Goal: Transaction & Acquisition: Purchase product/service

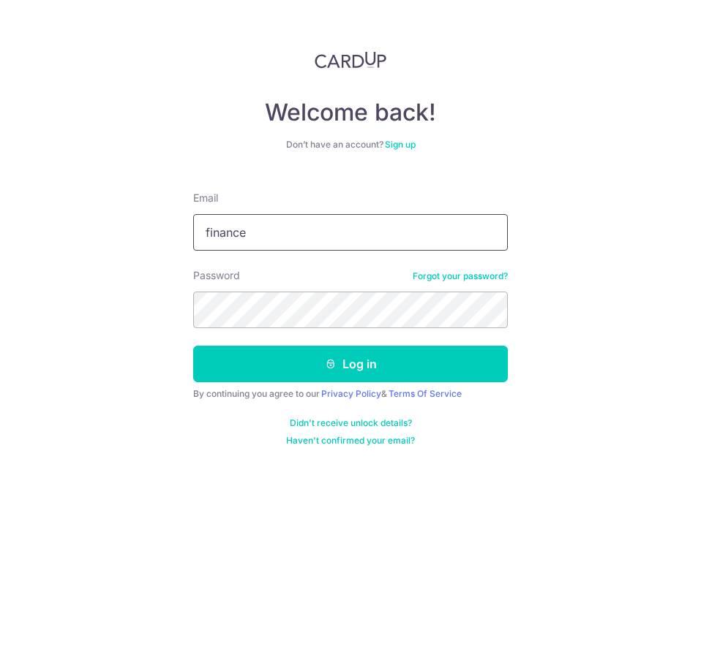
drag, startPoint x: 0, startPoint y: 0, endPoint x: 323, endPoint y: 233, distance: 398.6
click at [323, 233] on input "finance" at bounding box center [350, 232] width 314 height 37
type input "[EMAIL_ADDRESS][DOMAIN_NAME]"
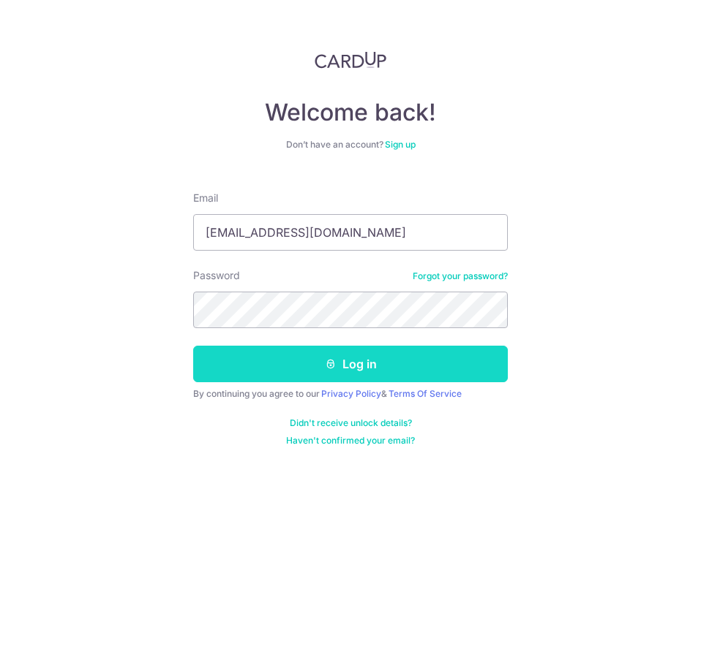
click at [312, 368] on button "Log in" at bounding box center [350, 364] width 314 height 37
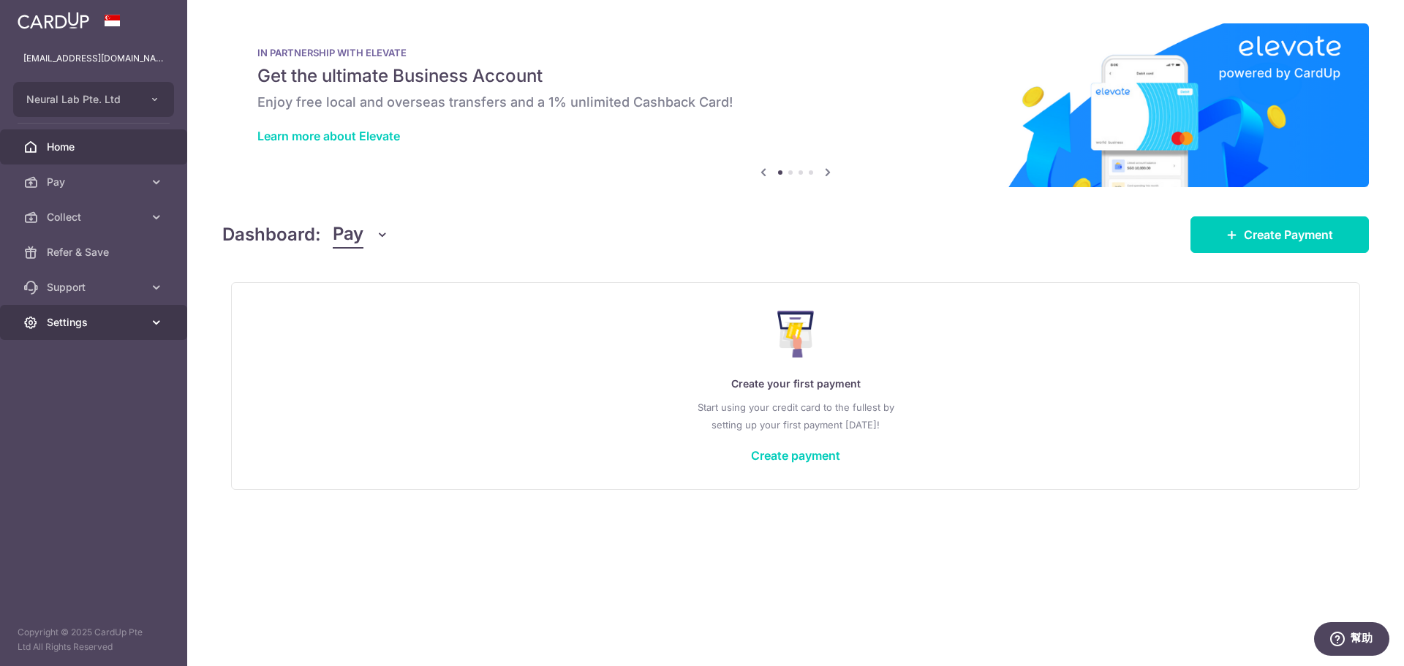
click at [91, 323] on span "Settings" at bounding box center [95, 322] width 97 height 15
click at [94, 358] on span "Account" at bounding box center [95, 357] width 97 height 15
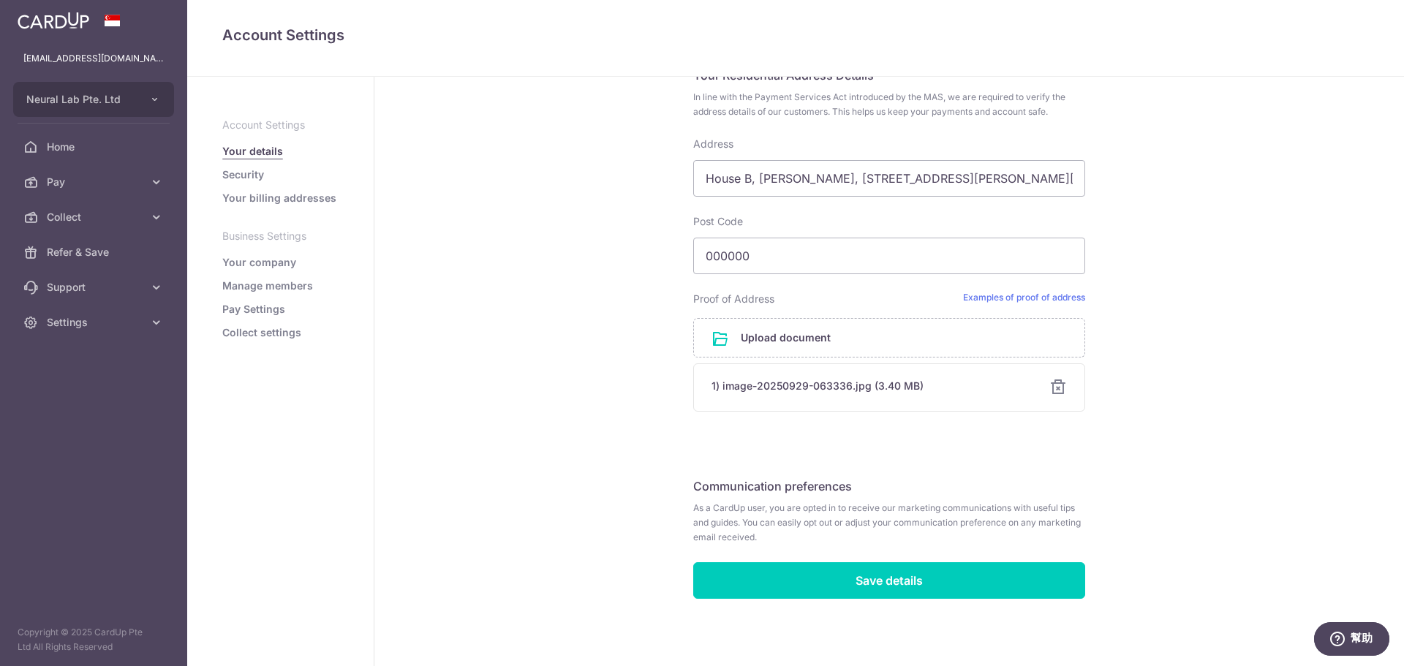
scroll to position [613, 0]
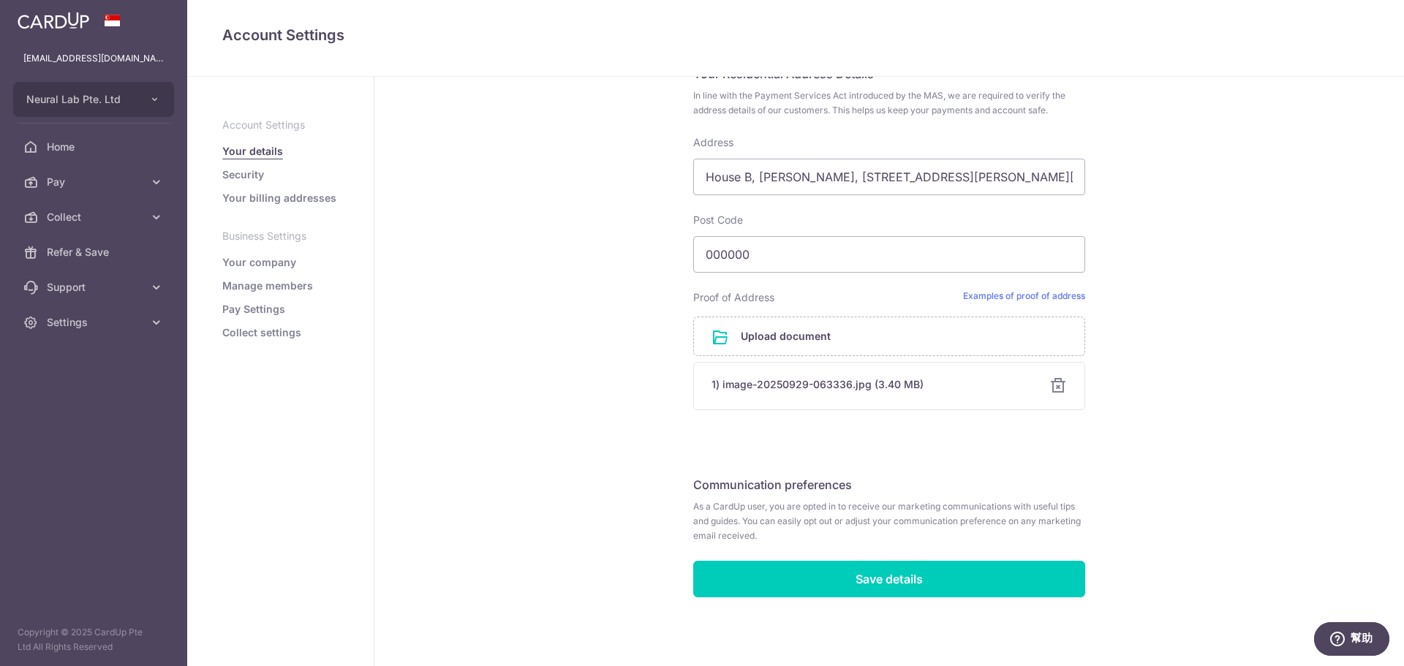
click at [241, 175] on link "Security" at bounding box center [243, 174] width 42 height 15
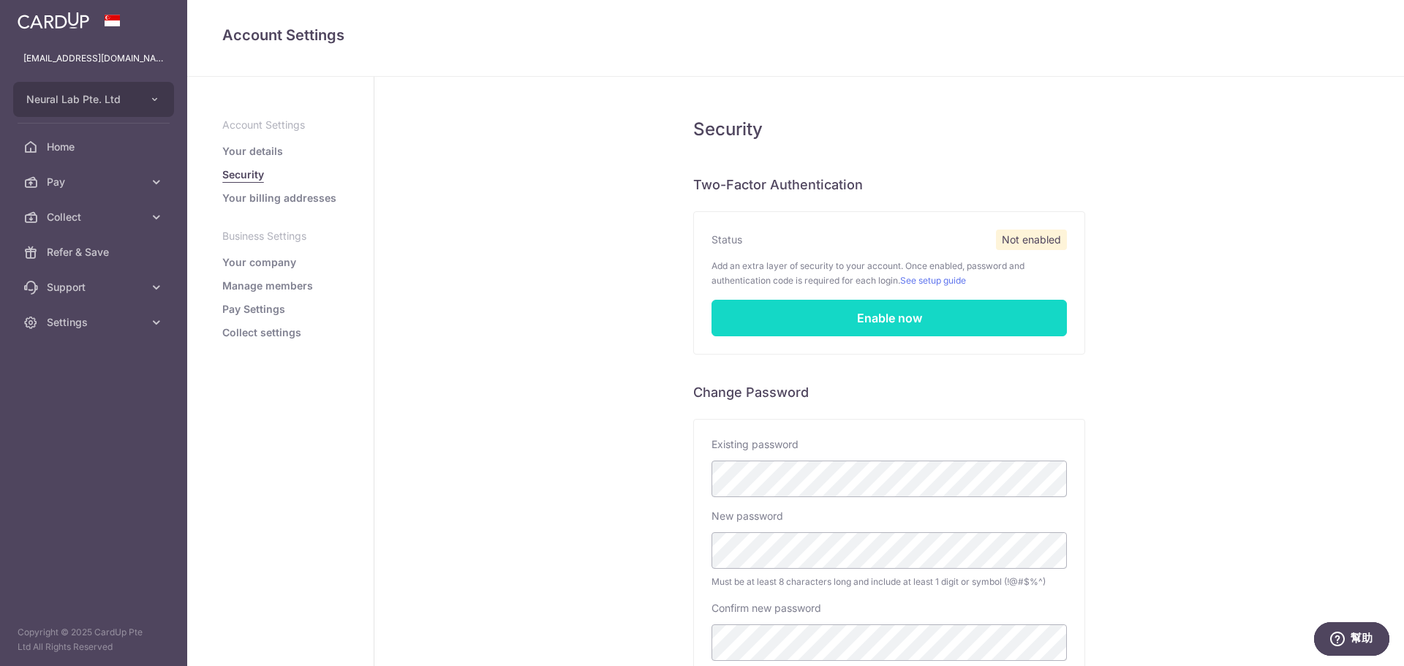
click at [700, 308] on link "Enable now" at bounding box center [889, 318] width 355 height 37
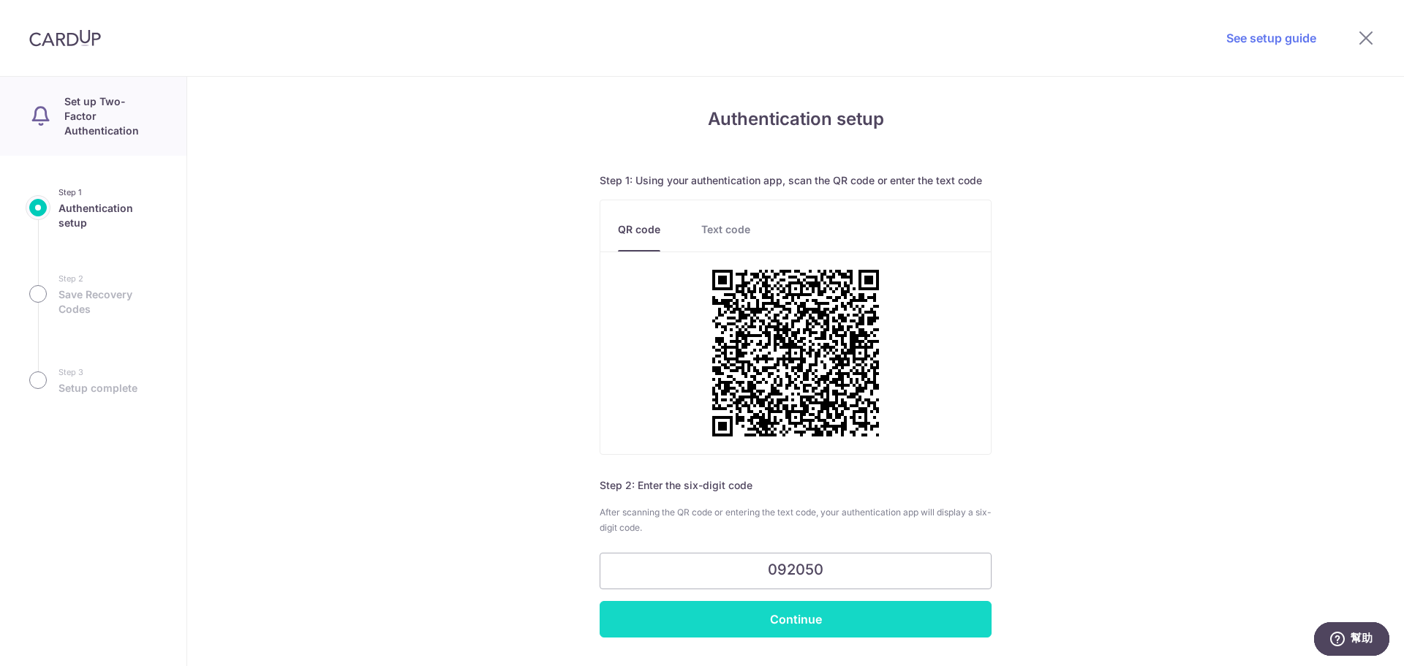
type input "092050"
click at [700, 623] on input "Continue" at bounding box center [796, 619] width 392 height 37
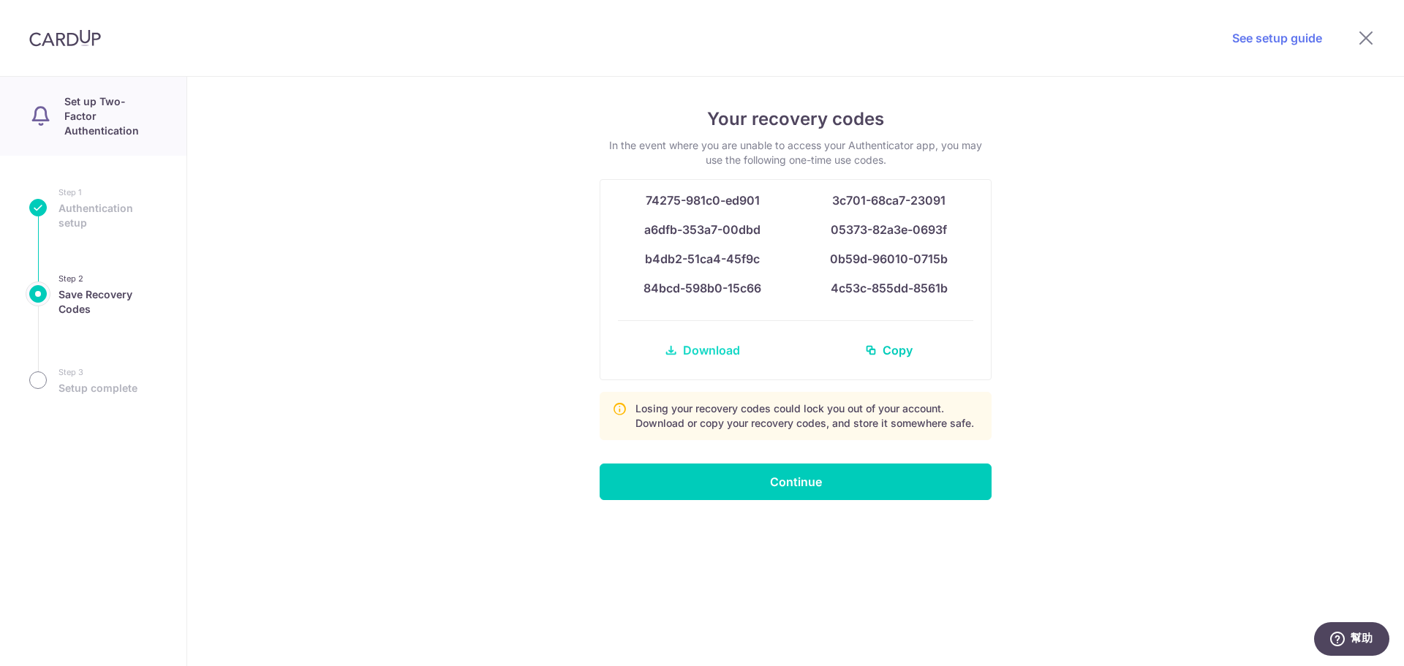
click at [702, 344] on span "Download" at bounding box center [711, 351] width 57 height 18
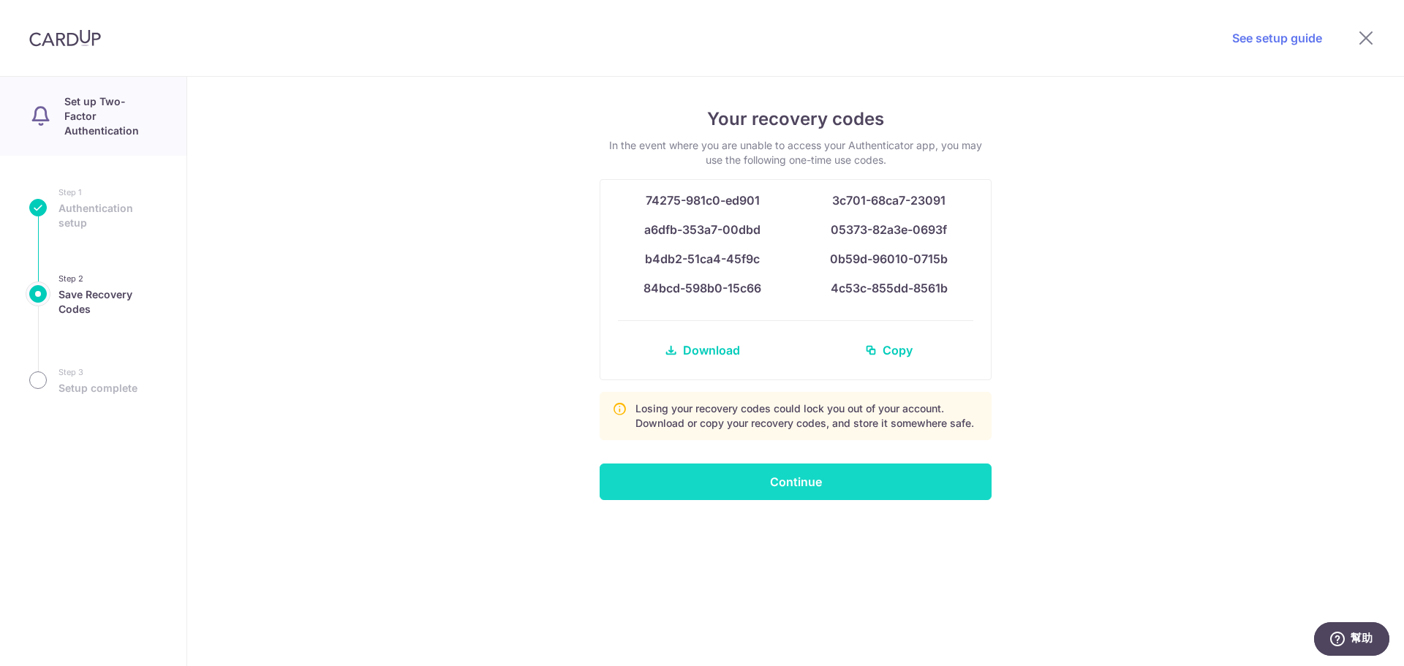
click at [753, 484] on input "Continue" at bounding box center [796, 482] width 392 height 37
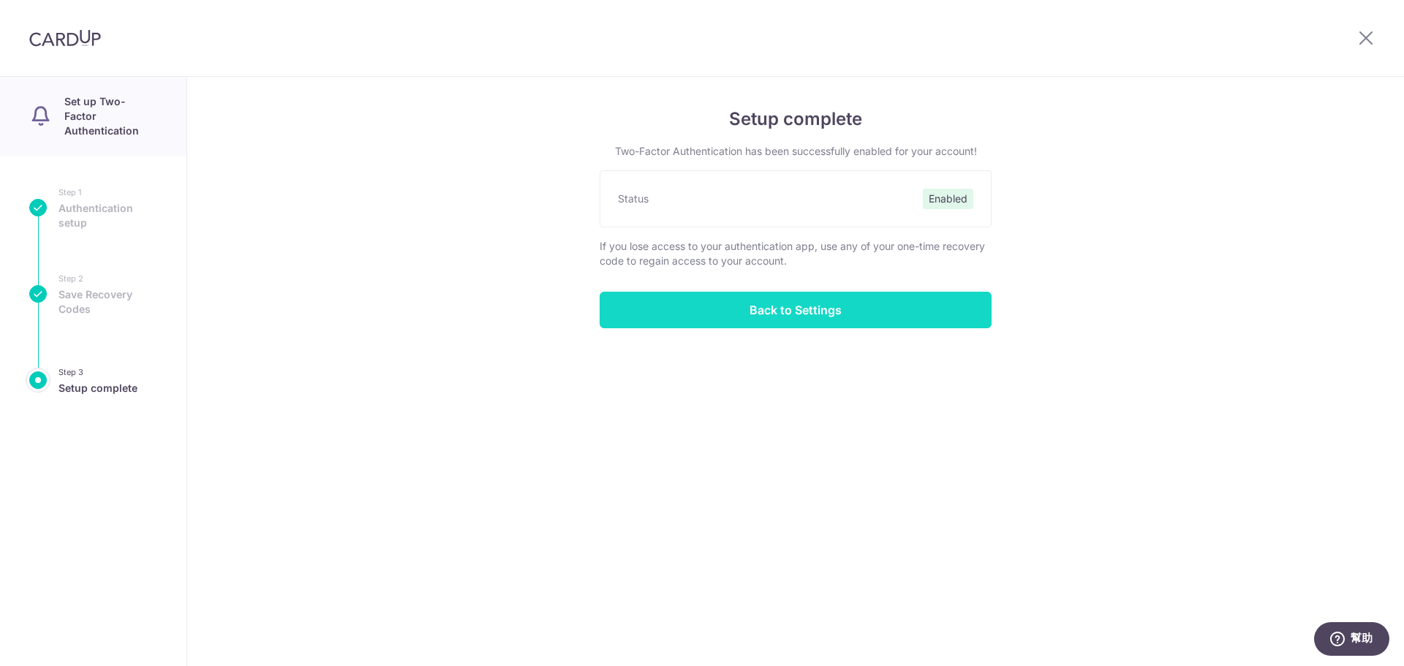
click at [787, 314] on input "Back to Settings" at bounding box center [796, 310] width 392 height 37
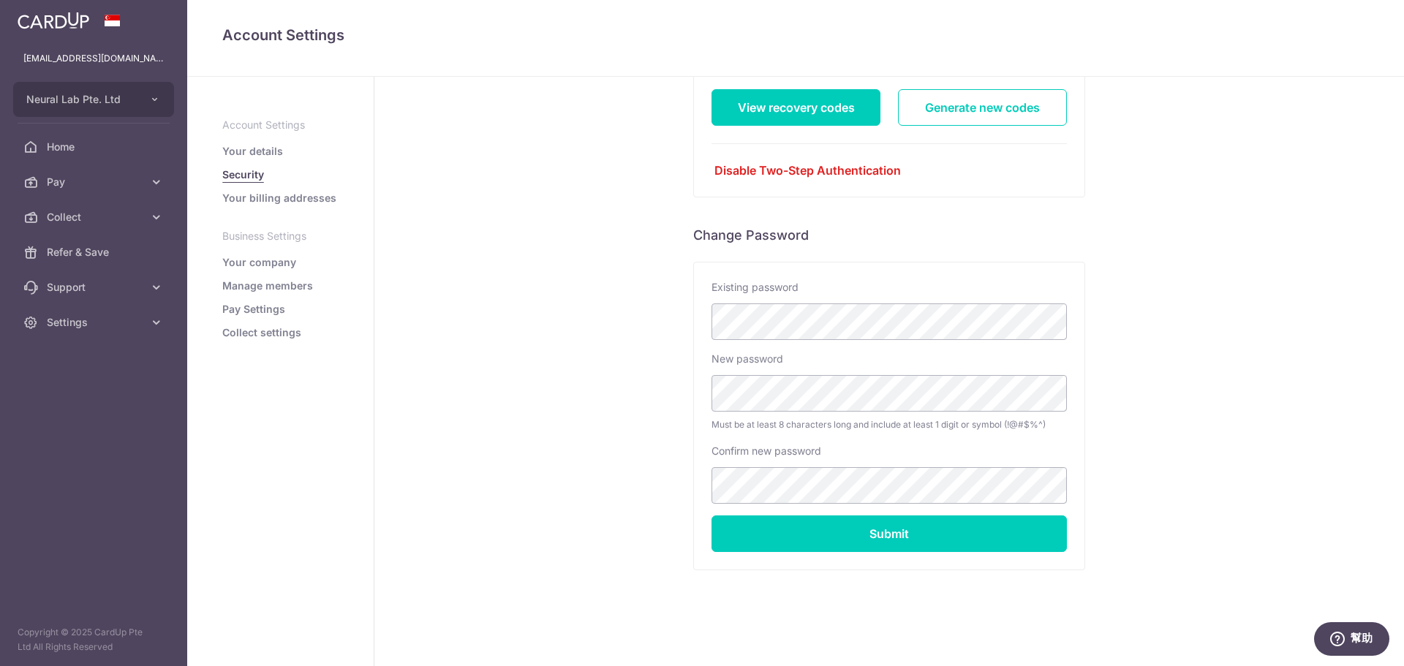
scroll to position [198, 0]
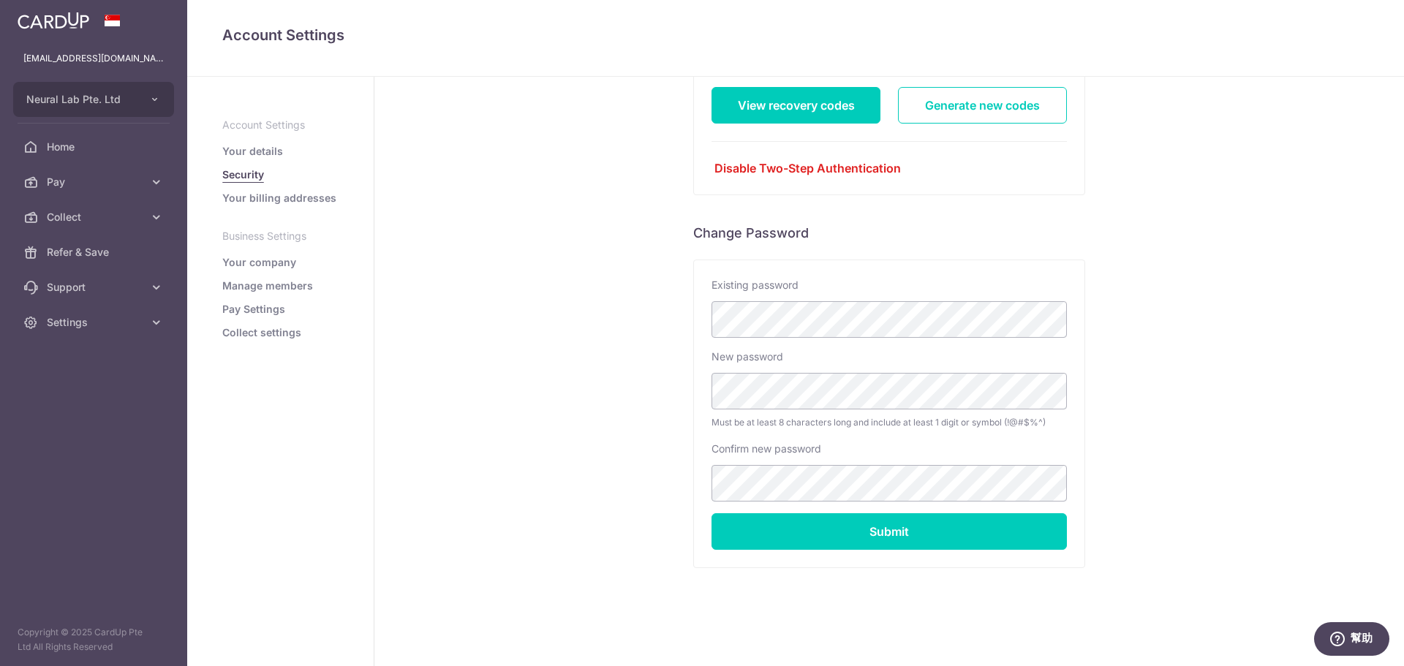
click at [268, 268] on link "Your company" at bounding box center [259, 262] width 74 height 15
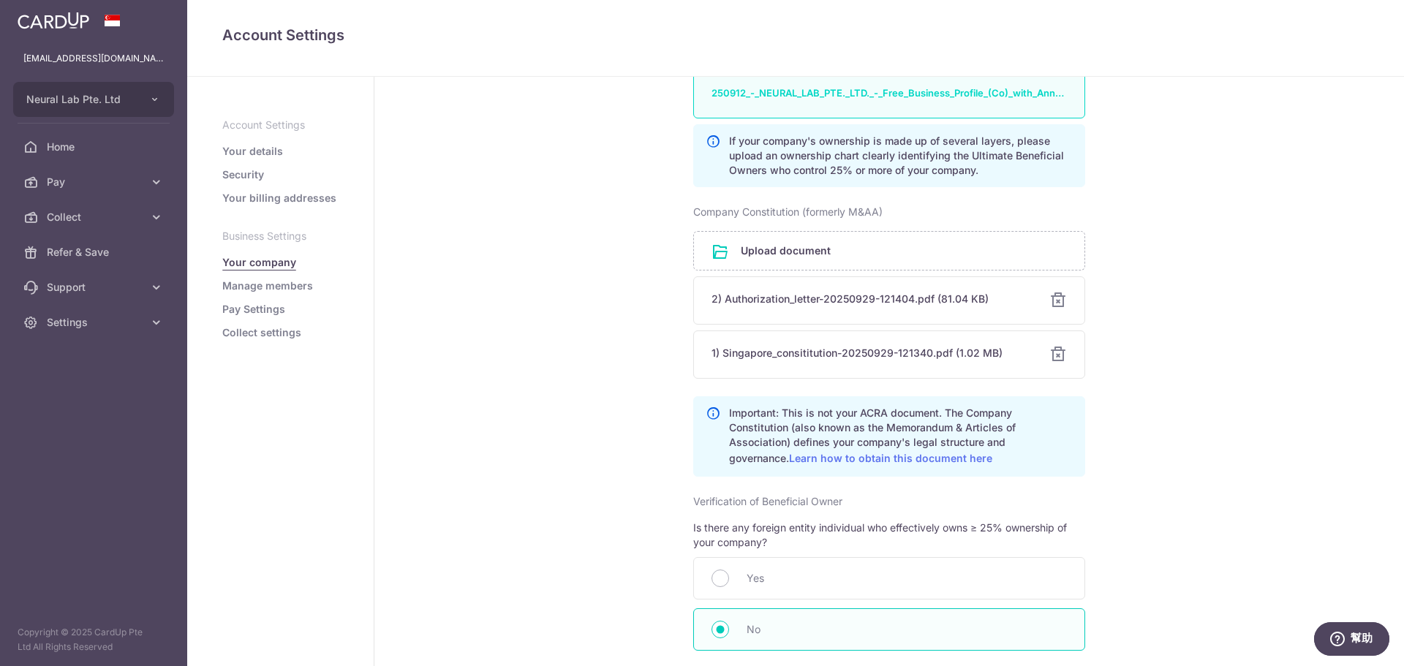
scroll to position [585, 0]
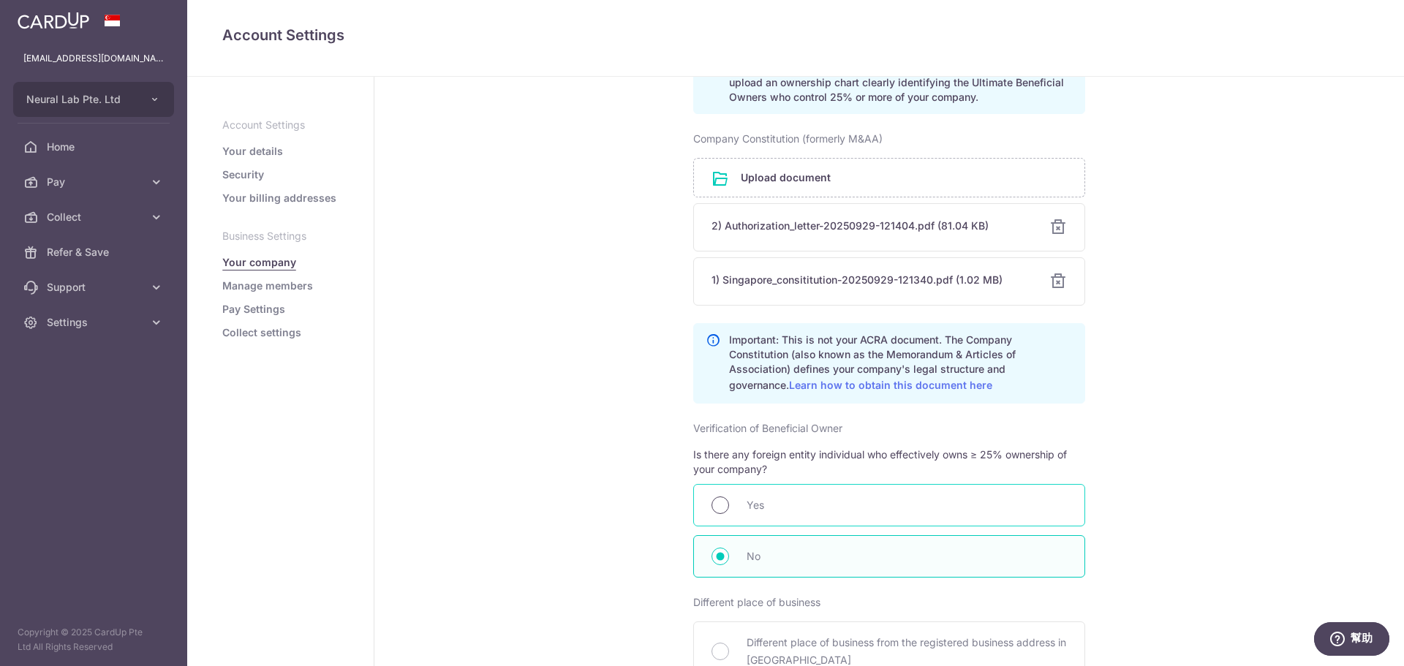
click at [714, 510] on input "radio" at bounding box center [721, 506] width 18 height 18
radio input "true"
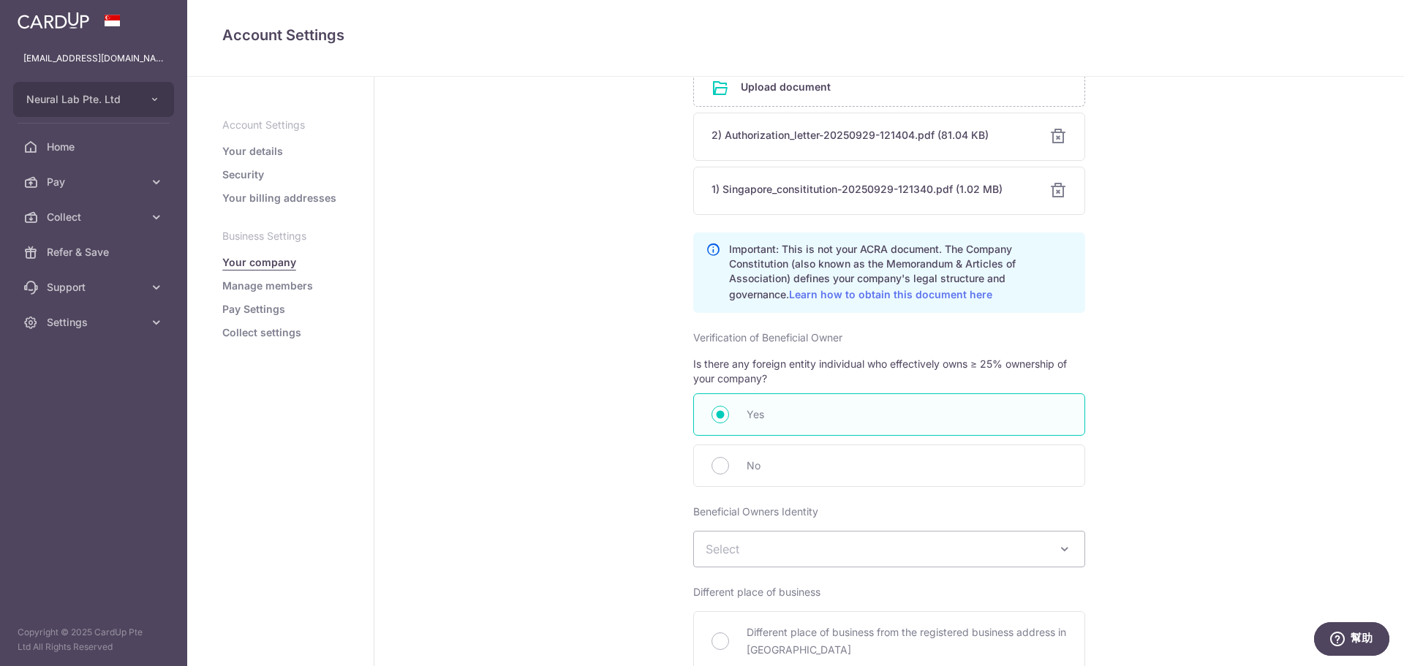
scroll to position [731, 0]
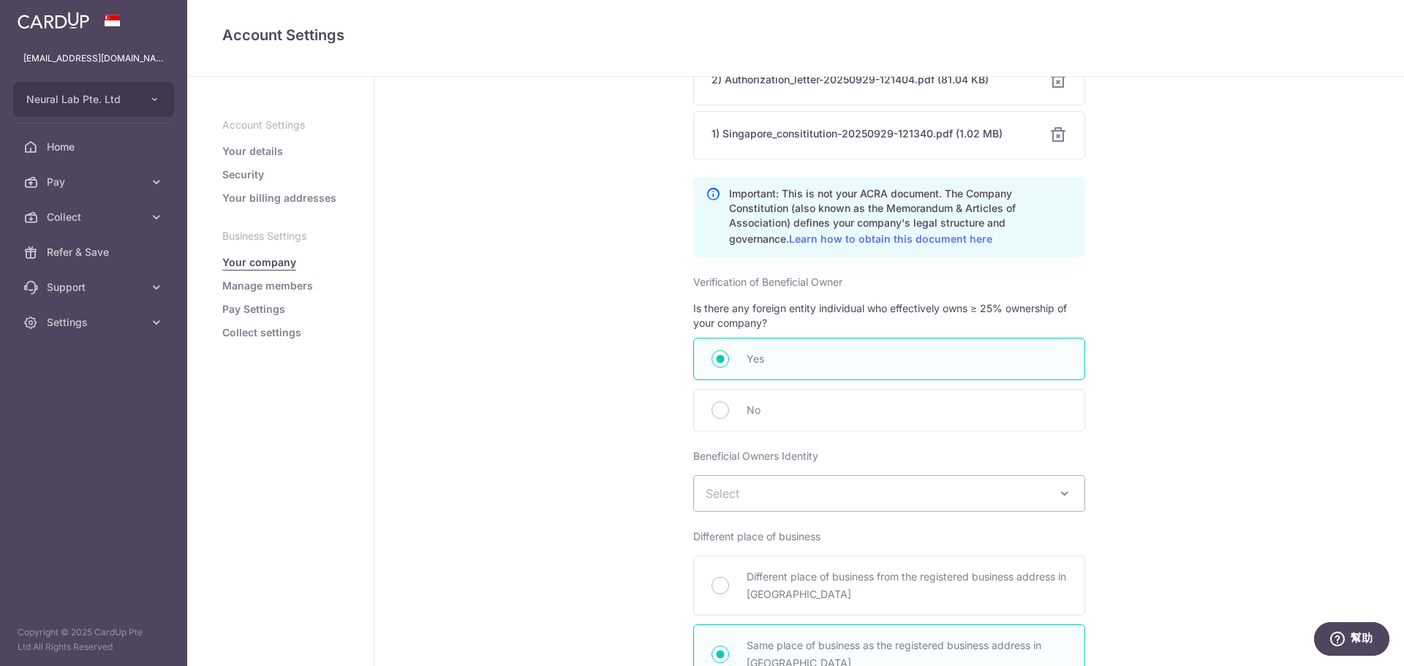
click at [908, 505] on span "Select" at bounding box center [889, 493] width 391 height 35
select select "IDs of beneficial owner(s)"
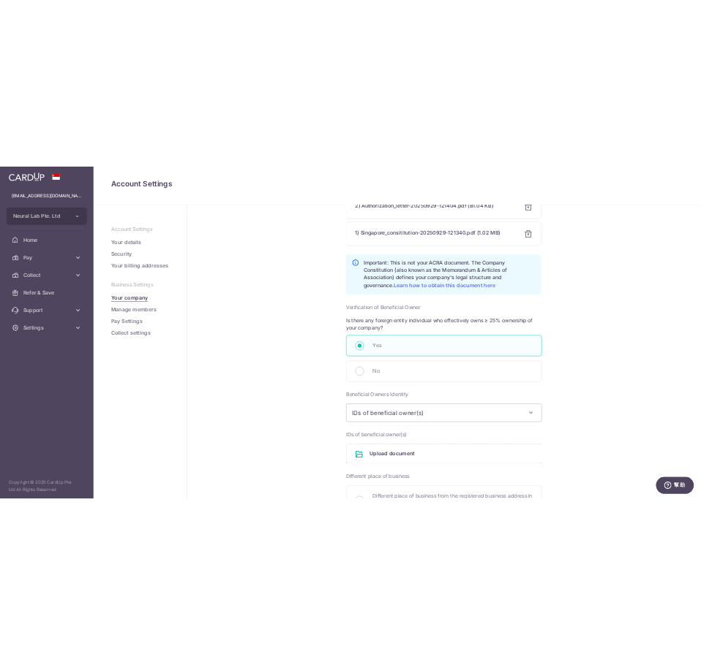
scroll to position [878, 0]
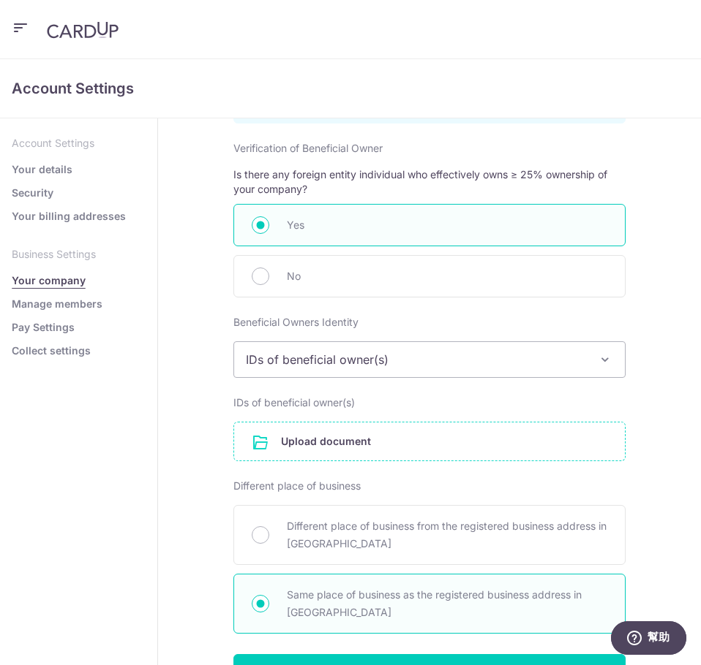
click at [325, 453] on input "file" at bounding box center [429, 442] width 391 height 38
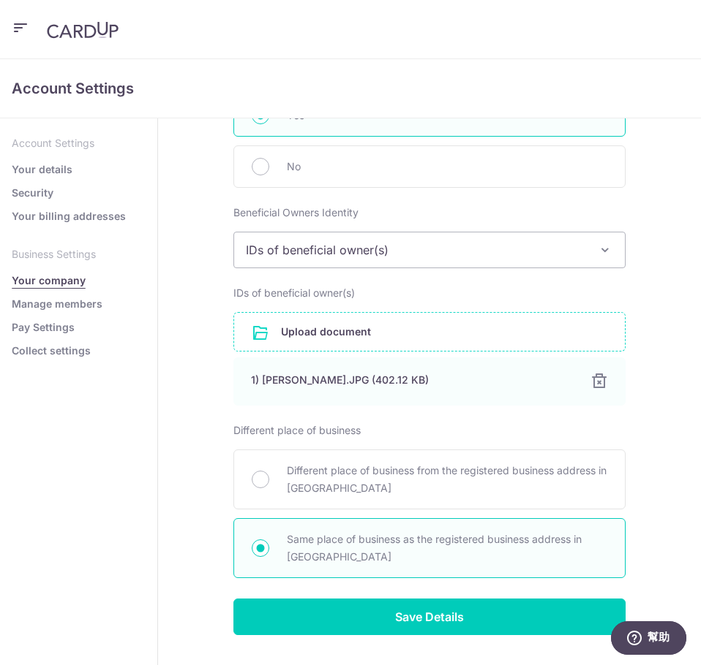
scroll to position [1024, 0]
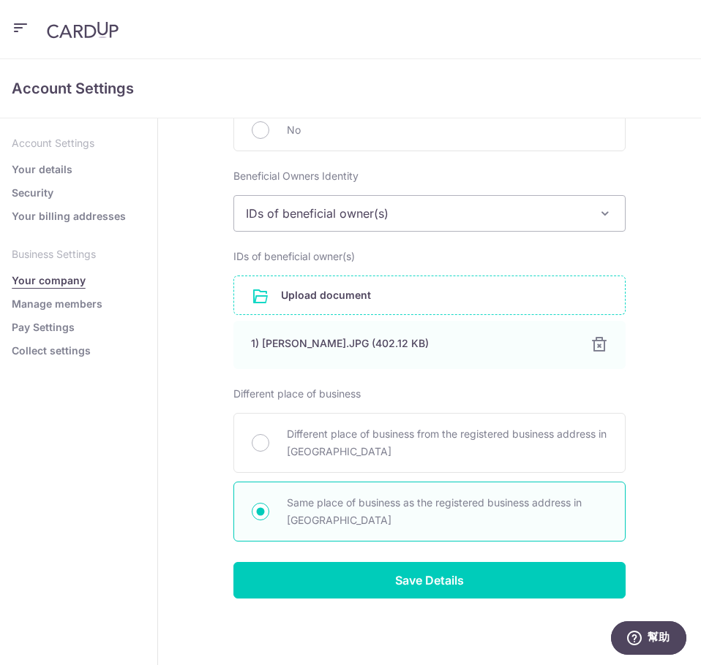
click at [331, 296] on input "file" at bounding box center [429, 295] width 391 height 38
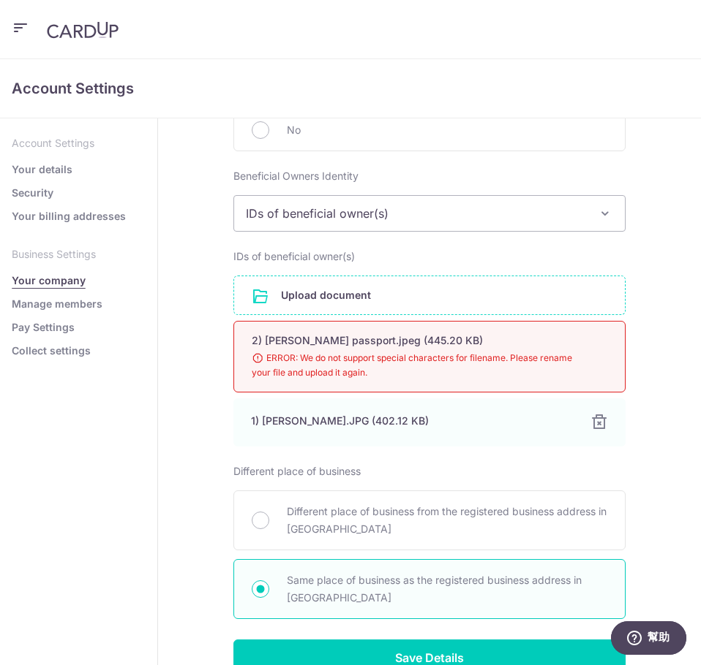
click at [316, 303] on input "file" at bounding box center [429, 295] width 391 height 38
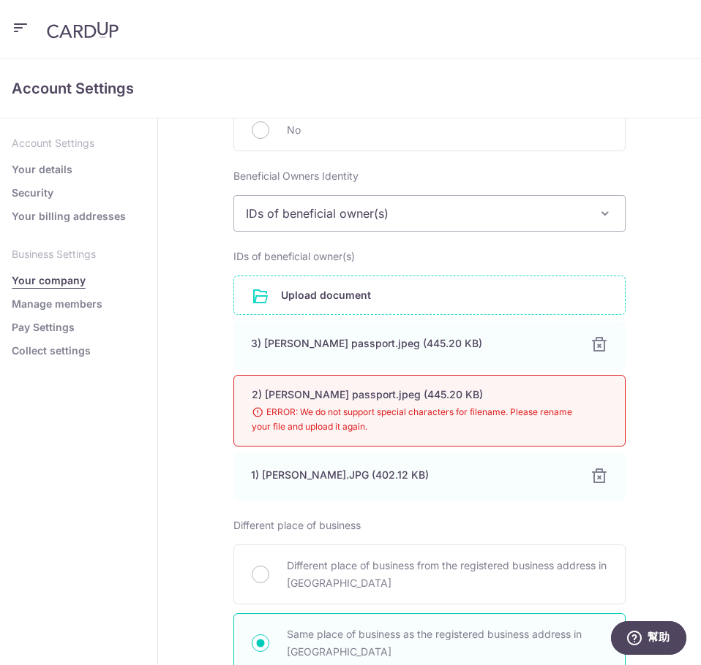
click at [589, 407] on div "2) Bennett's passport.jpeg (445.20 KB) Done Download ERROR: We do not support s…" at bounding box center [429, 411] width 392 height 72
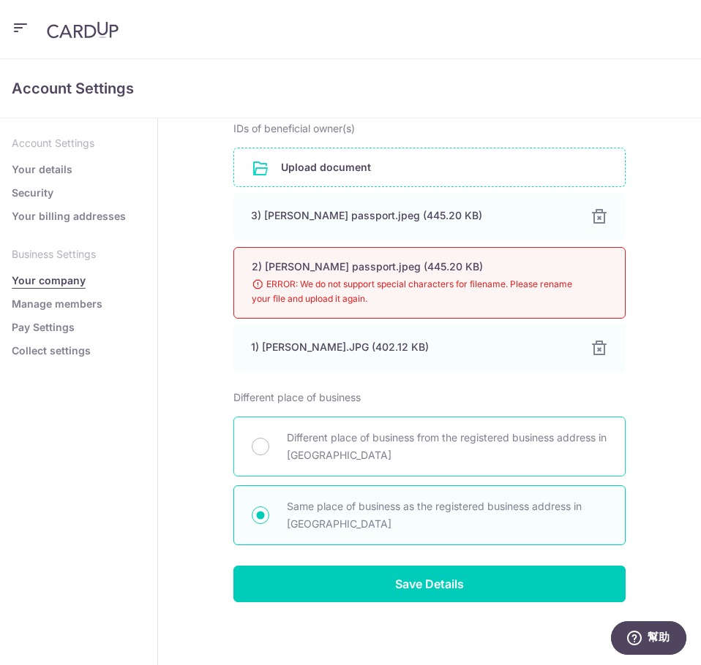
scroll to position [1158, 0]
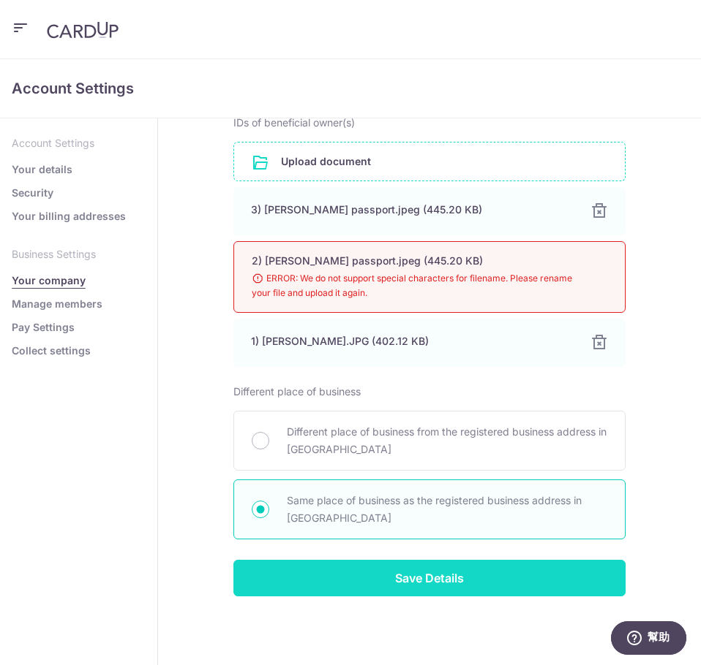
click at [368, 578] on input "Save Details" at bounding box center [429, 578] width 392 height 37
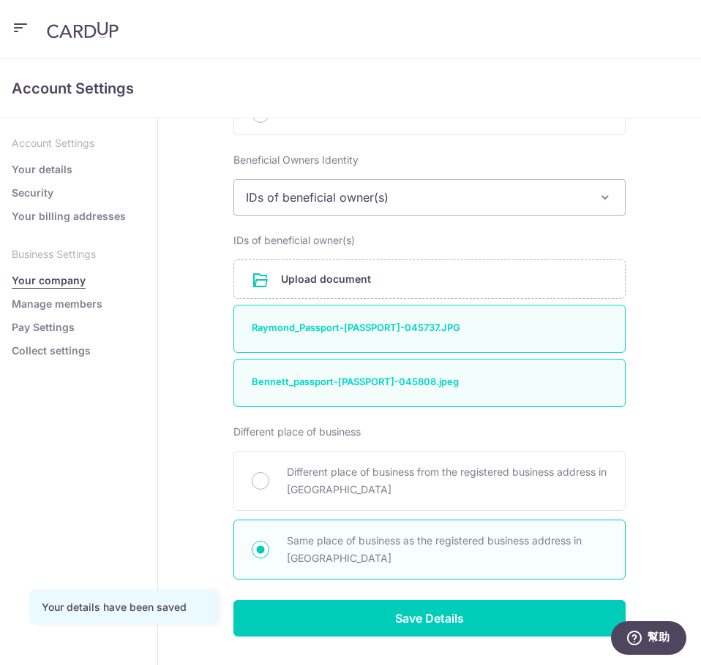
scroll to position [1080, 0]
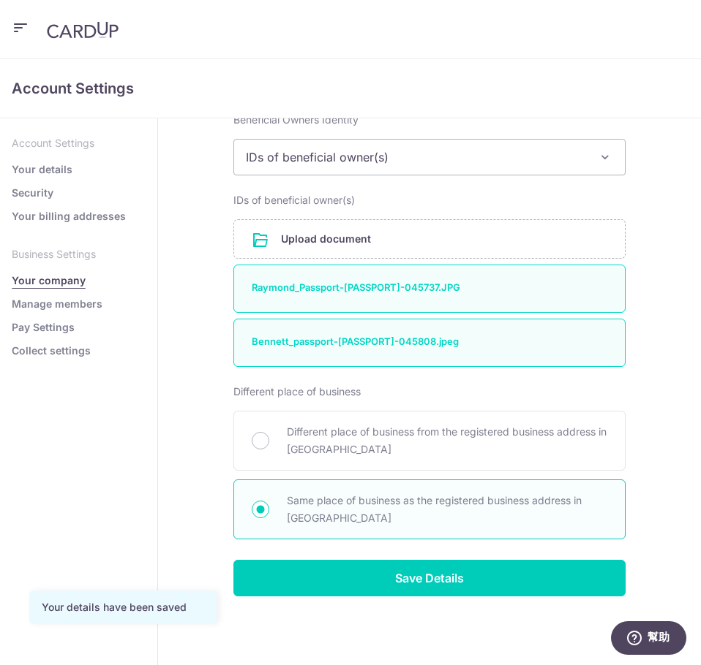
click at [93, 303] on link "Manage members" at bounding box center [57, 304] width 91 height 15
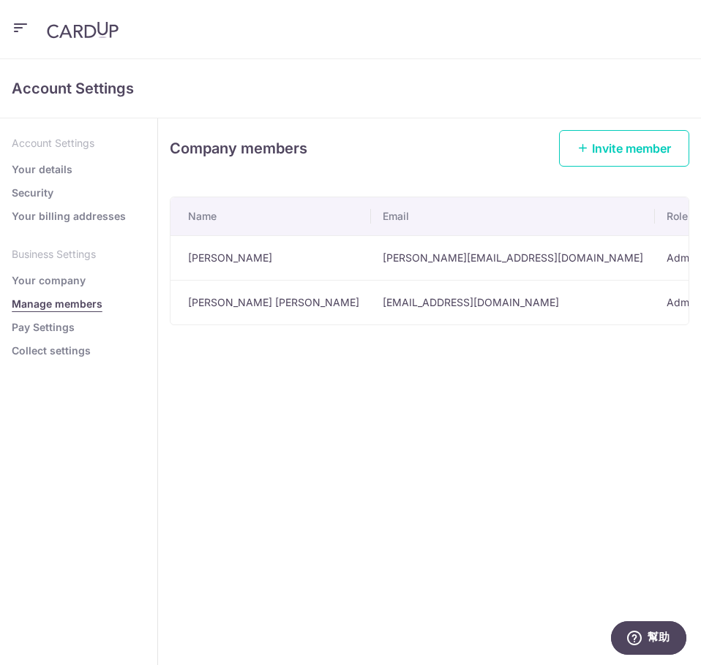
click at [45, 331] on link "Pay Settings" at bounding box center [43, 327] width 63 height 15
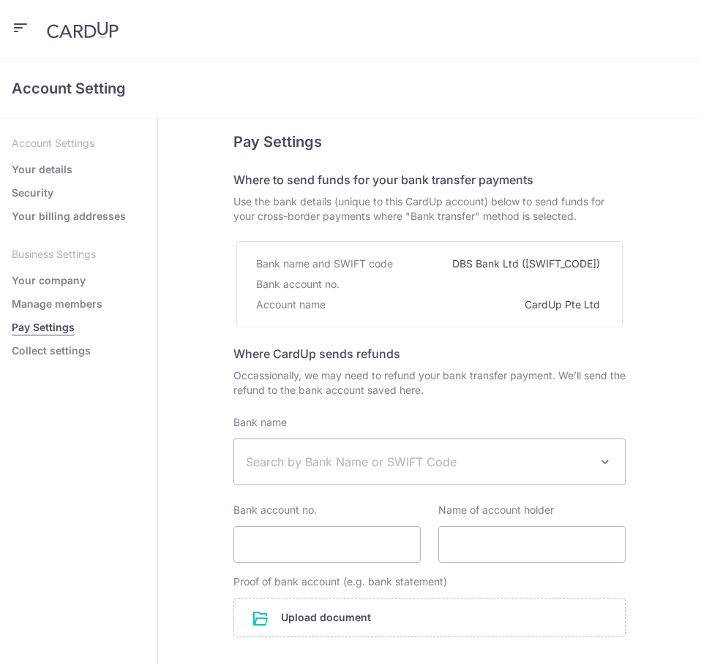
select select
click at [407, 464] on span "Search by Bank Name or SWIFT Code" at bounding box center [418, 462] width 344 height 18
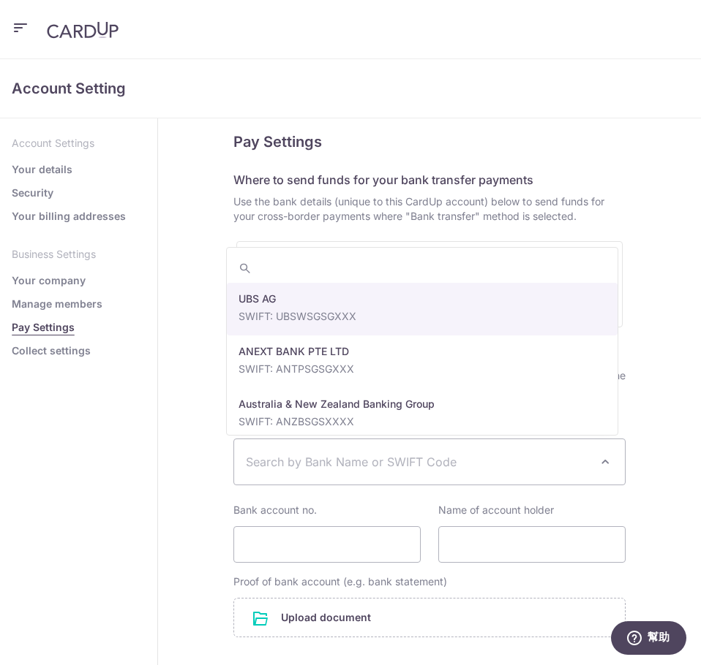
click at [320, 269] on input "search" at bounding box center [422, 268] width 391 height 29
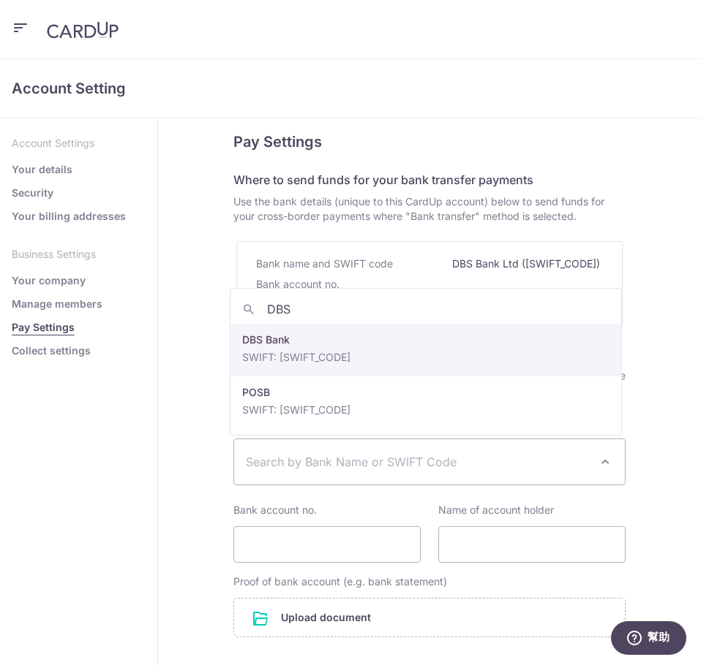
type input "DBS"
select select "6"
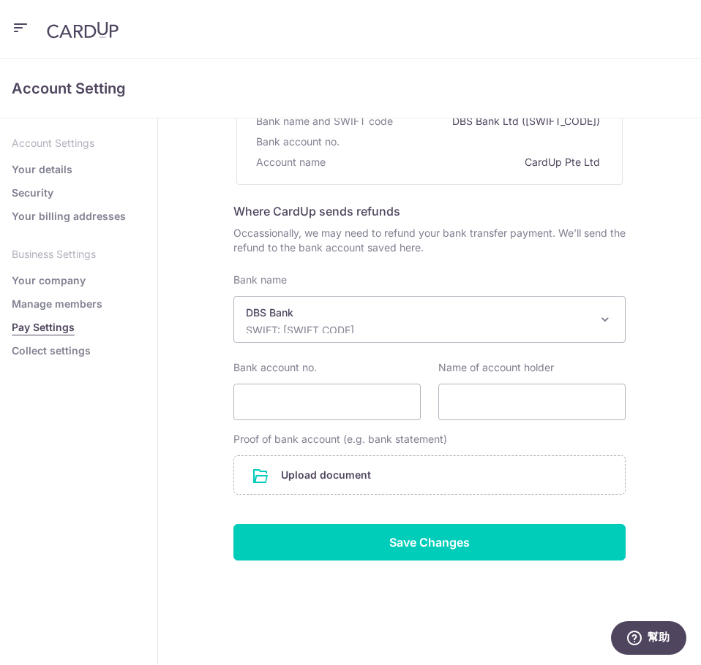
scroll to position [148, 0]
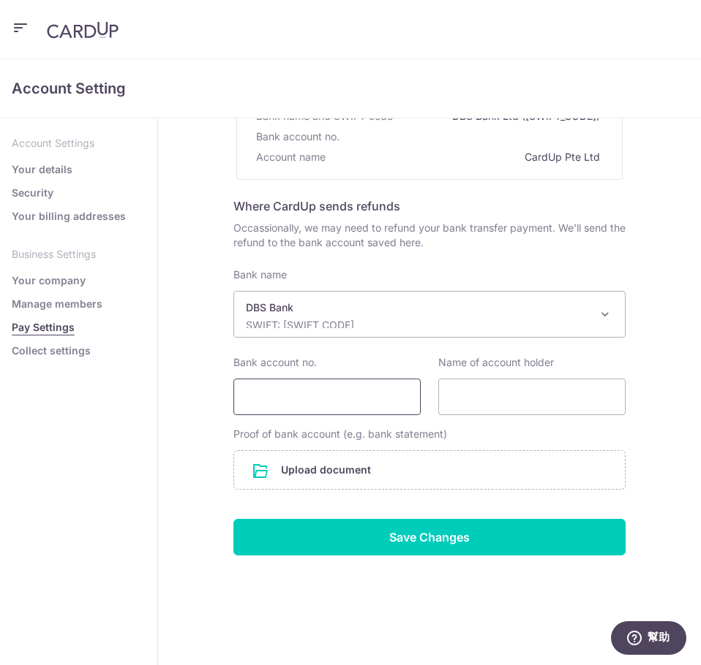
click at [341, 386] on input "Bank account no." at bounding box center [326, 397] width 187 height 37
click at [328, 394] on input "Bank account no." at bounding box center [326, 397] width 187 height 37
click at [337, 412] on input "Bank account no." at bounding box center [326, 397] width 187 height 37
paste input "8853798567"
type input "8853798567"
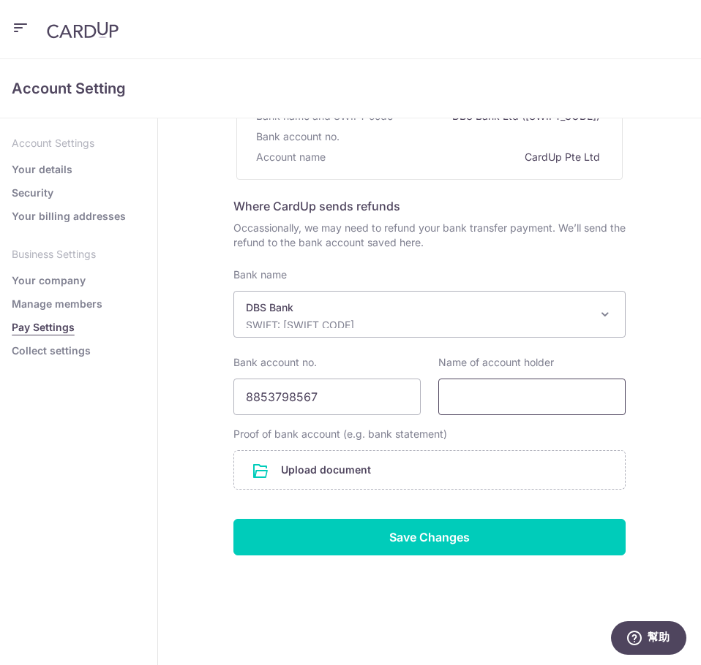
click at [487, 399] on input "Name of account holder" at bounding box center [531, 397] width 187 height 37
paste input "NEURAL LAB PTE. LTD."
type input "NEURAL LAB PTE. LTD."
click at [317, 464] on input "file" at bounding box center [429, 470] width 391 height 38
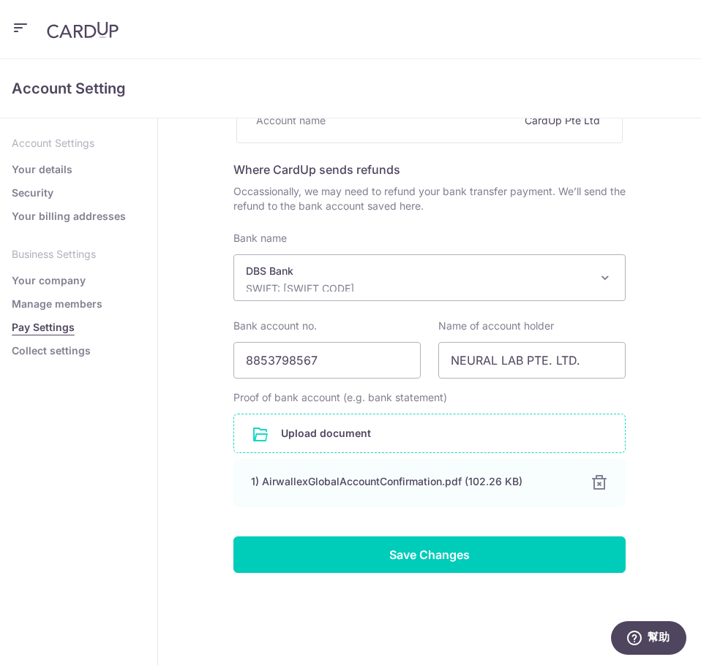
scroll to position [202, 0]
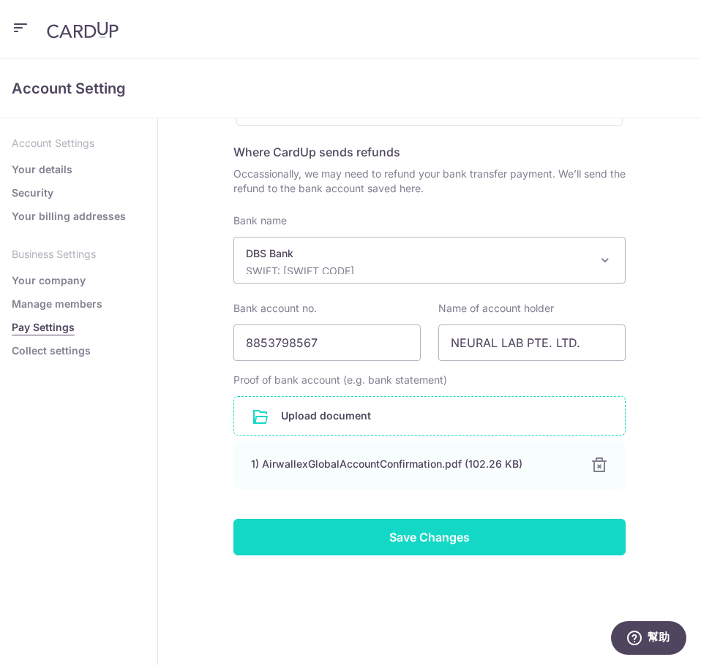
click at [418, 547] on input "Save Changes" at bounding box center [429, 537] width 392 height 37
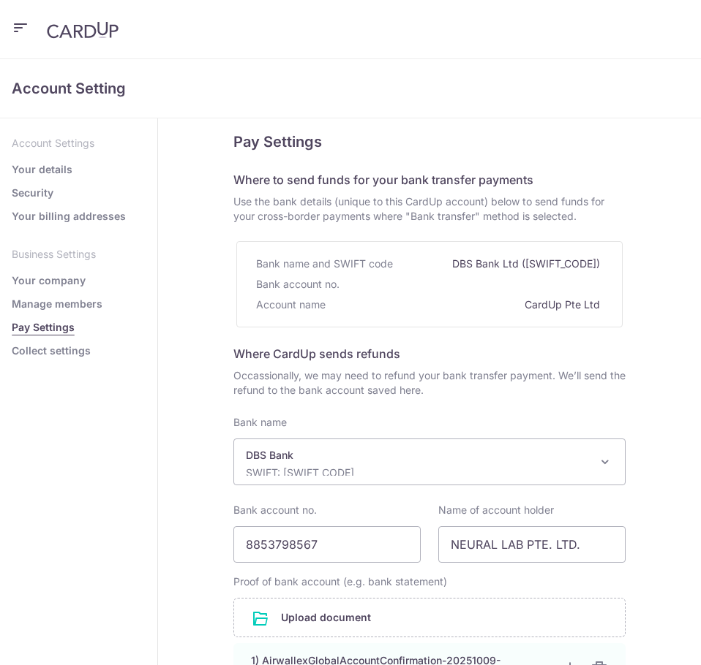
select select "6"
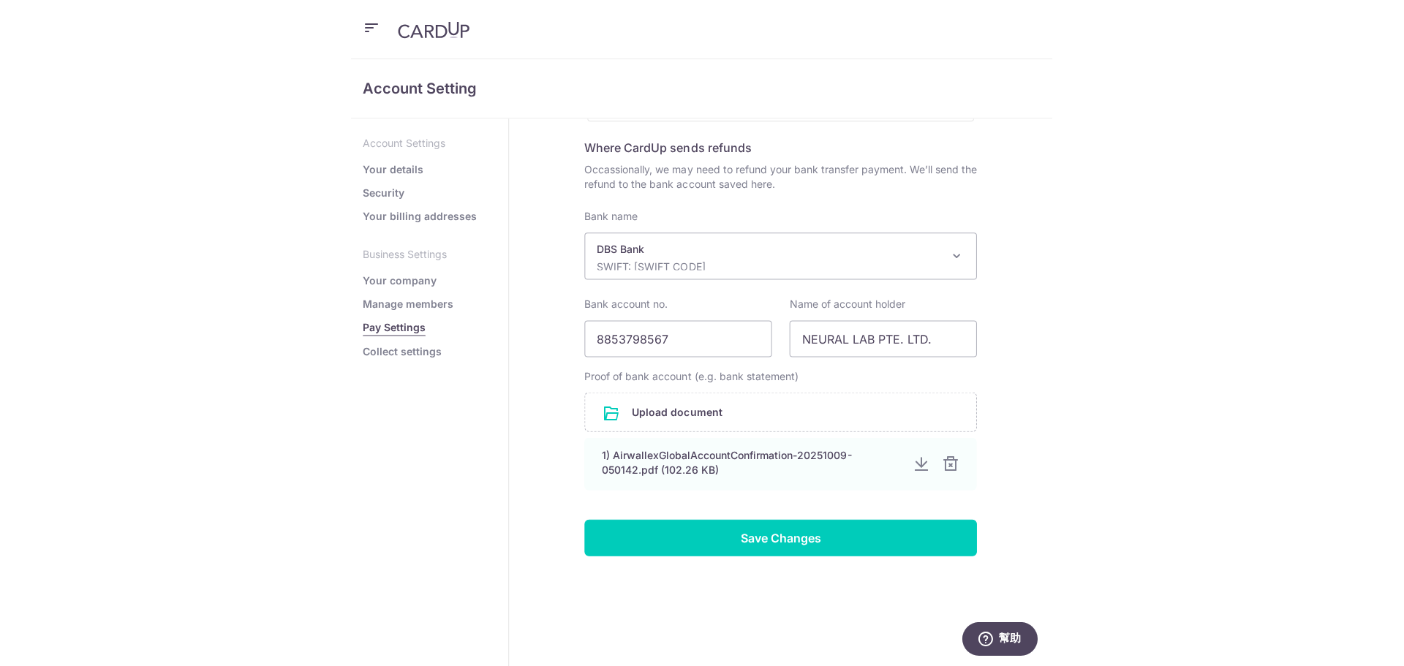
scroll to position [193, 0]
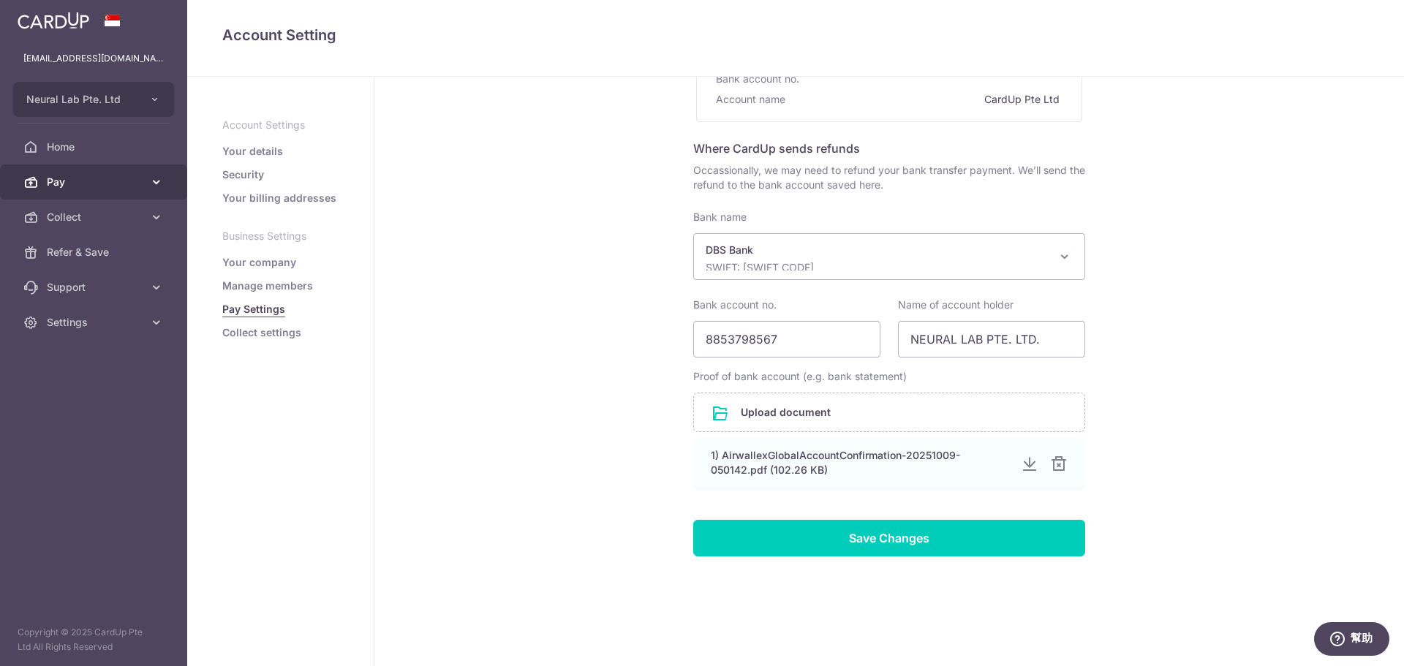
click at [125, 172] on link "Pay" at bounding box center [93, 182] width 187 height 35
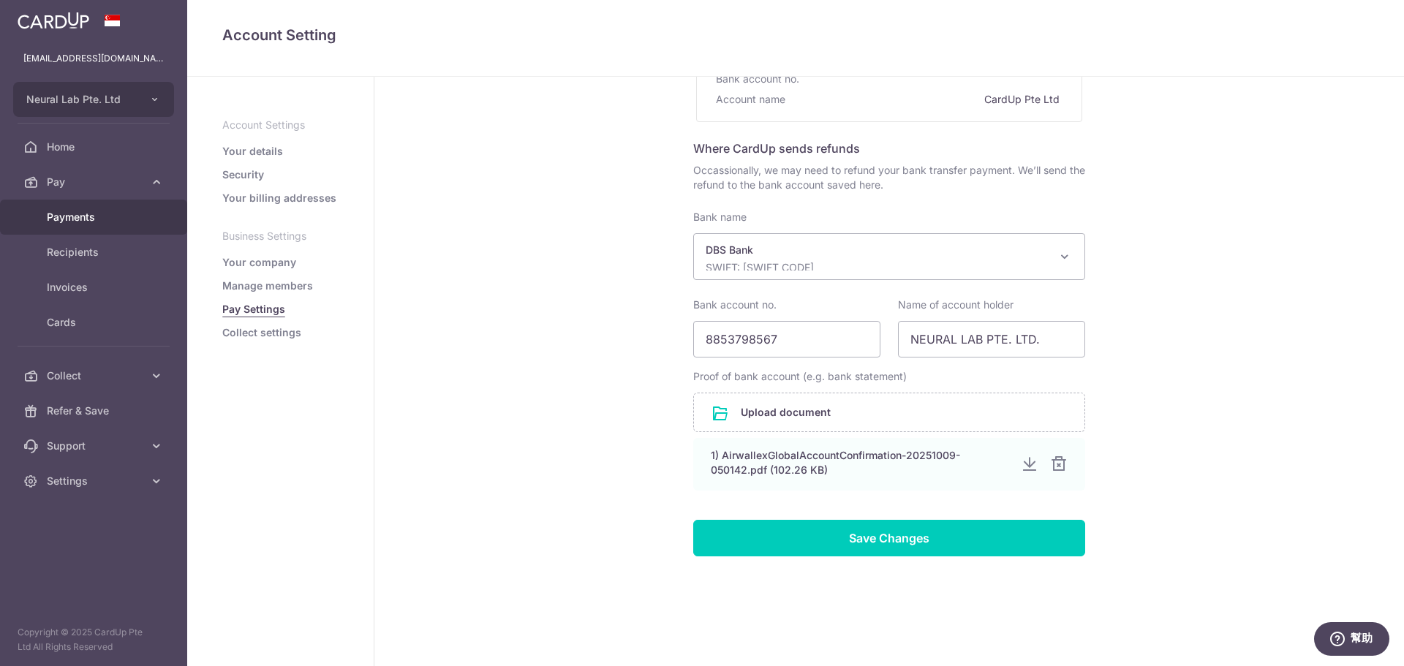
click at [84, 216] on span "Payments" at bounding box center [95, 217] width 97 height 15
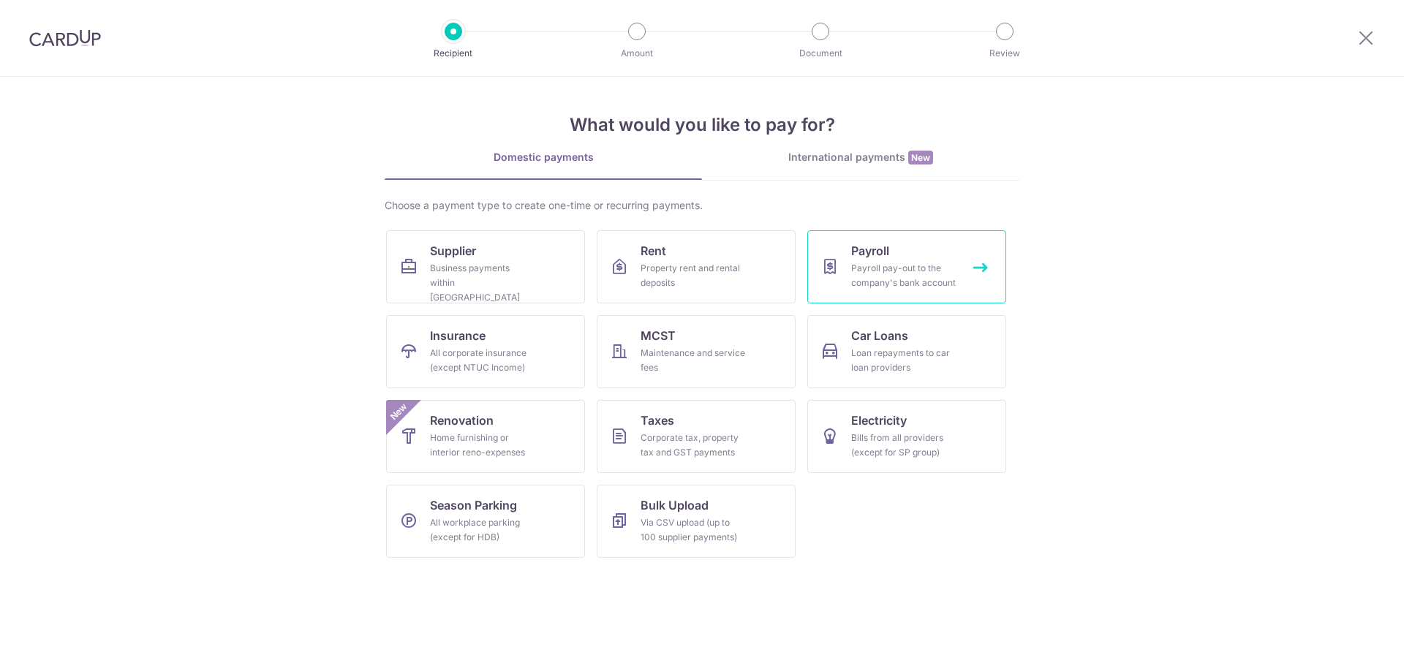
click at [875, 264] on div "Payroll pay-out to the company's bank account" at bounding box center [903, 275] width 105 height 29
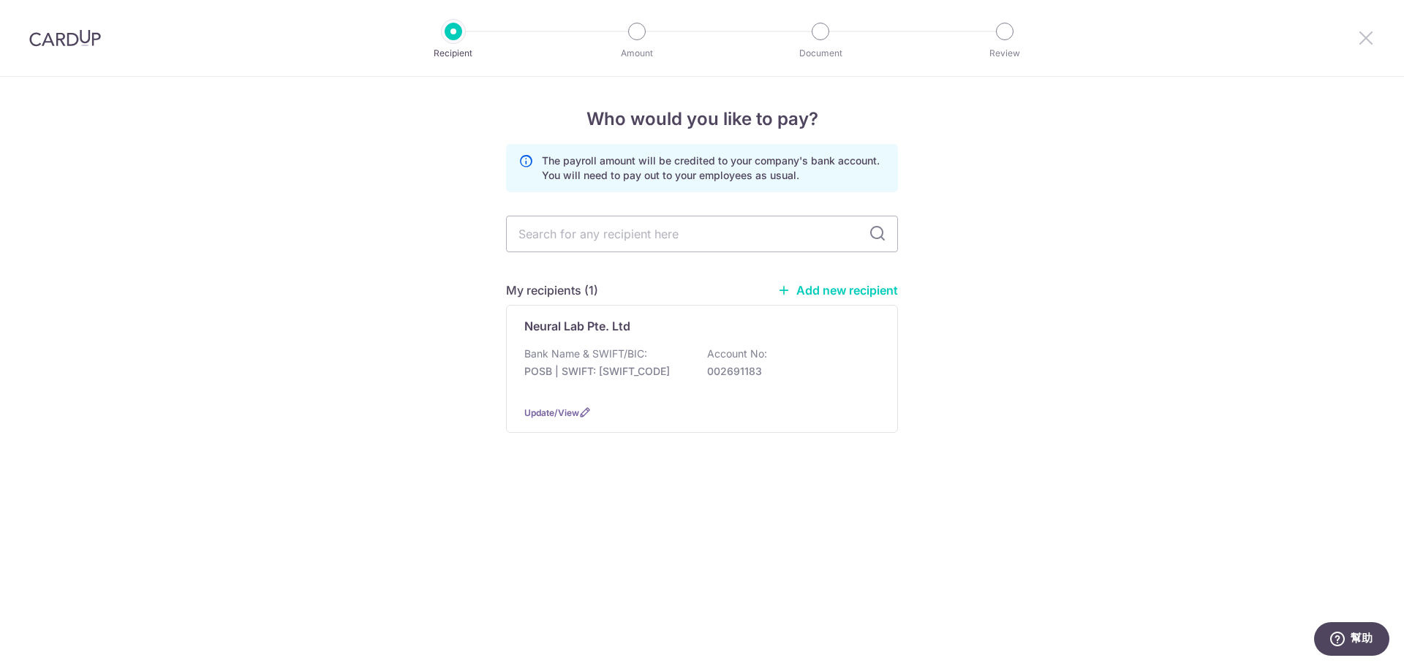
click at [1359, 29] on icon at bounding box center [1366, 38] width 18 height 18
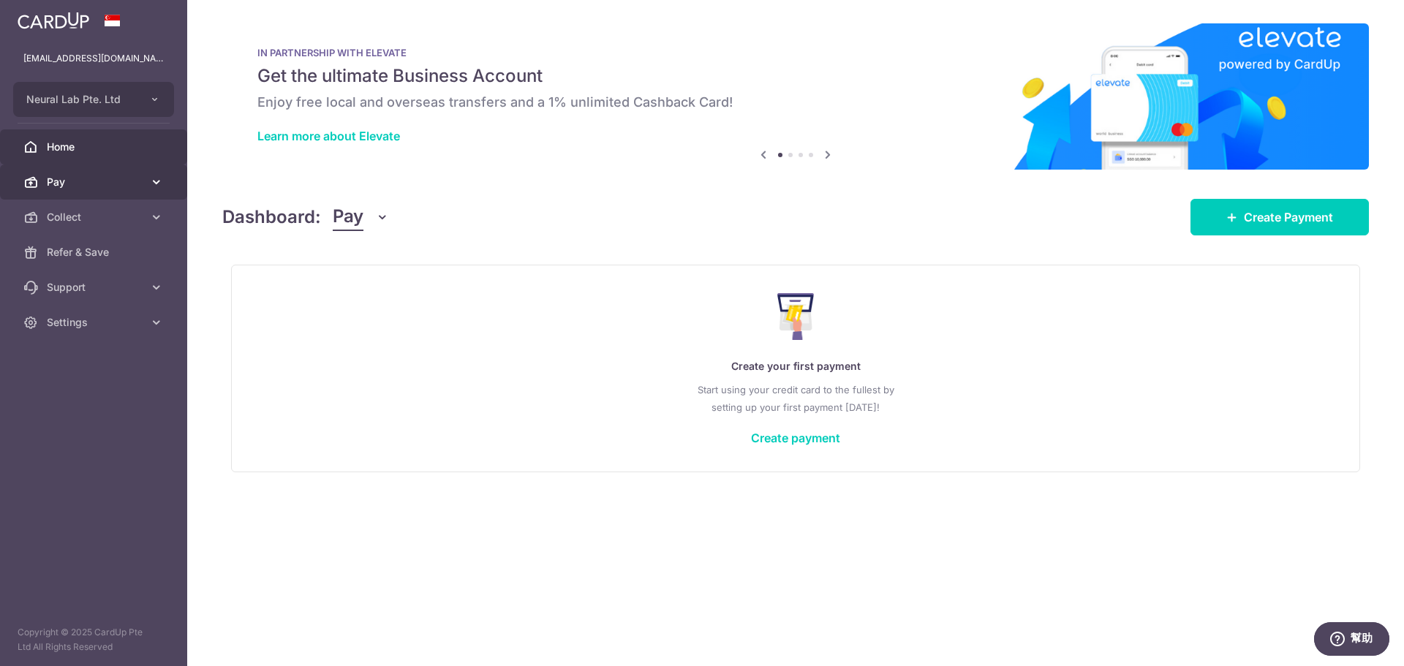
click at [122, 179] on span "Pay" at bounding box center [95, 182] width 97 height 15
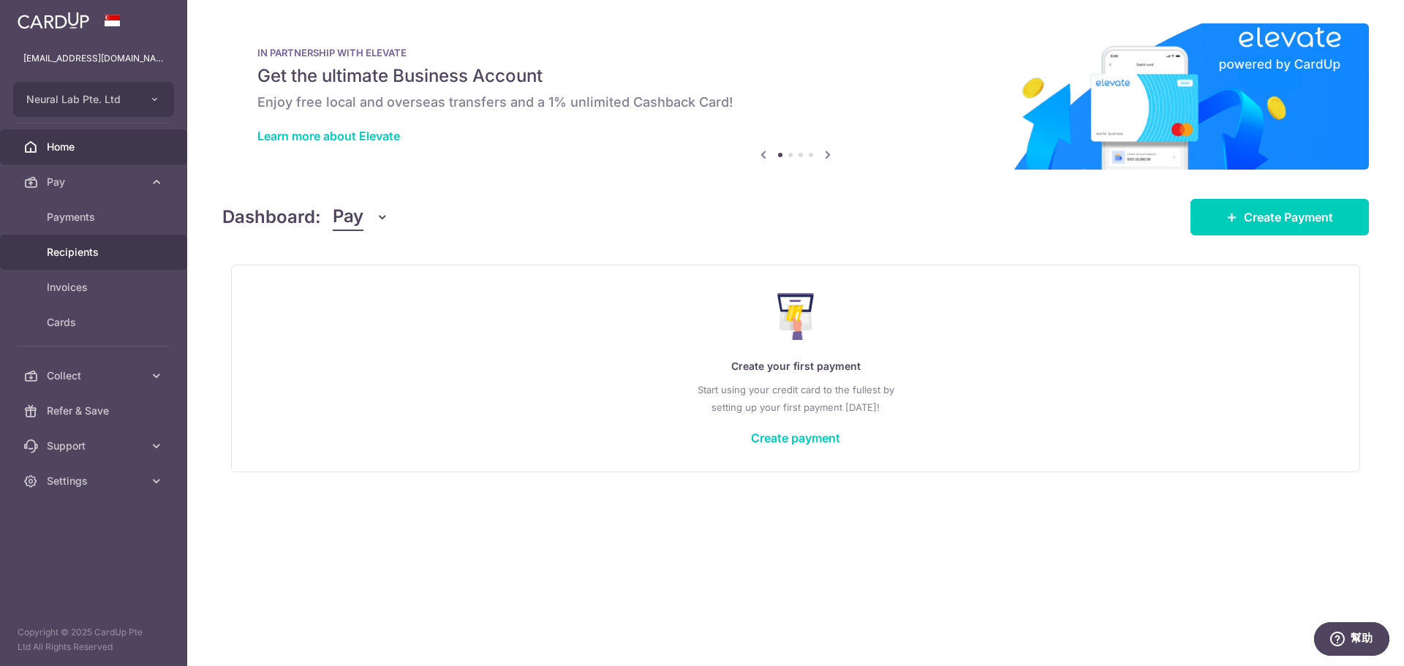
click at [68, 250] on span "Recipients" at bounding box center [95, 252] width 97 height 15
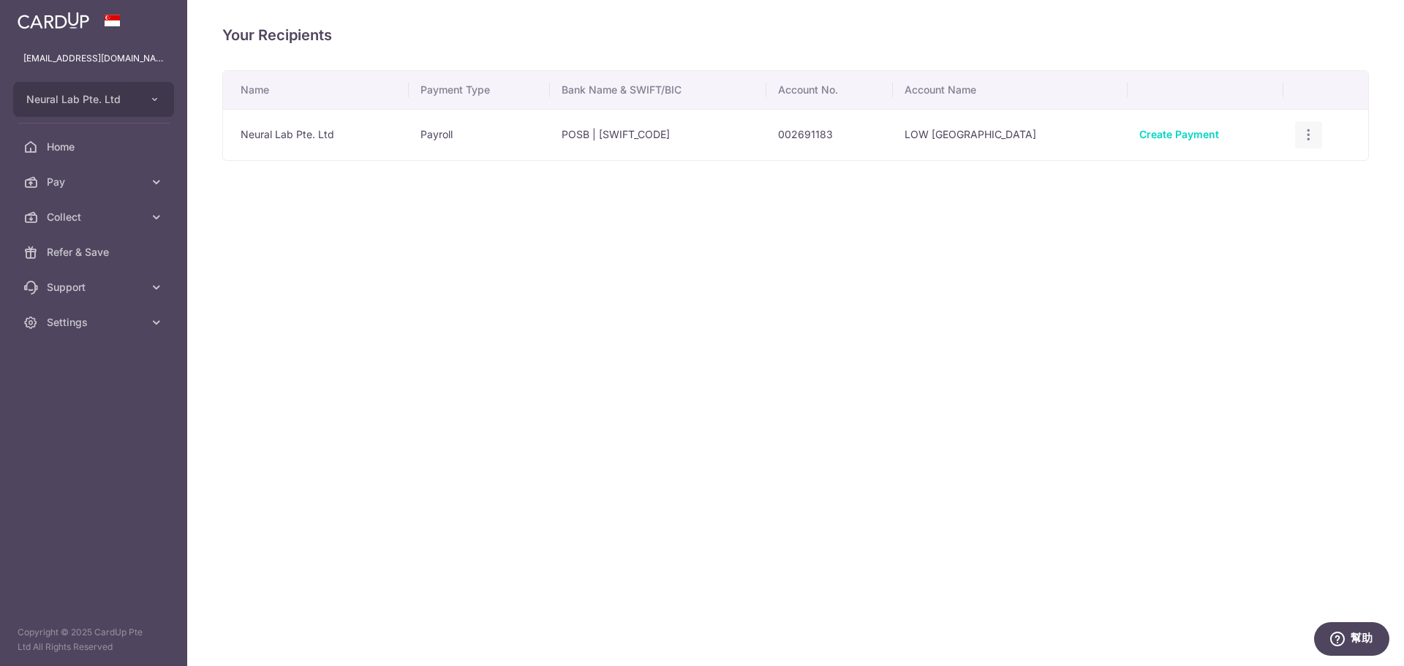
click at [1301, 137] on icon "button" at bounding box center [1308, 134] width 15 height 15
click at [1216, 176] on span "View/Edit" at bounding box center [1259, 176] width 99 height 18
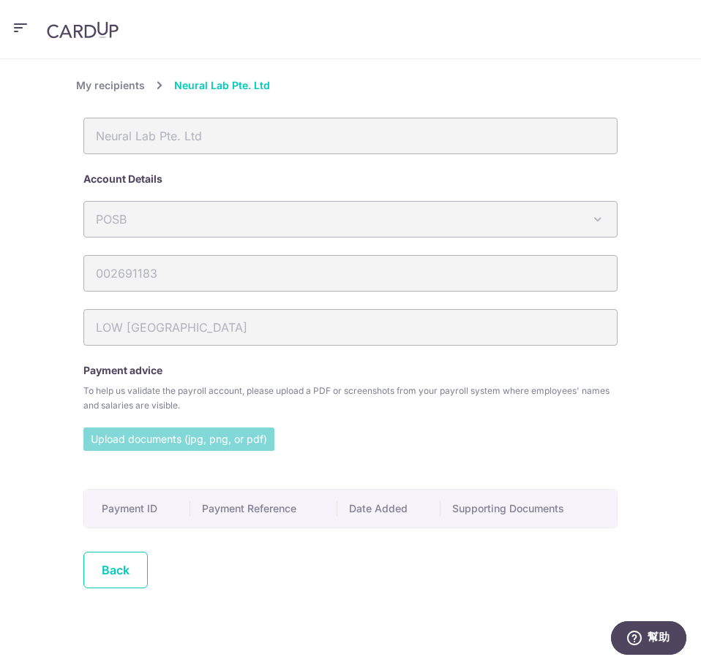
click at [199, 436] on input "file" at bounding box center [178, 439] width 191 height 22
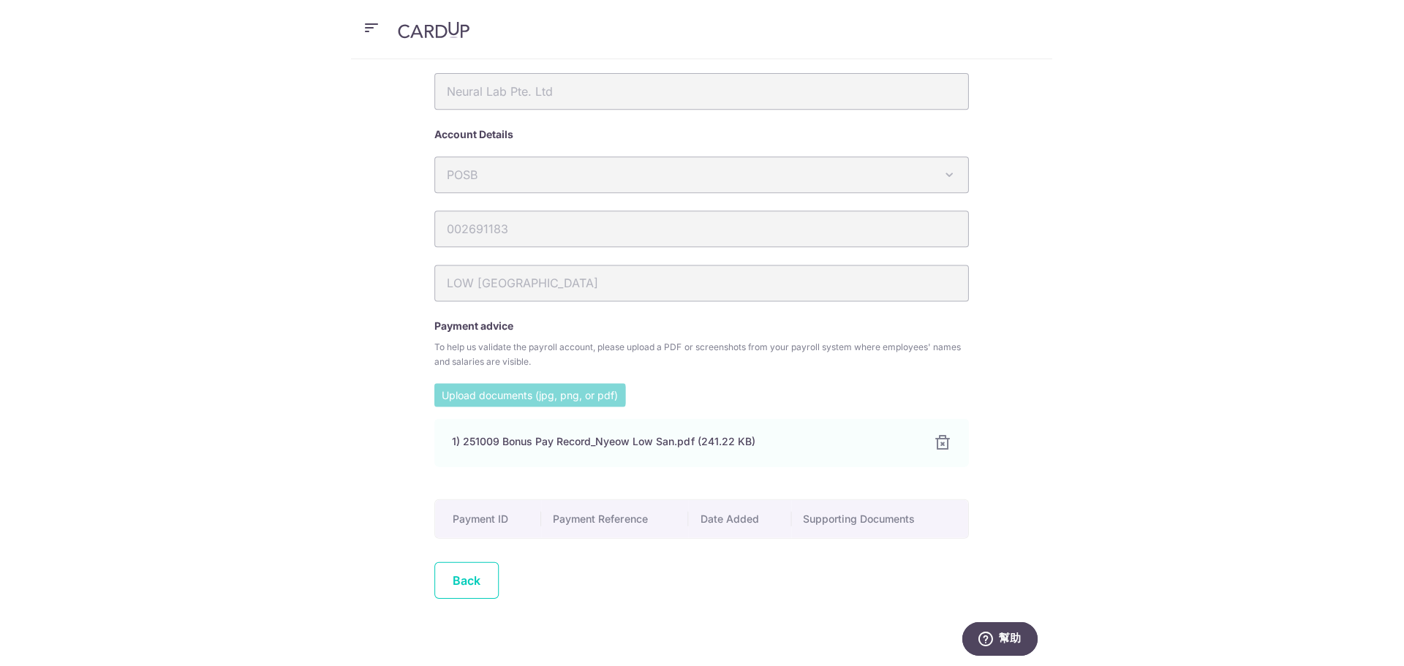
scroll to position [64, 0]
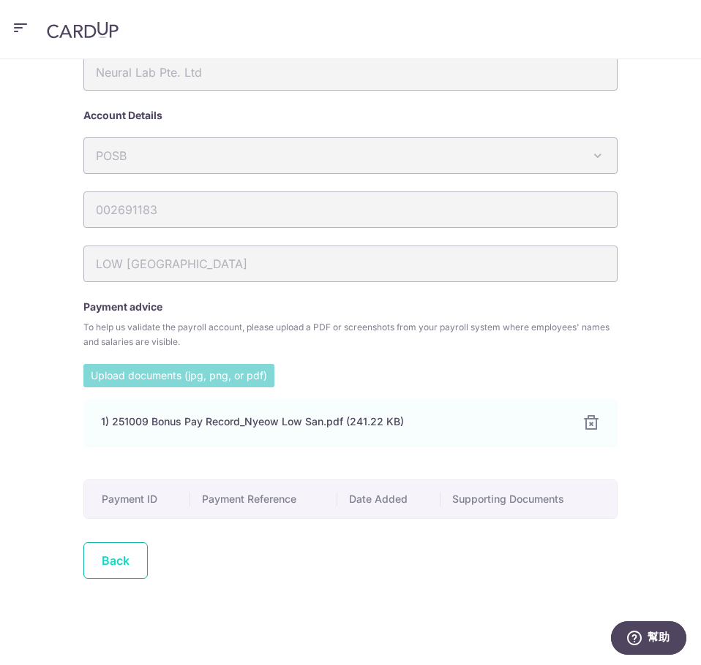
click at [130, 553] on link "Back" at bounding box center [115, 561] width 64 height 37
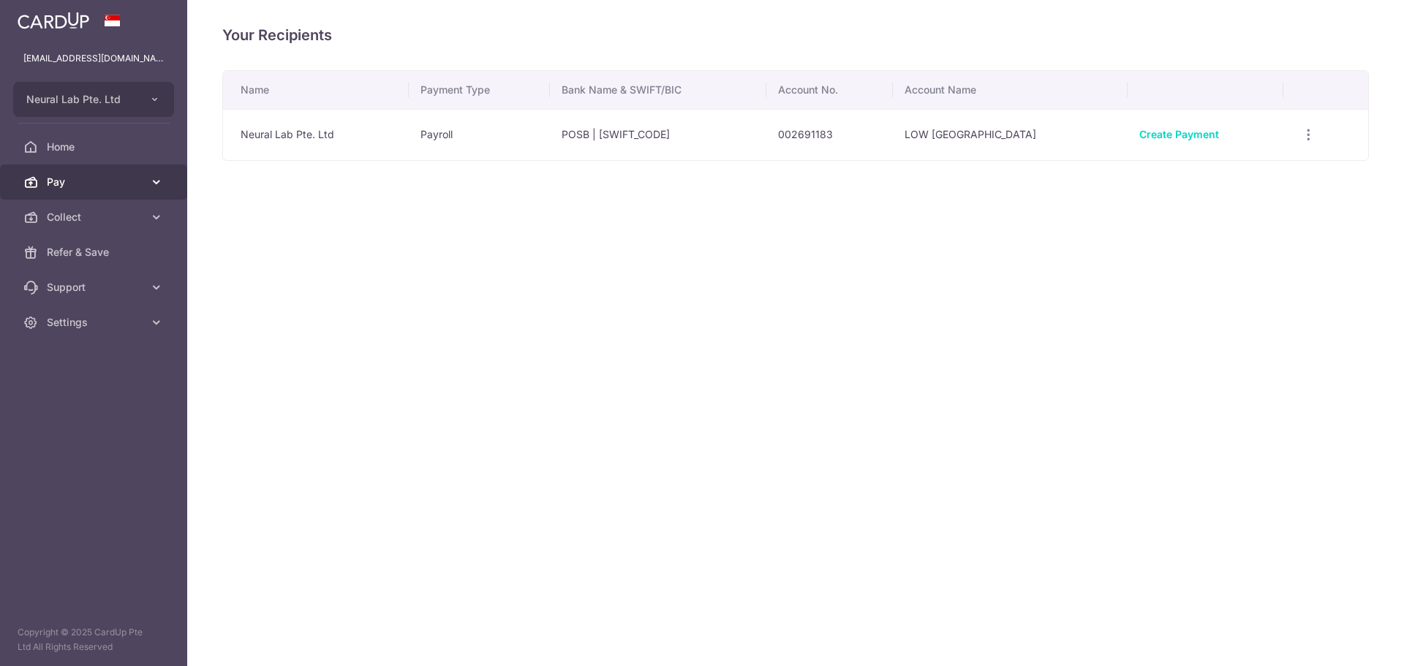
click at [113, 178] on span "Pay" at bounding box center [95, 182] width 97 height 15
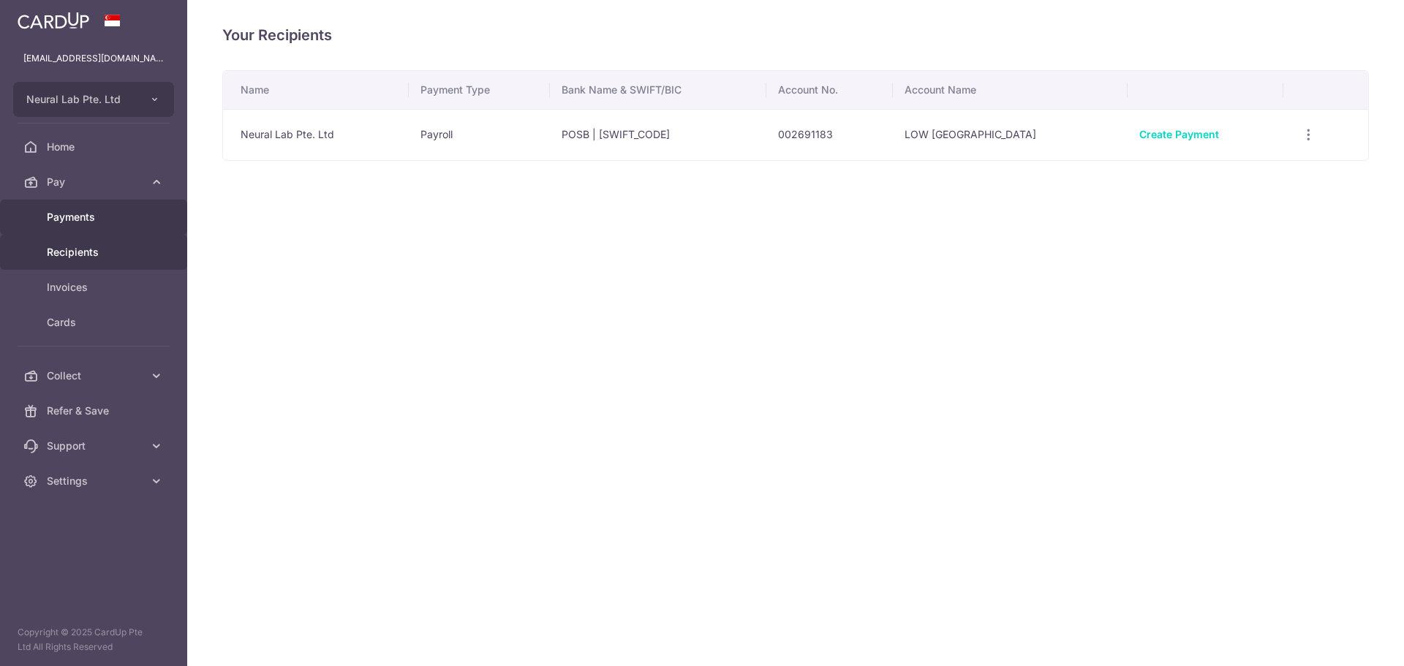
click at [75, 214] on span "Payments" at bounding box center [95, 217] width 97 height 15
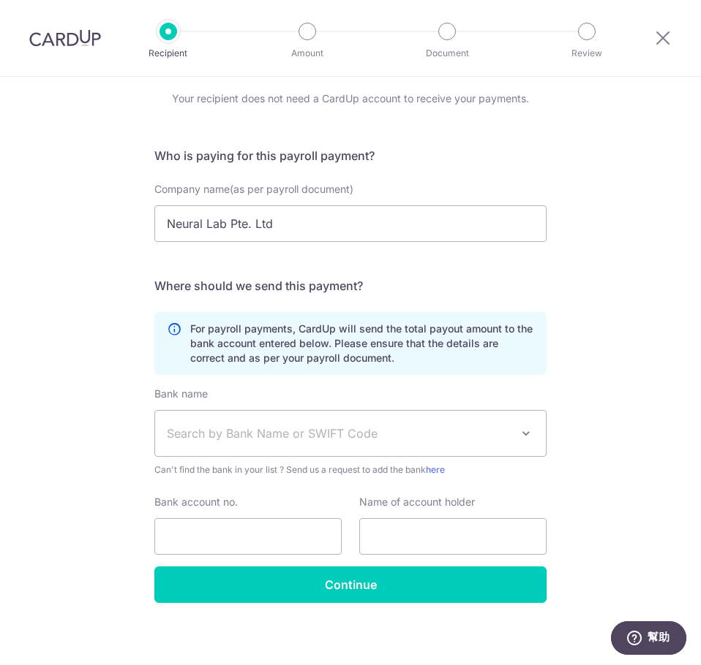
click at [247, 435] on span "Search by Bank Name or SWIFT Code" at bounding box center [339, 434] width 344 height 18
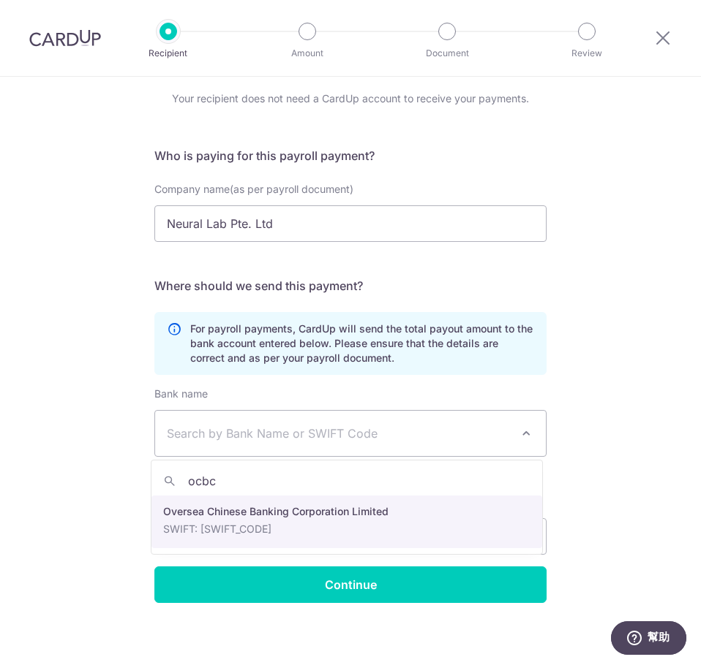
type input "ocbc"
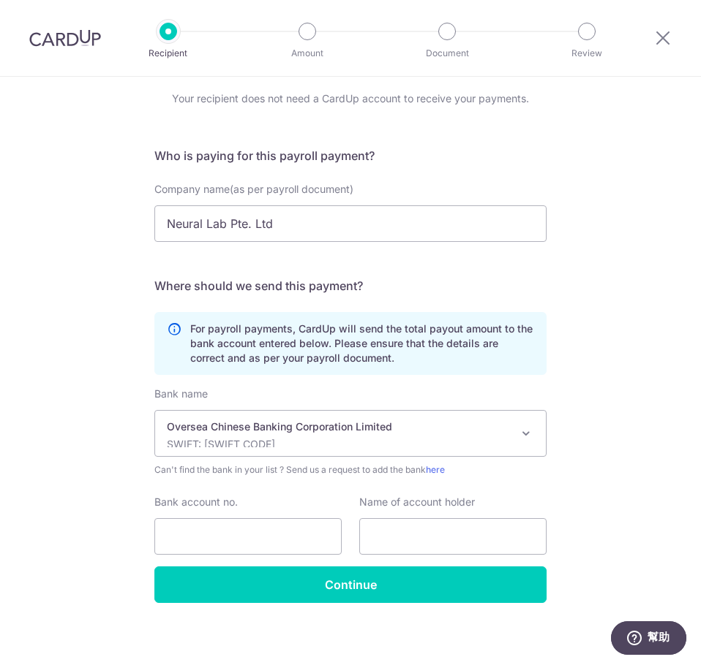
select select "12"
click at [235, 535] on input "Bank account no." at bounding box center [247, 536] width 187 height 37
paste input "595824889001"
type input "595824889001"
click at [441, 538] on input "text" at bounding box center [452, 536] width 187 height 37
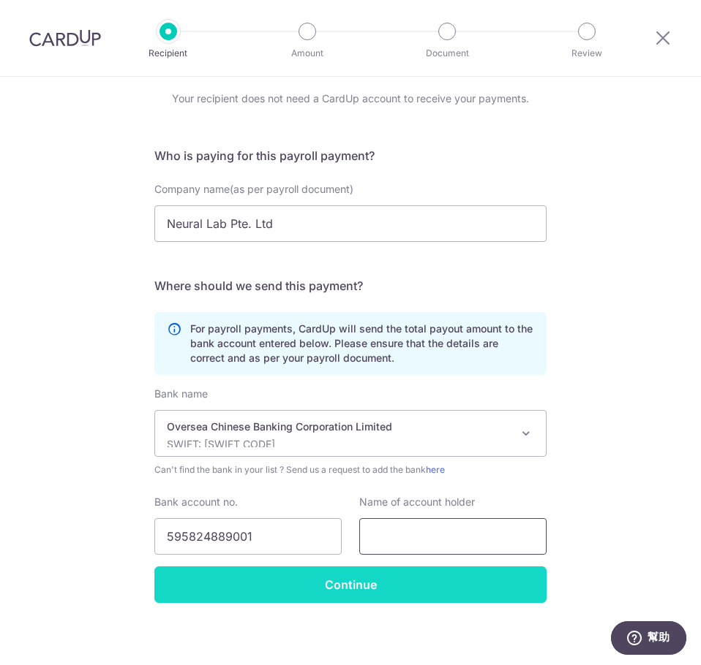
paste input "P Thanaraj"
type input "P Thanaraj"
click at [369, 583] on input "Continue" at bounding box center [350, 585] width 392 height 37
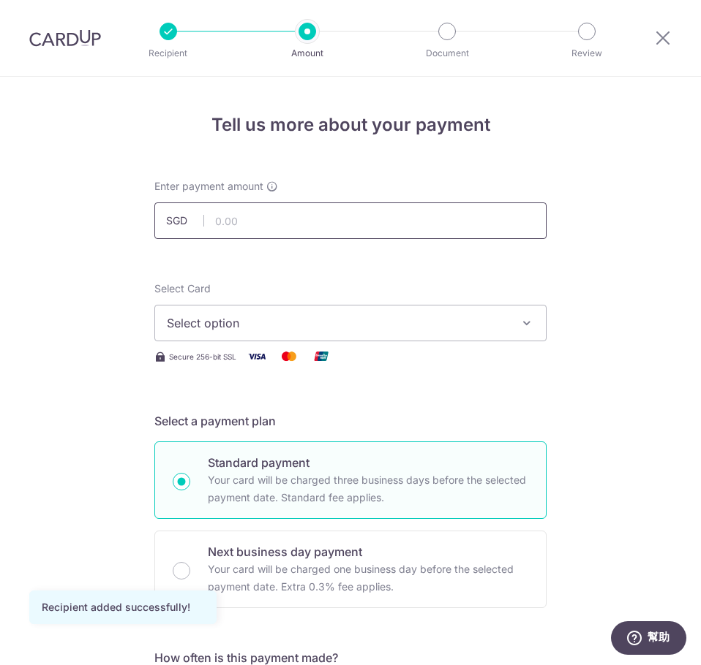
click at [320, 225] on input "text" at bounding box center [350, 221] width 392 height 37
click at [345, 327] on span "Select option" at bounding box center [337, 323] width 341 height 18
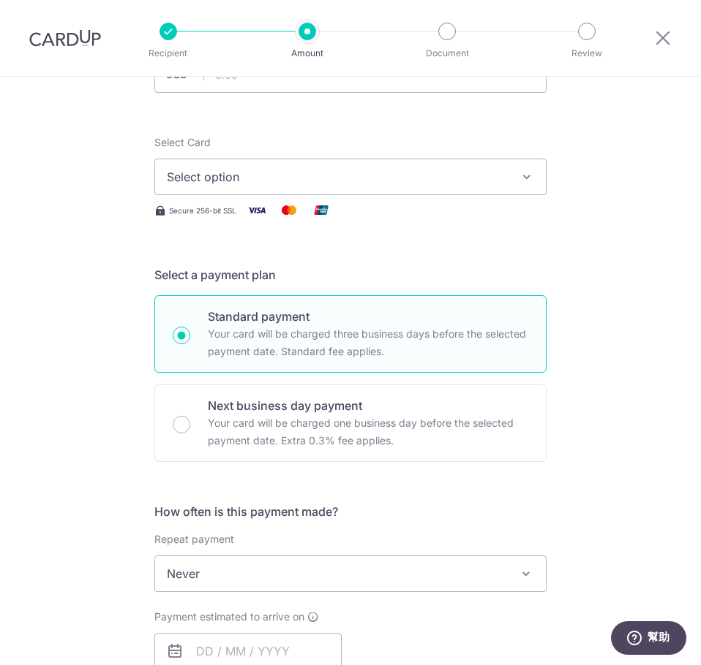
scroll to position [293, 0]
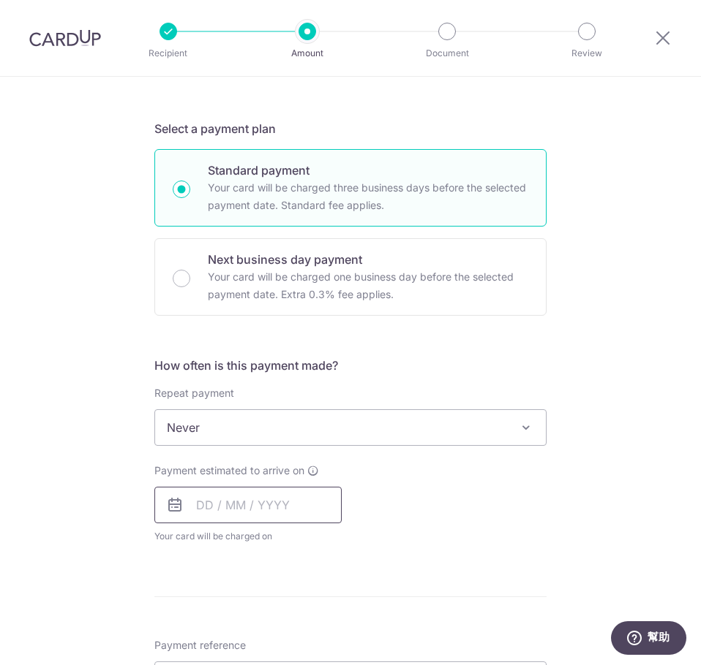
click at [263, 518] on input "text" at bounding box center [247, 505] width 187 height 37
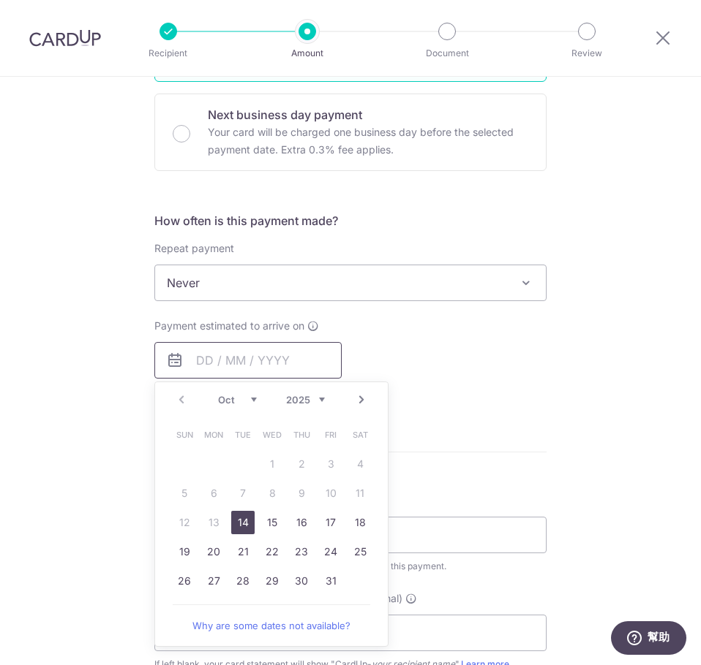
scroll to position [439, 0]
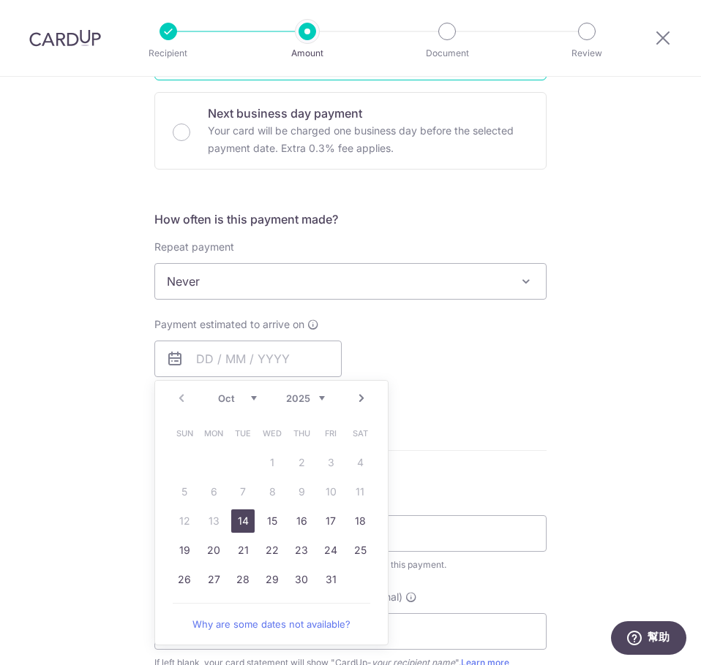
click at [244, 521] on link "14" at bounding box center [242, 521] width 23 height 23
type input "[DATE]"
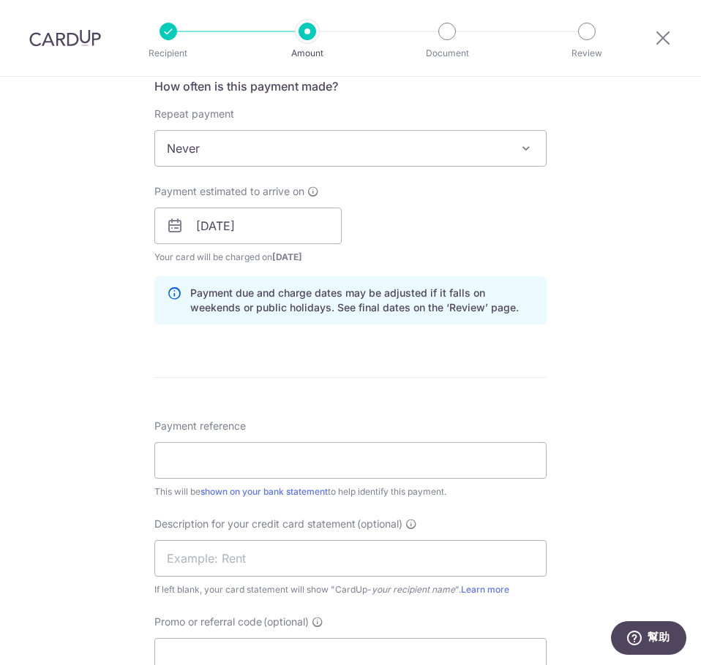
scroll to position [585, 0]
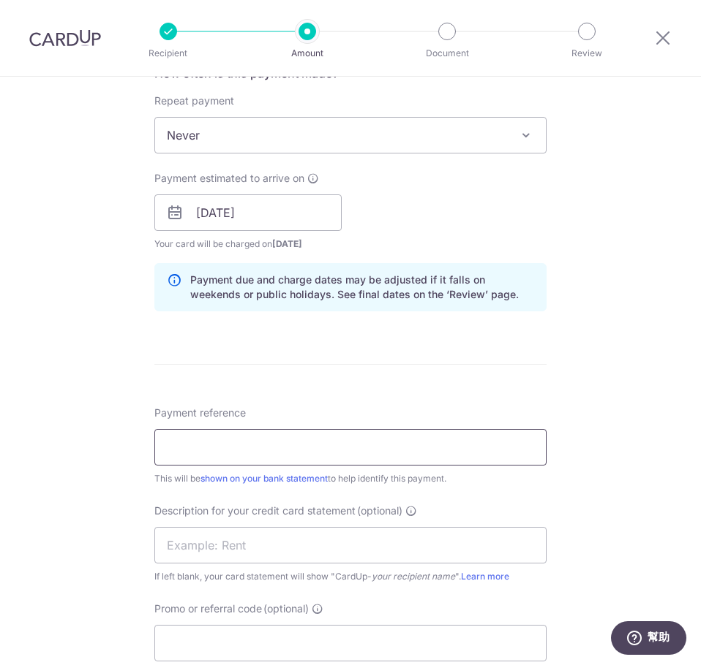
click at [357, 455] on input "Payment reference" at bounding box center [350, 447] width 392 height 37
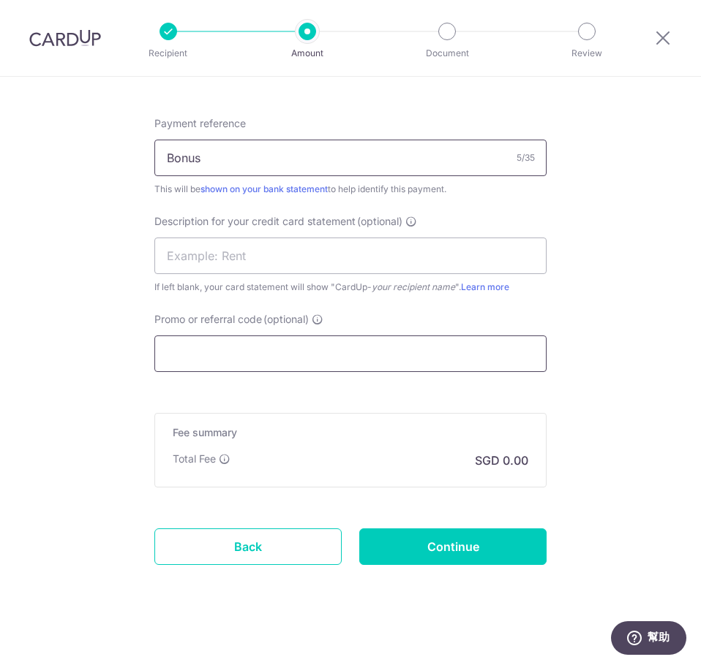
scroll to position [878, 0]
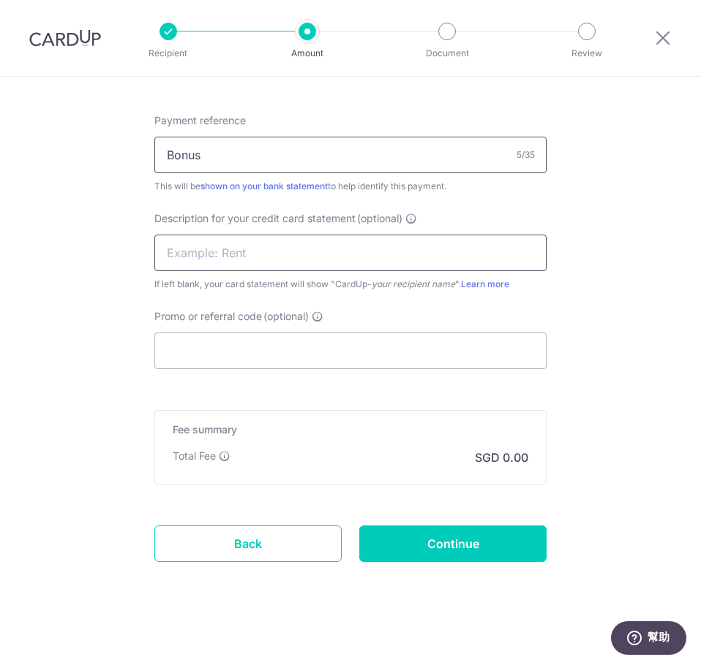
type input "Bonus"
click at [285, 263] on input "text" at bounding box center [350, 253] width 392 height 37
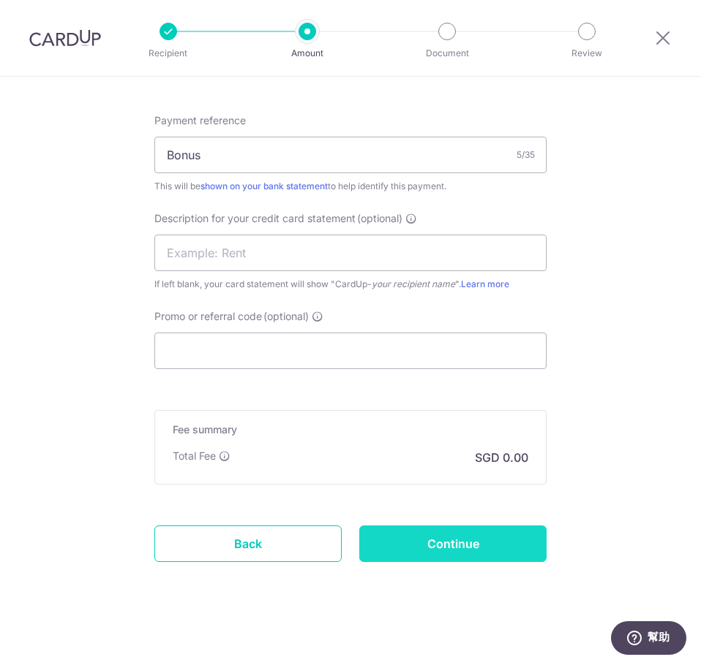
click at [440, 544] on input "Continue" at bounding box center [452, 544] width 187 height 37
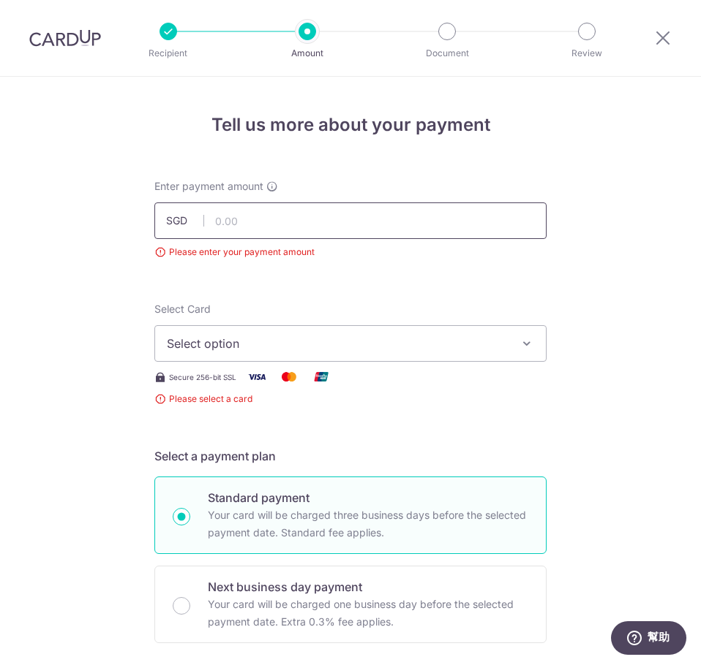
click at [250, 222] on input "text" at bounding box center [350, 221] width 392 height 37
type input "4,215.00"
click at [360, 342] on span "Select option" at bounding box center [337, 344] width 341 height 18
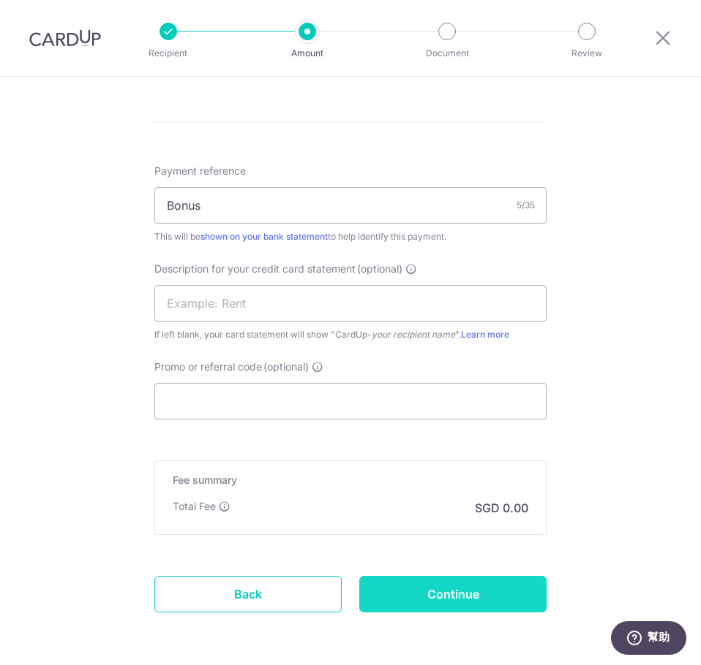
scroll to position [919, 0]
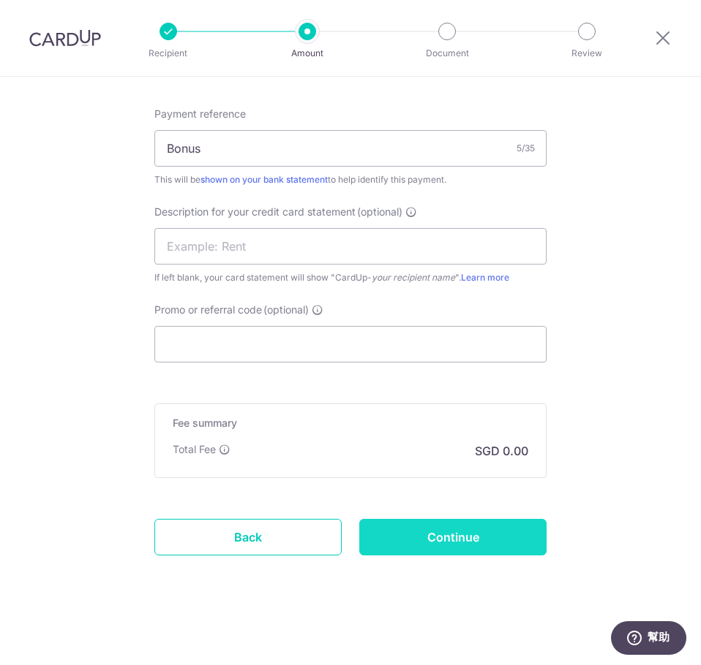
click at [448, 532] on input "Continue" at bounding box center [452, 537] width 187 height 37
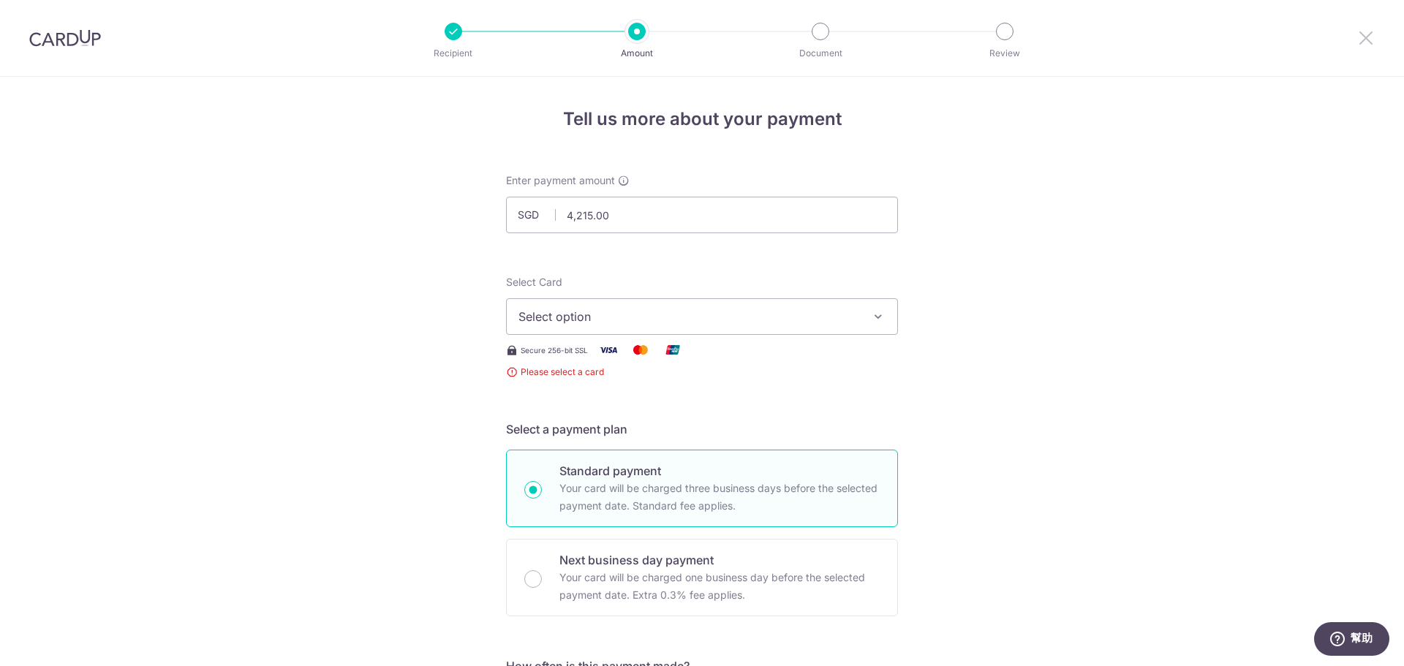
drag, startPoint x: 1358, startPoint y: 38, endPoint x: 768, endPoint y: 61, distance: 590.6
click at [700, 38] on icon at bounding box center [1366, 38] width 18 height 18
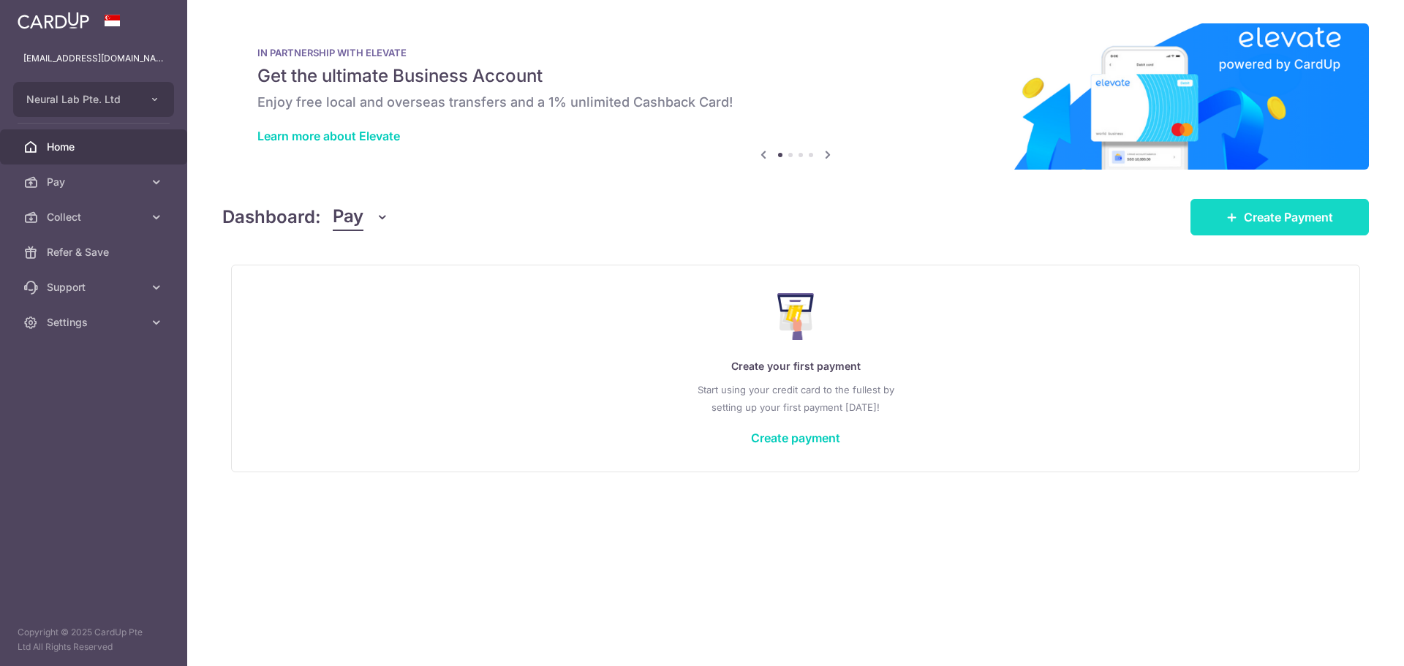
click at [700, 229] on link "Create Payment" at bounding box center [1280, 217] width 178 height 37
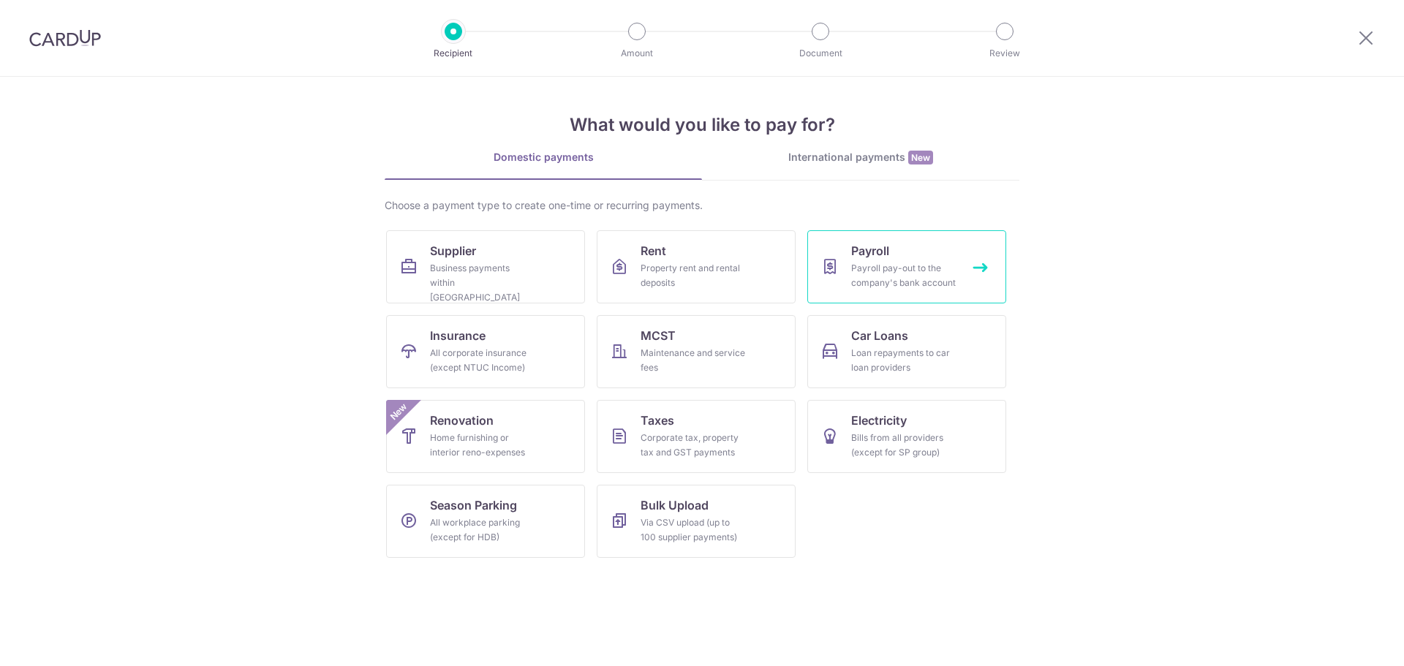
click at [700, 249] on span "Payroll" at bounding box center [870, 251] width 38 height 18
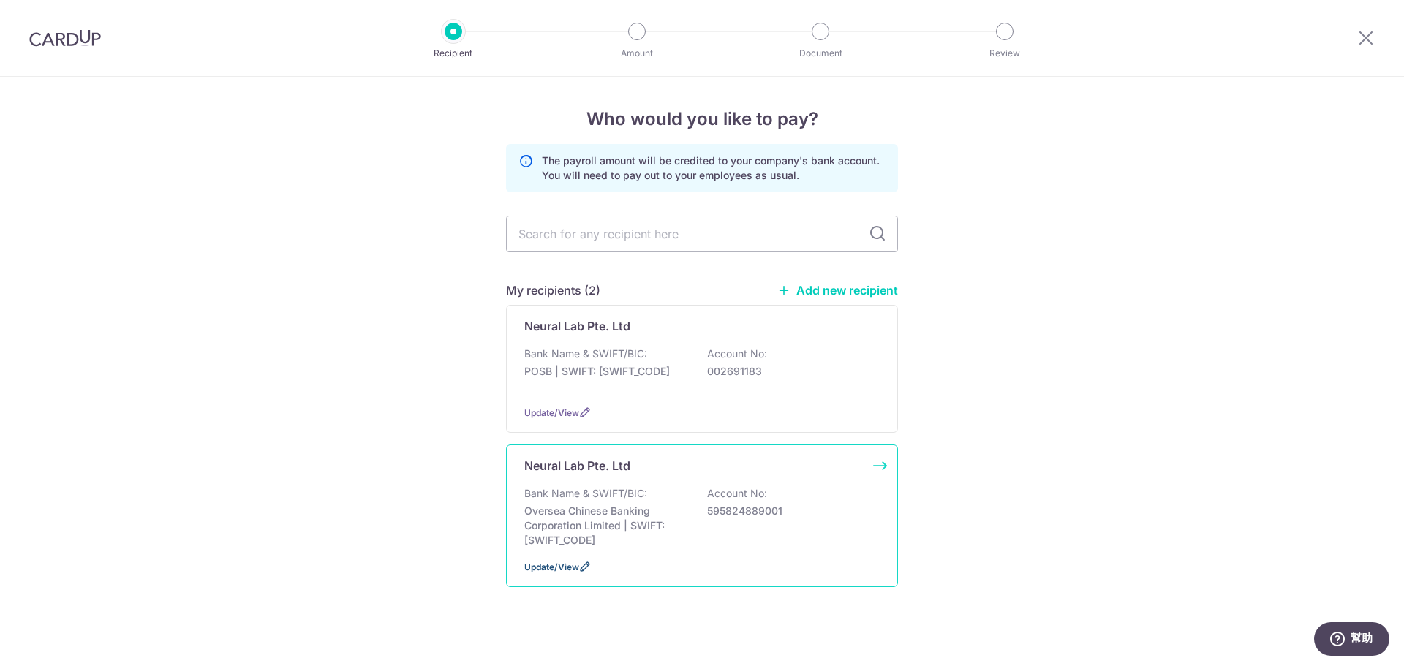
click at [567, 562] on span "Update/View" at bounding box center [551, 567] width 55 height 11
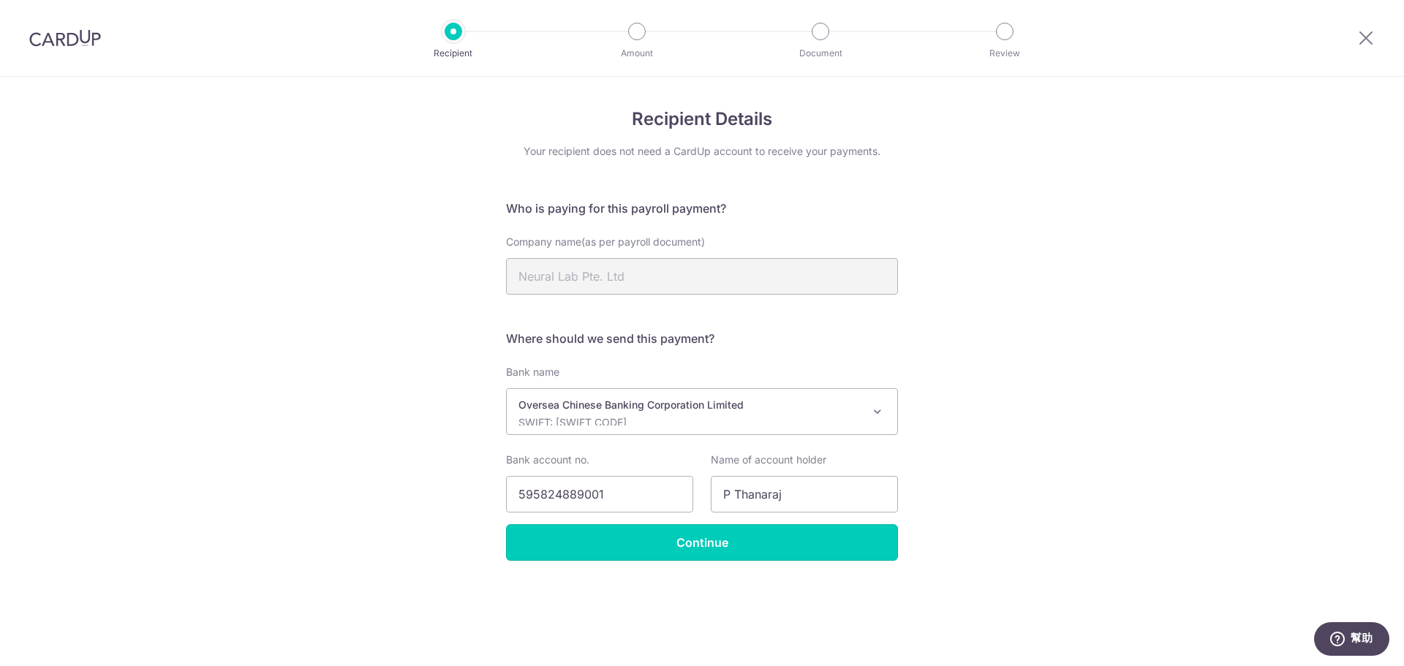
drag, startPoint x: 711, startPoint y: 554, endPoint x: 1040, endPoint y: 365, distance: 379.3
click at [1040, 365] on div "Recipient Details Your recipient does not need a CardUp account to receive your…" at bounding box center [702, 371] width 1404 height 589
click at [1375, 31] on div at bounding box center [1366, 38] width 76 height 76
click at [1370, 35] on icon at bounding box center [1366, 38] width 18 height 18
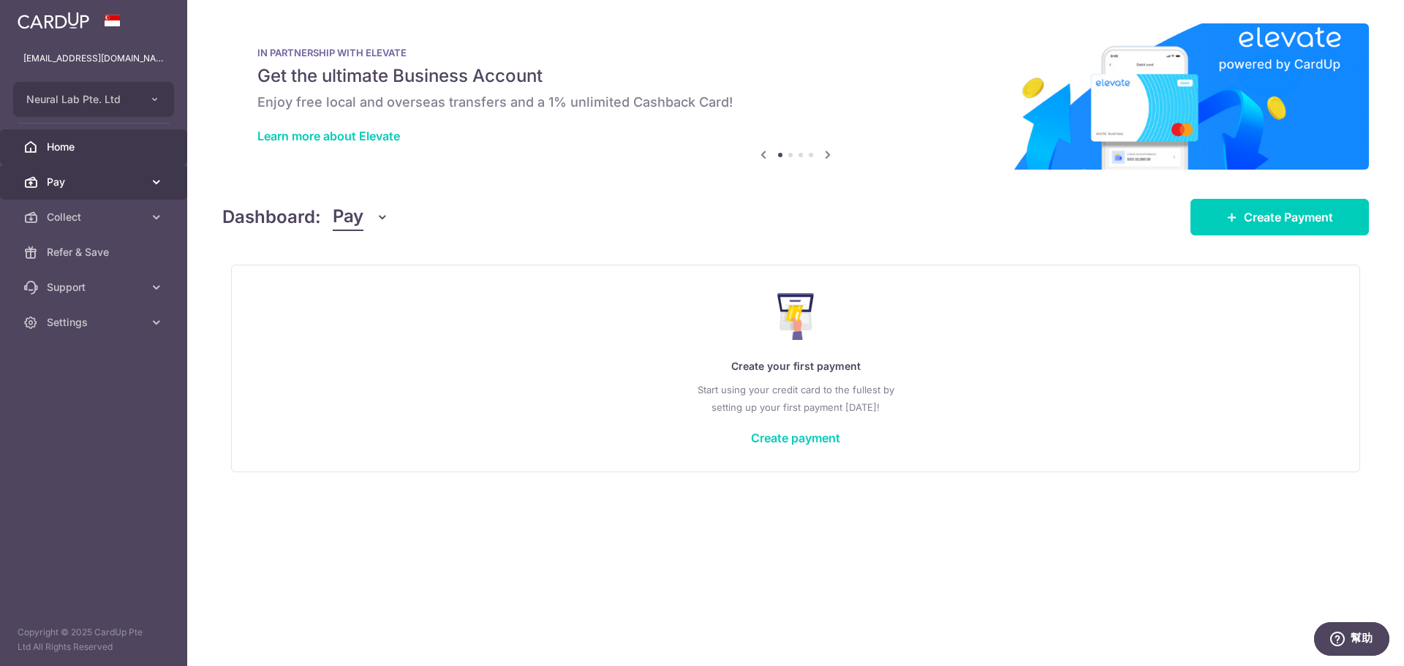
click at [120, 195] on link "Pay" at bounding box center [93, 182] width 187 height 35
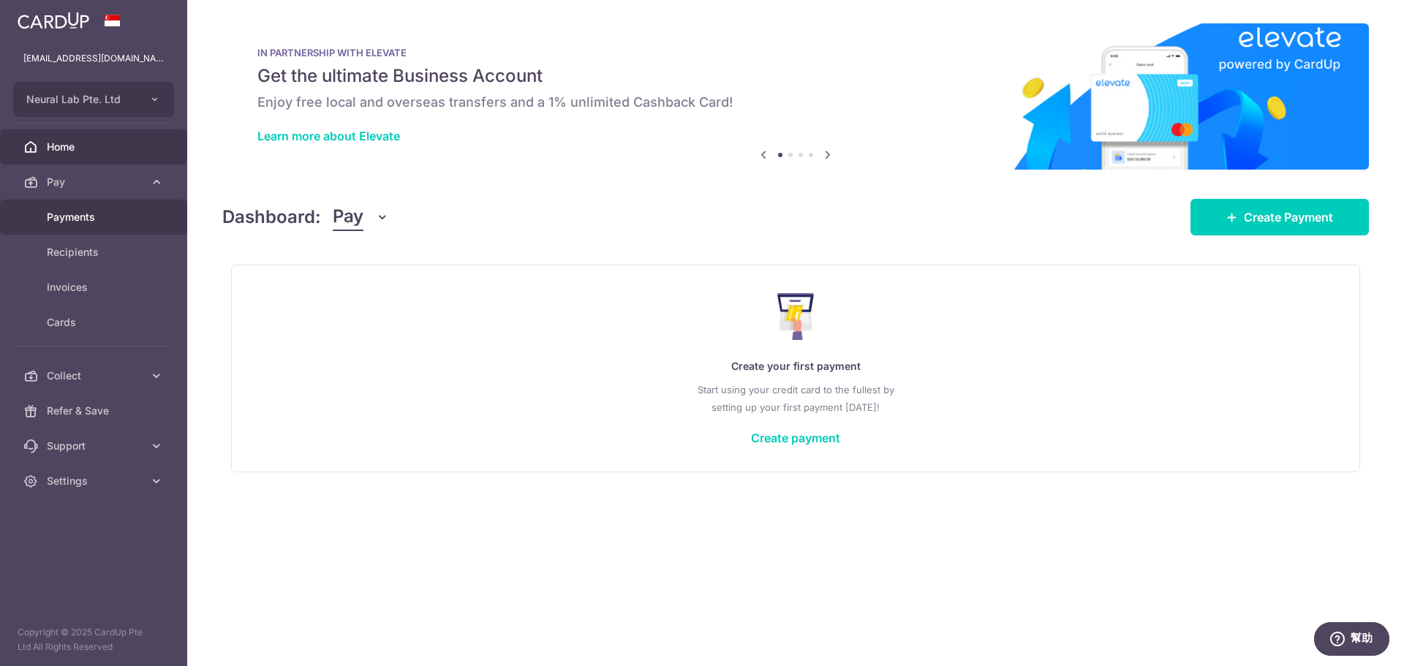
click at [91, 217] on span "Payments" at bounding box center [95, 217] width 97 height 15
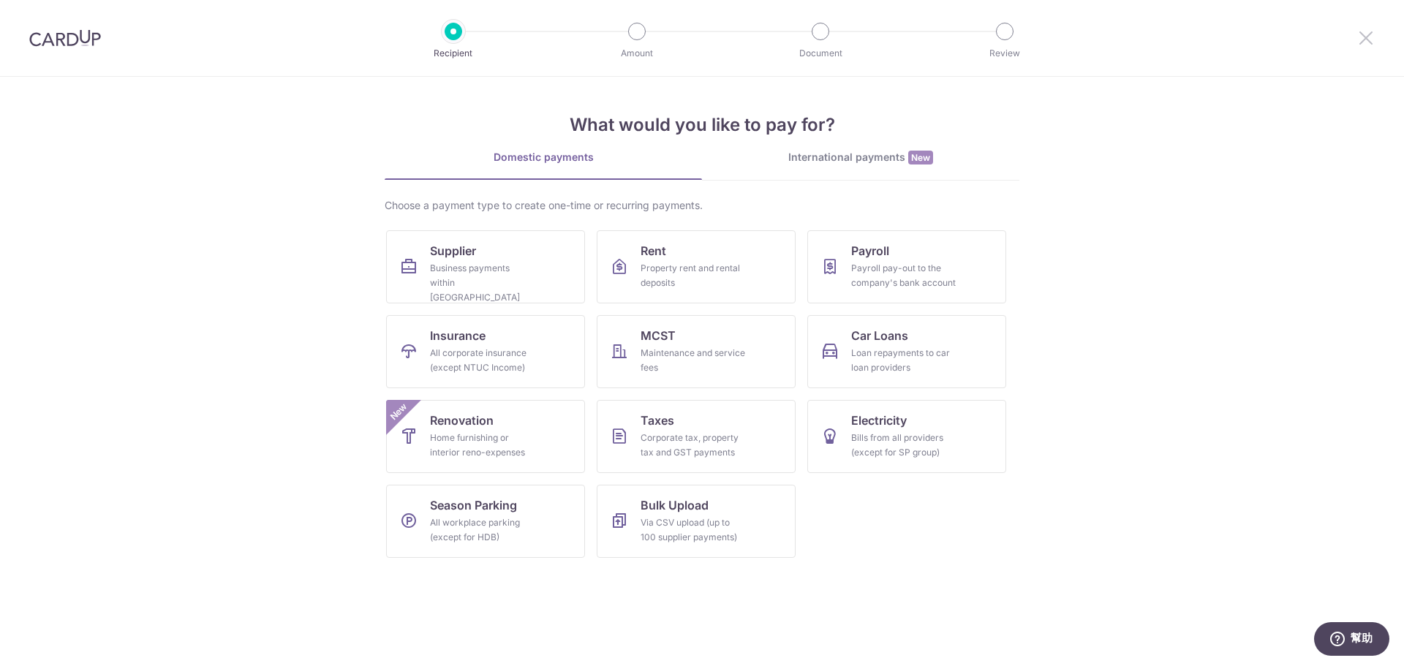
click at [1363, 31] on icon at bounding box center [1366, 38] width 18 height 18
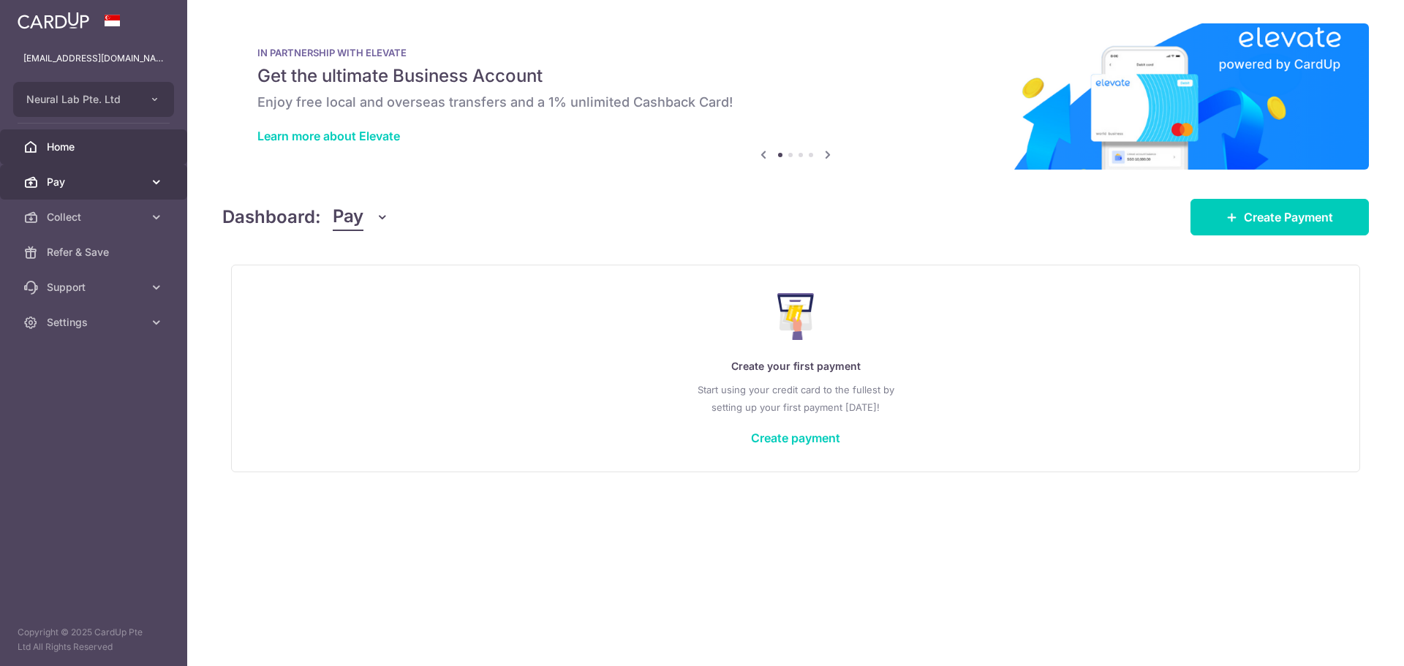
click at [69, 176] on span "Pay" at bounding box center [95, 182] width 97 height 15
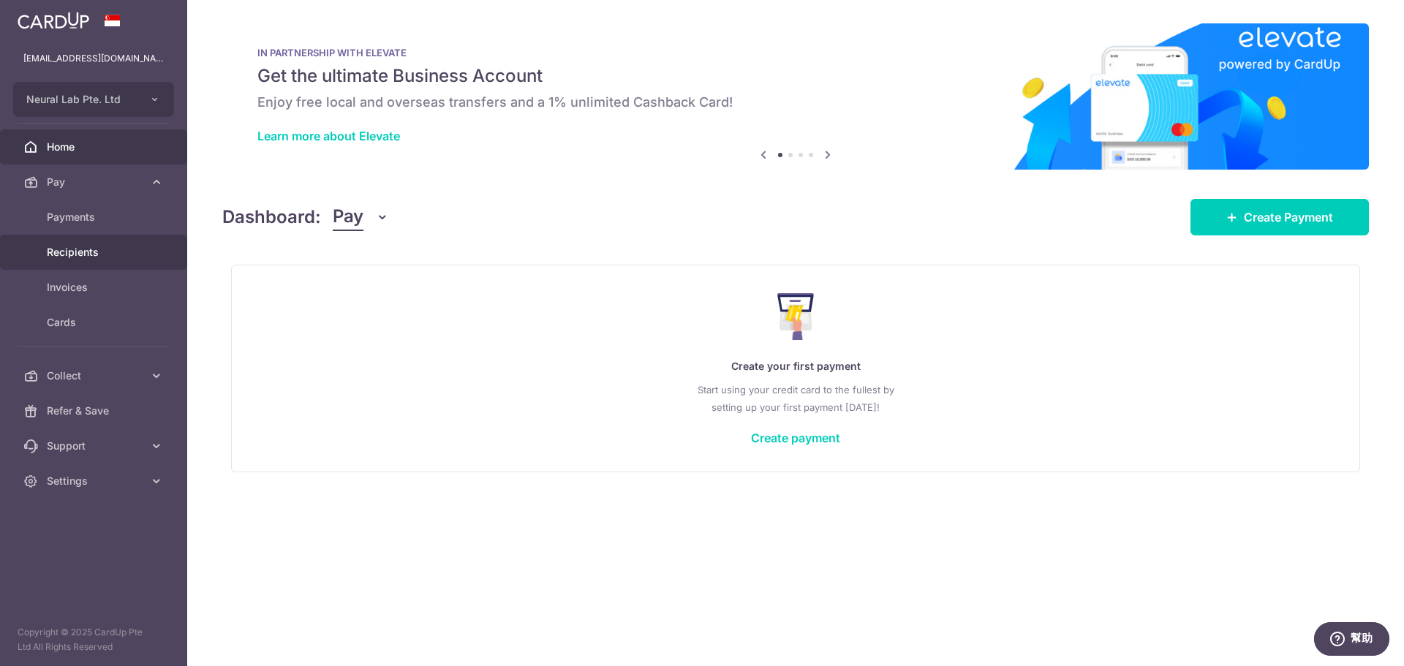
click at [68, 246] on span "Recipients" at bounding box center [95, 252] width 97 height 15
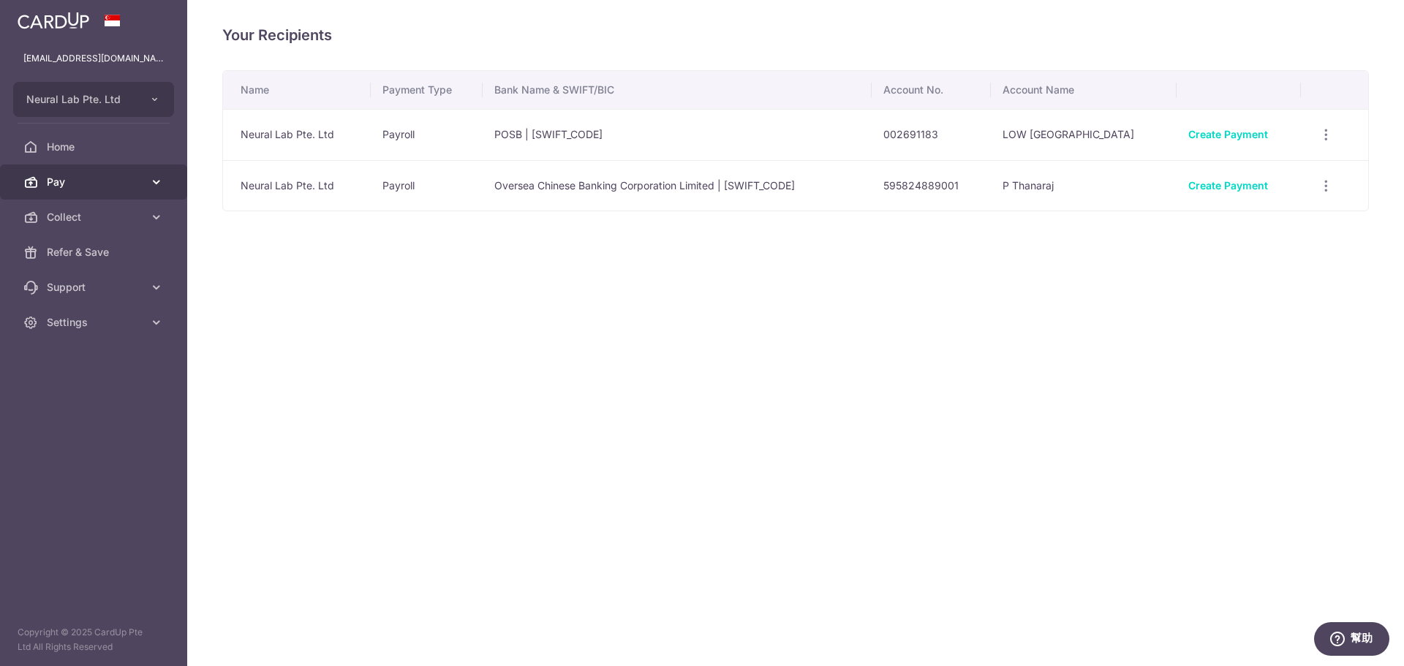
click at [102, 177] on span "Pay" at bounding box center [95, 182] width 97 height 15
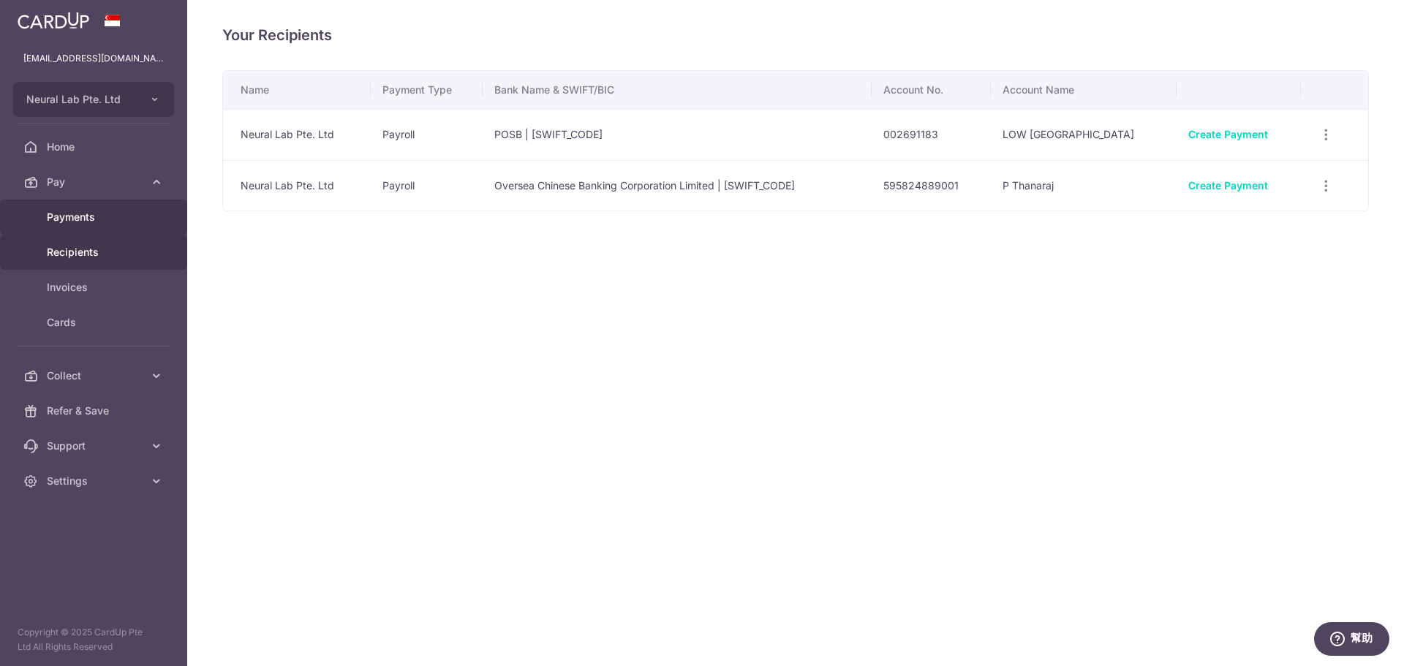
click at [97, 225] on link "Payments" at bounding box center [93, 217] width 187 height 35
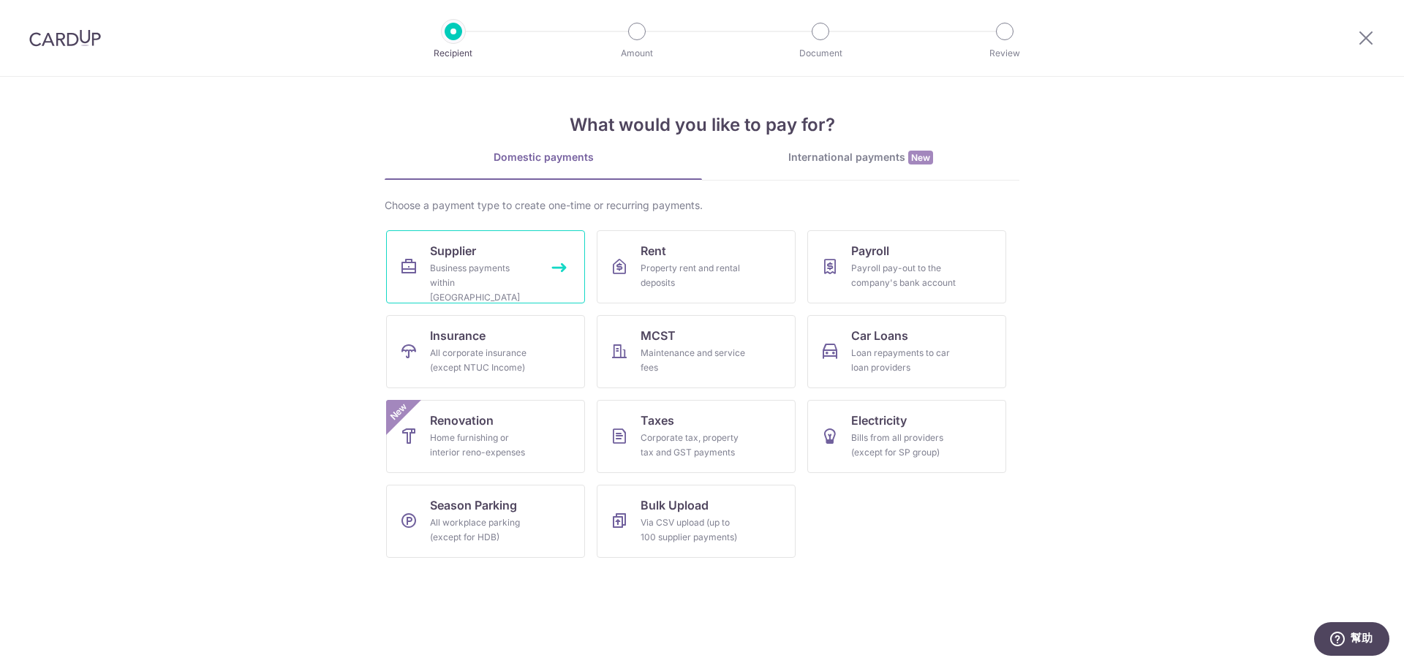
click at [513, 276] on div "Business payments within [GEOGRAPHIC_DATA]" at bounding box center [482, 283] width 105 height 44
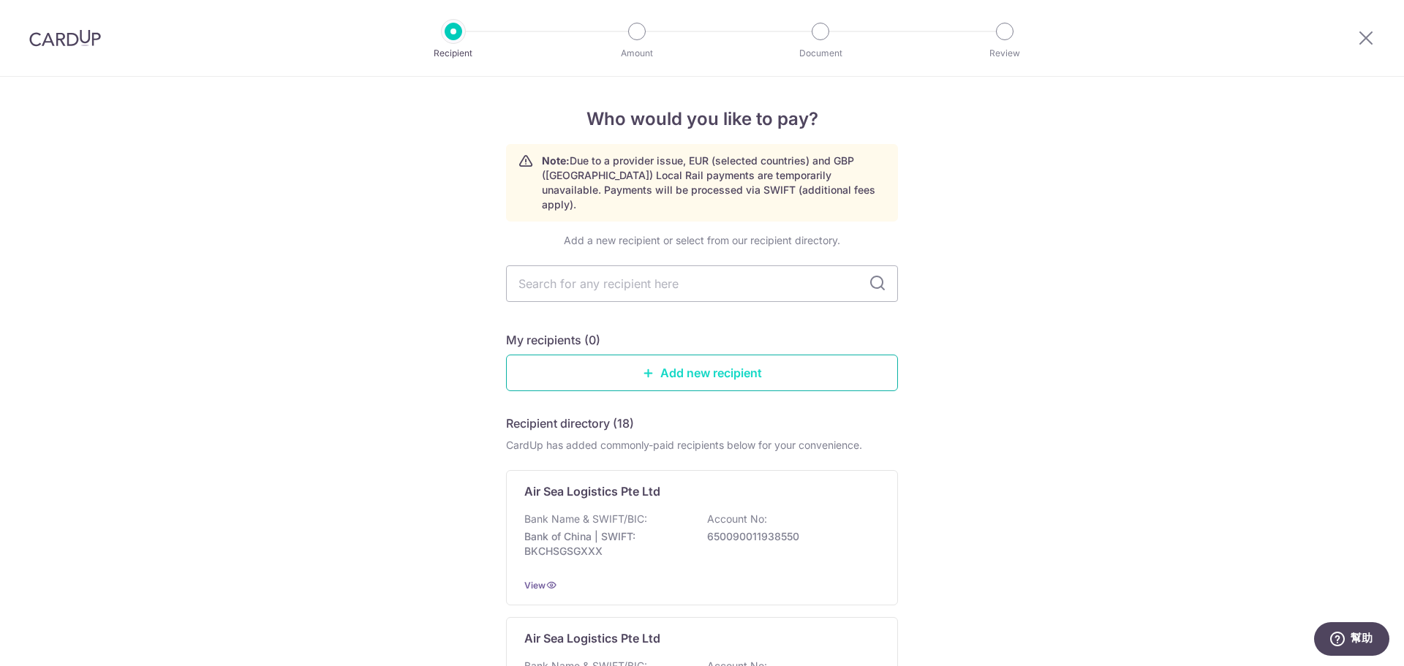
click at [660, 355] on link "Add new recipient" at bounding box center [702, 373] width 392 height 37
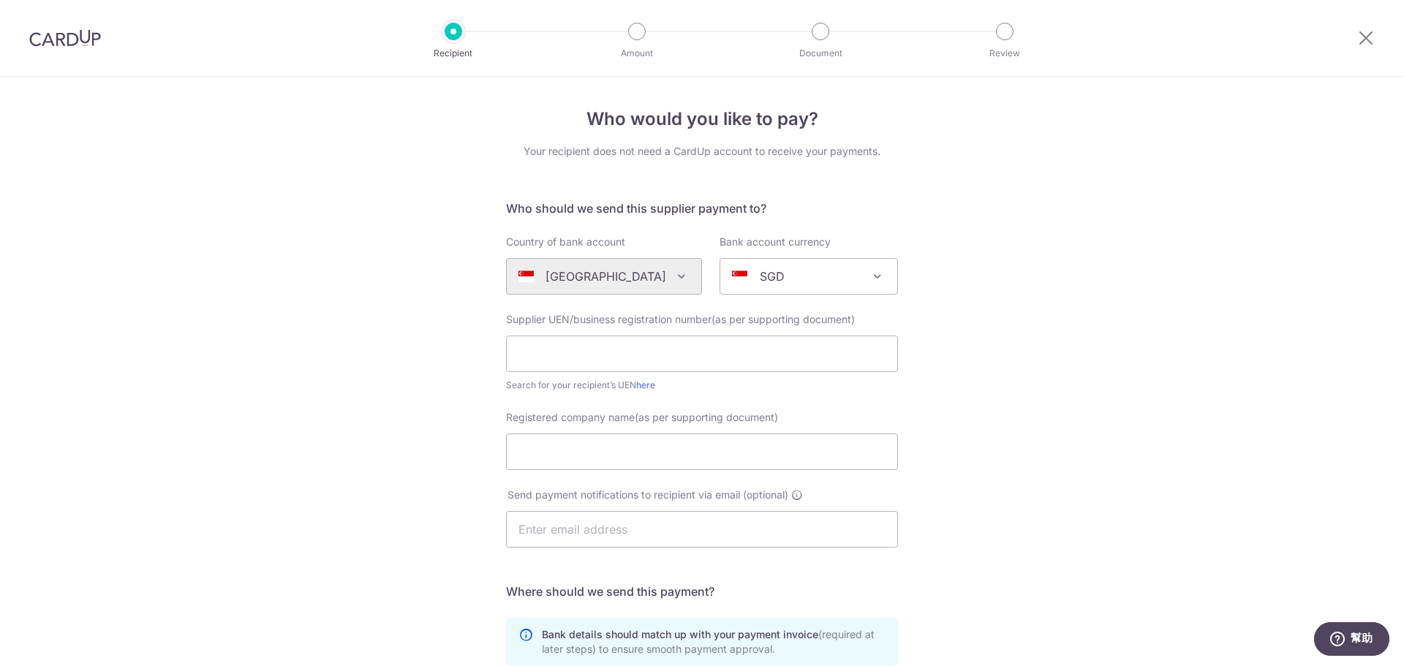
click at [635, 280] on div "Algeria Andorra Angola Anguilla Argentina Armenia Aruba Australia Austria Azerb…" at bounding box center [604, 276] width 196 height 37
click at [669, 278] on div "Algeria Andorra Angola Anguilla Argentina Armenia Aruba Australia Austria Azerb…" at bounding box center [604, 276] width 196 height 37
click at [783, 290] on span "SGD" at bounding box center [808, 276] width 177 height 35
click at [647, 274] on div "Algeria Andorra Angola Anguilla Argentina Armenia Aruba Australia Austria Azerb…" at bounding box center [604, 276] width 196 height 37
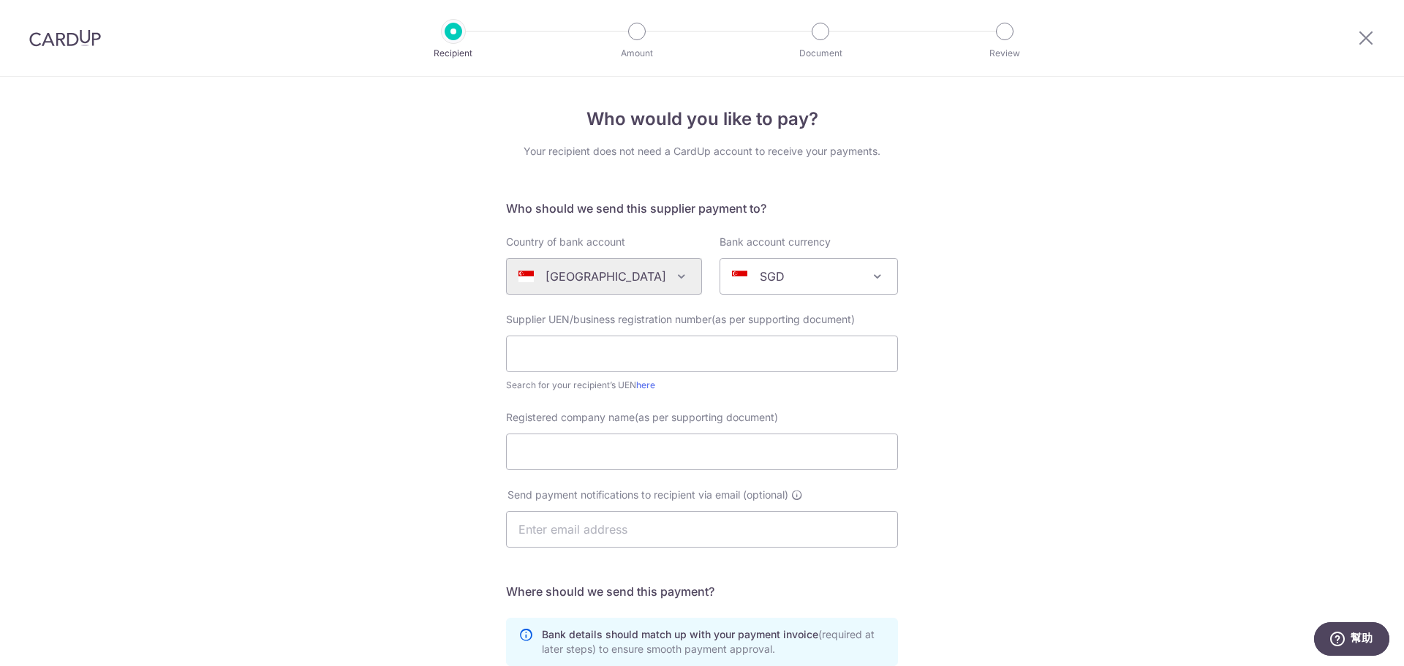
click at [679, 276] on div "Algeria Andorra Angola Anguilla Argentina Armenia Aruba Australia Austria Azerb…" at bounding box center [604, 276] width 196 height 37
click at [744, 270] on div "SGD" at bounding box center [797, 277] width 130 height 18
click at [628, 270] on div "Algeria Andorra Angola Anguilla Argentina Armenia Aruba Australia Austria Azerb…" at bounding box center [604, 276] width 196 height 37
click at [642, 276] on div "Algeria Andorra Angola Anguilla Argentina Armenia Aruba Australia Austria Azerb…" at bounding box center [604, 276] width 196 height 37
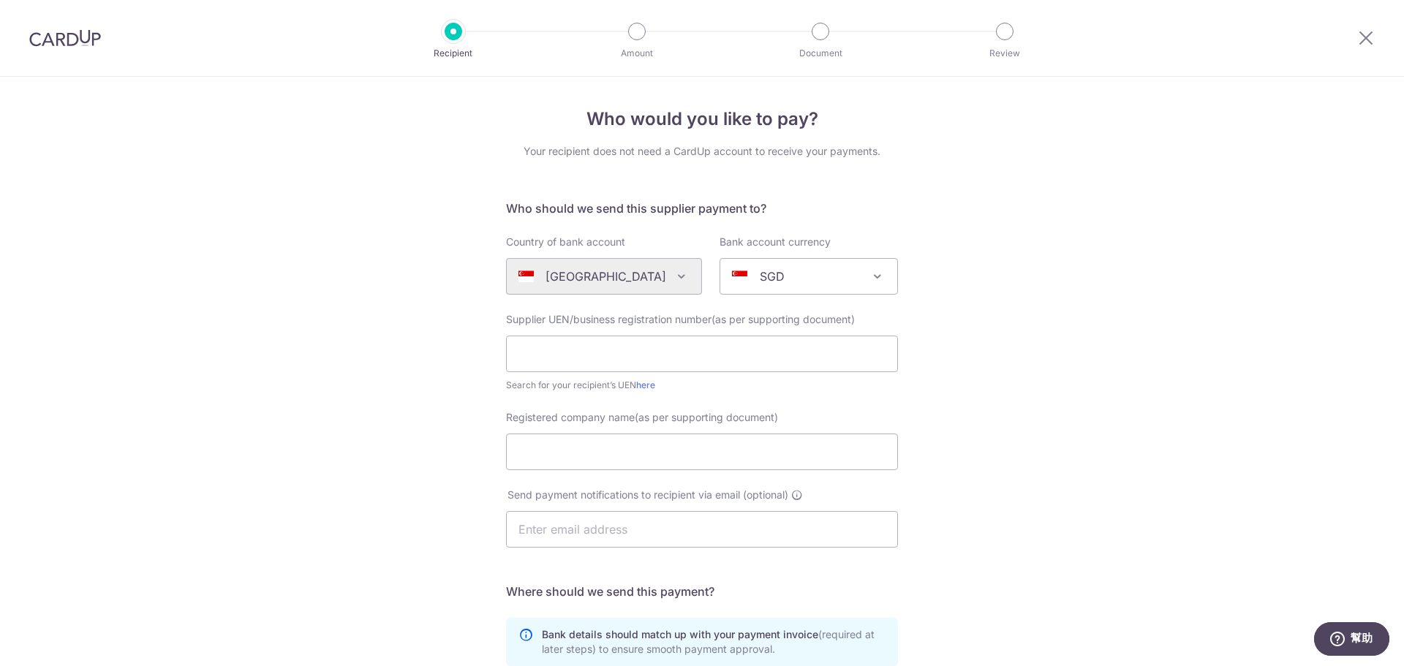
click at [642, 276] on div "Algeria Andorra Angola Anguilla Argentina Armenia Aruba Australia Austria Azerb…" at bounding box center [604, 276] width 196 height 37
click at [665, 276] on div "Algeria Andorra Angola Anguilla Argentina Armenia Aruba Australia Austria Azerb…" at bounding box center [604, 276] width 196 height 37
click at [411, 426] on div "Who would you like to pay? Your recipient does not need a CardUp account to rec…" at bounding box center [702, 520] width 1404 height 886
click at [622, 271] on div "Algeria Andorra Angola Anguilla Argentina Armenia Aruba Australia Austria Azerb…" at bounding box center [604, 276] width 196 height 37
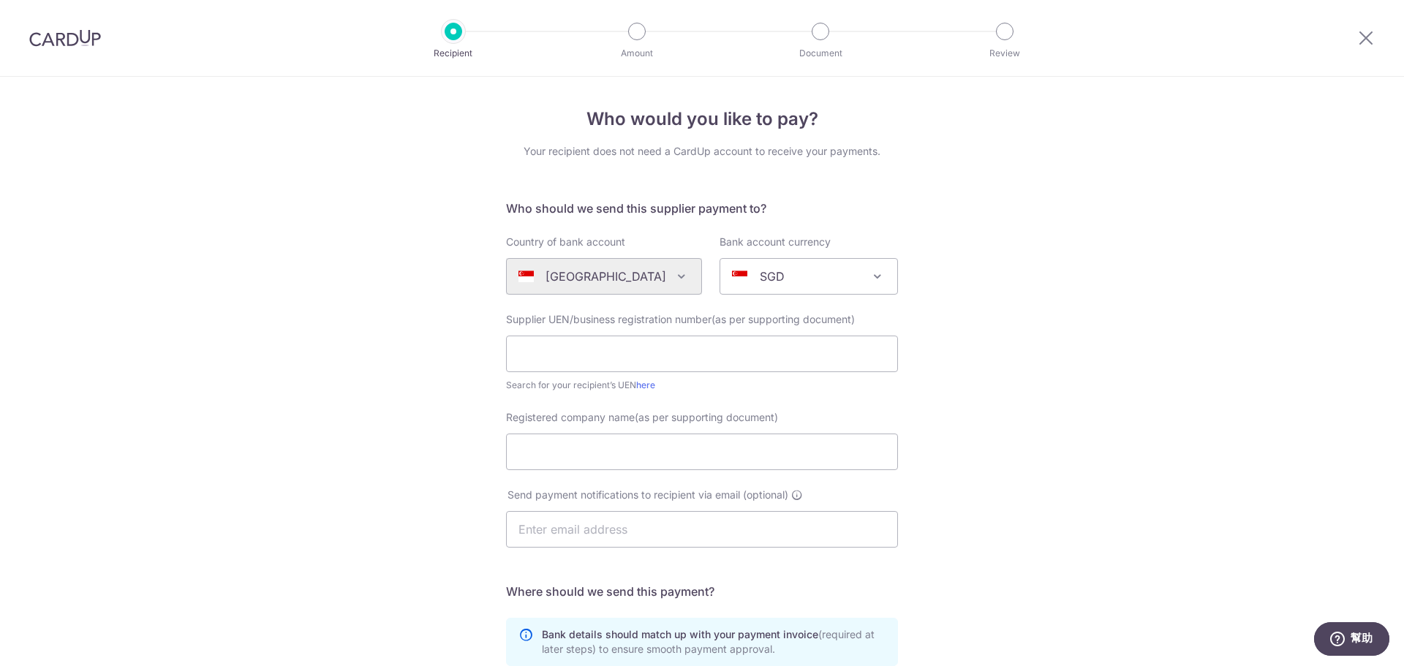
click at [664, 280] on div "Algeria Andorra Angola Anguilla Argentina Armenia Aruba Australia Austria Azerb…" at bounding box center [604, 276] width 196 height 37
click at [649, 274] on div "Algeria Andorra Angola Anguilla Argentina Armenia Aruba Australia Austria Azerb…" at bounding box center [604, 276] width 196 height 37
click at [1362, 36] on icon at bounding box center [1366, 38] width 18 height 18
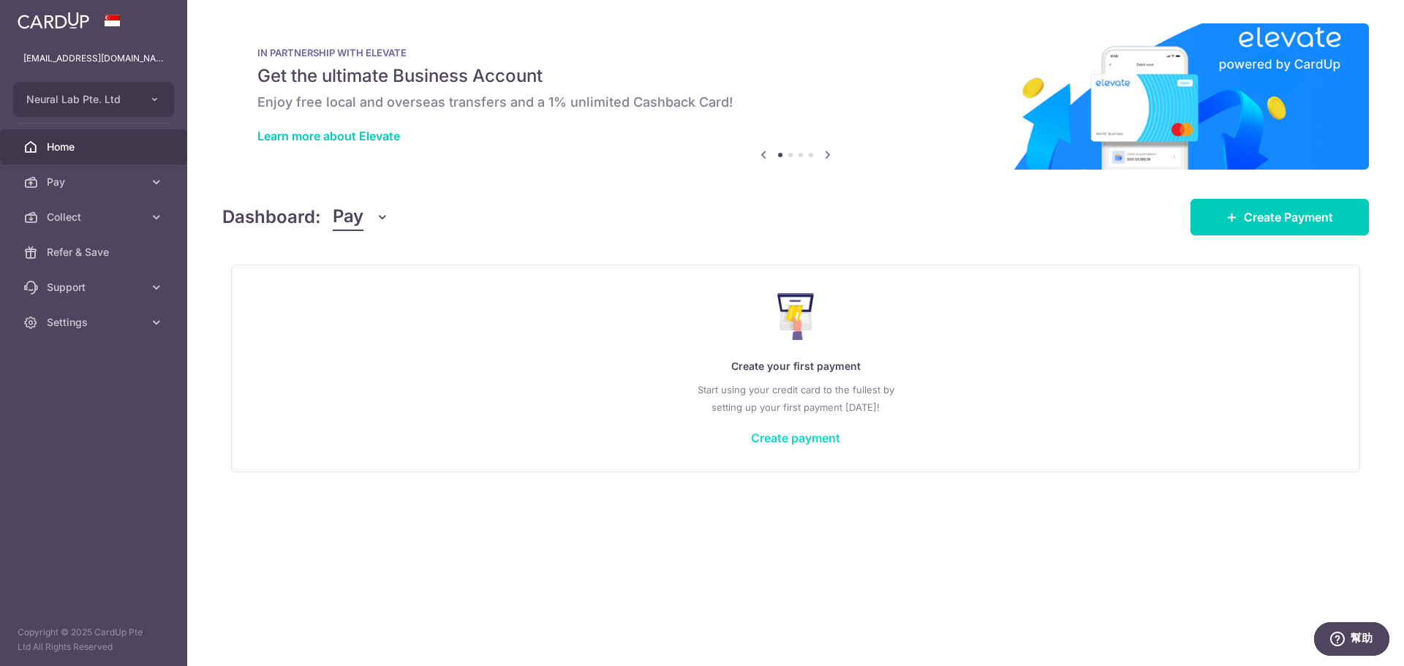
click at [785, 441] on link "Create payment" at bounding box center [795, 438] width 89 height 15
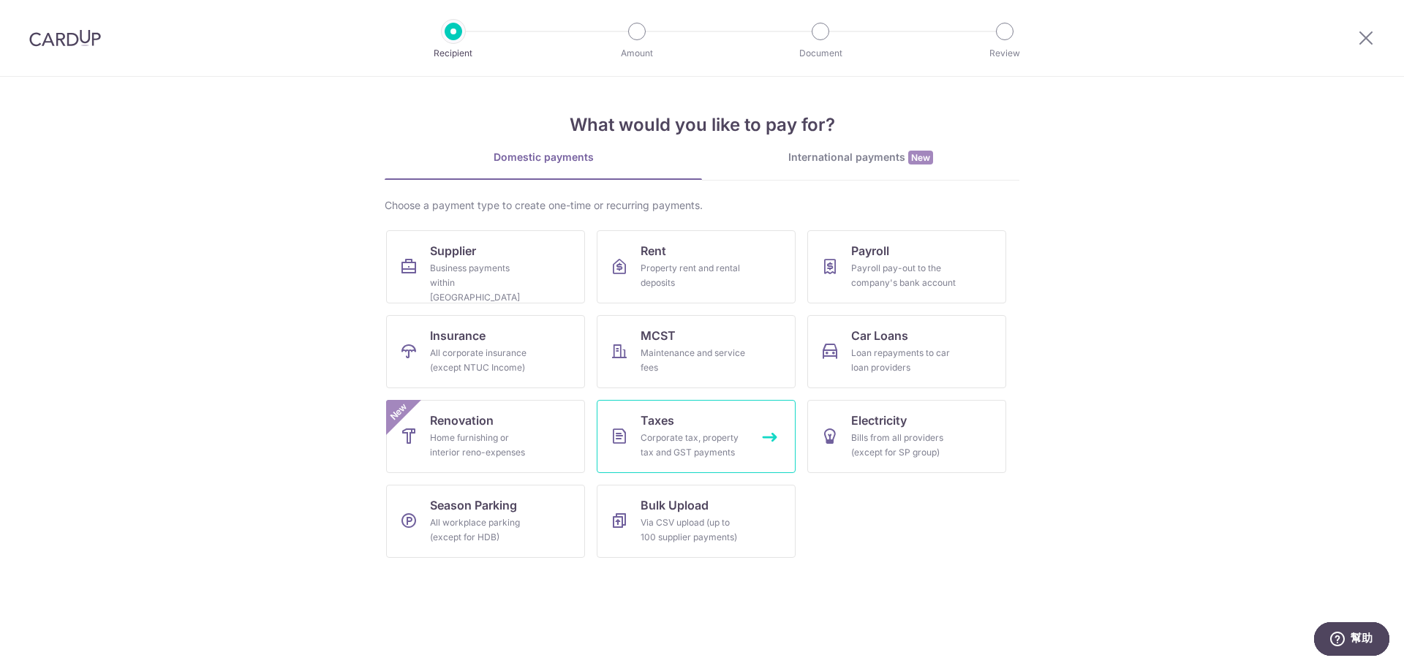
click at [714, 418] on link "Taxes Corporate tax, property tax and GST payments" at bounding box center [696, 436] width 199 height 73
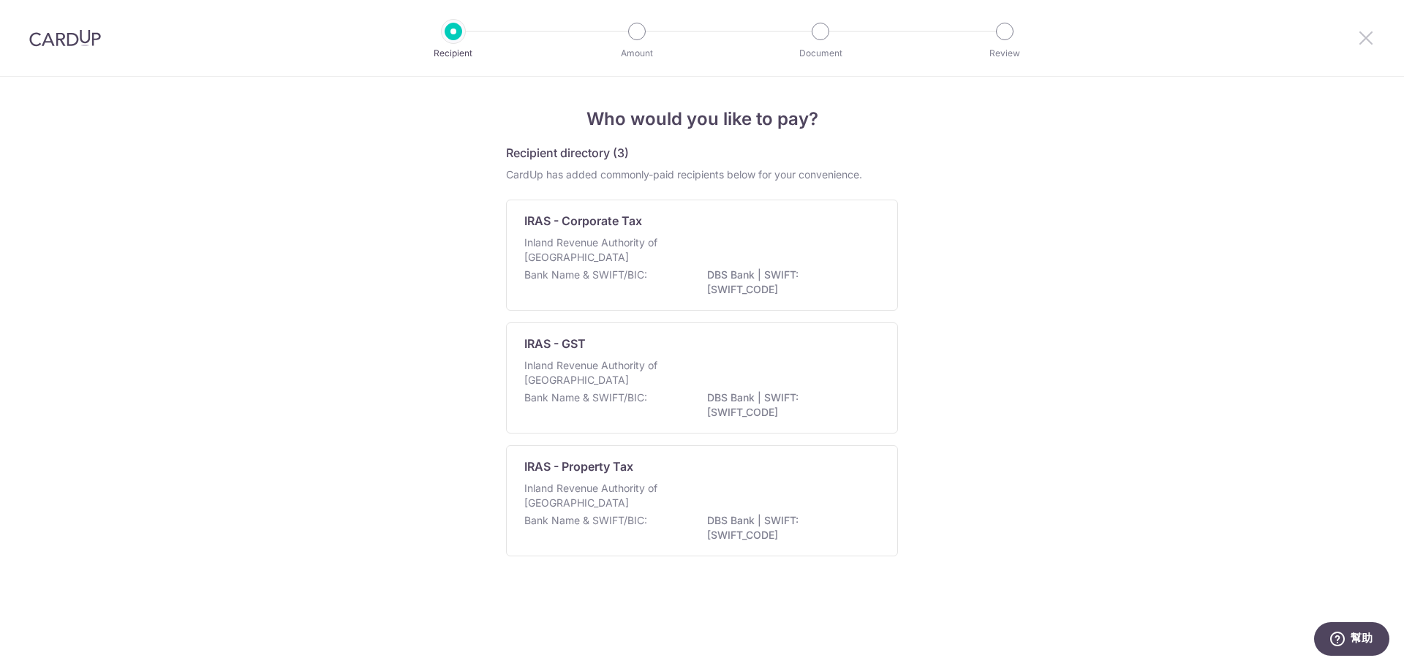
click at [1366, 42] on icon at bounding box center [1366, 38] width 18 height 18
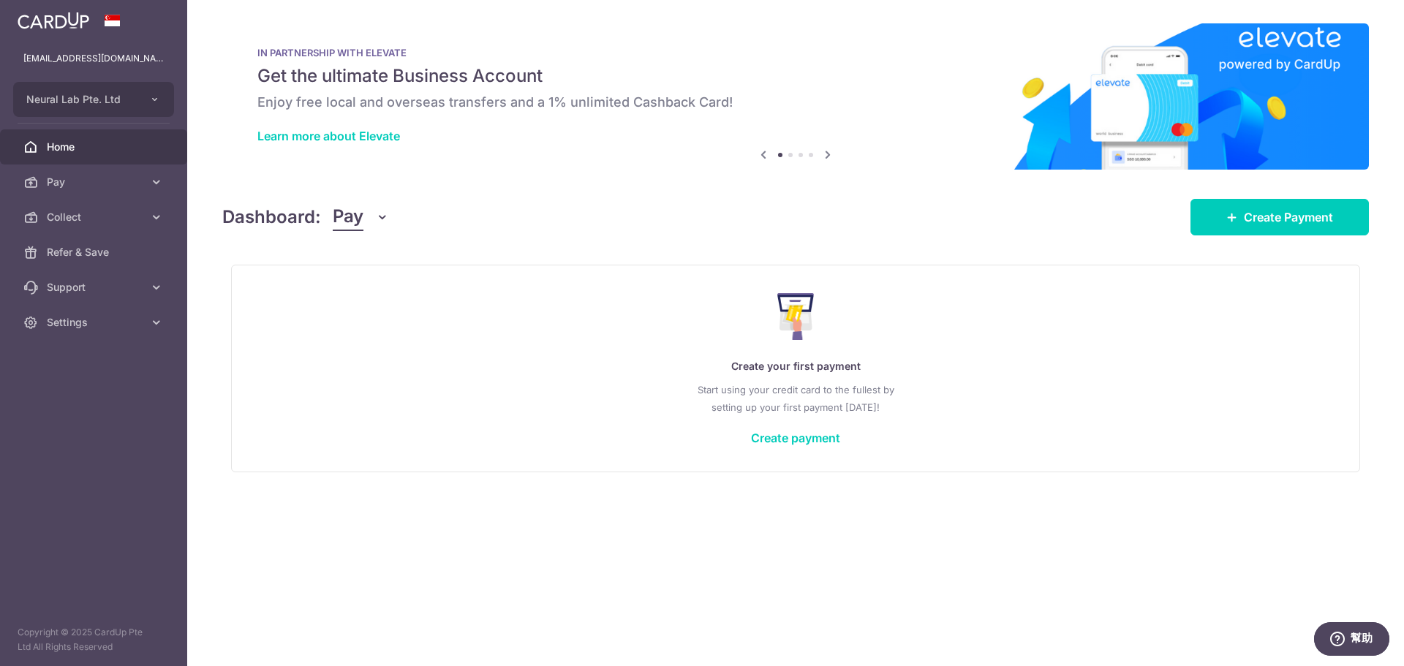
click at [739, 436] on div "Create your first payment Start using your credit card to the fullest by settin…" at bounding box center [795, 368] width 1093 height 173
click at [758, 436] on link "Create payment" at bounding box center [795, 438] width 89 height 15
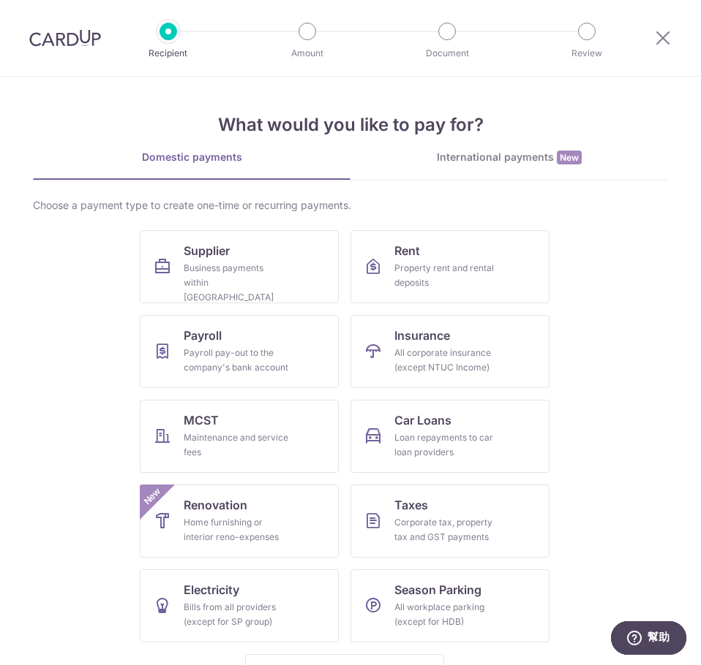
click at [505, 158] on div "International payments New" at bounding box center [508, 157] width 317 height 15
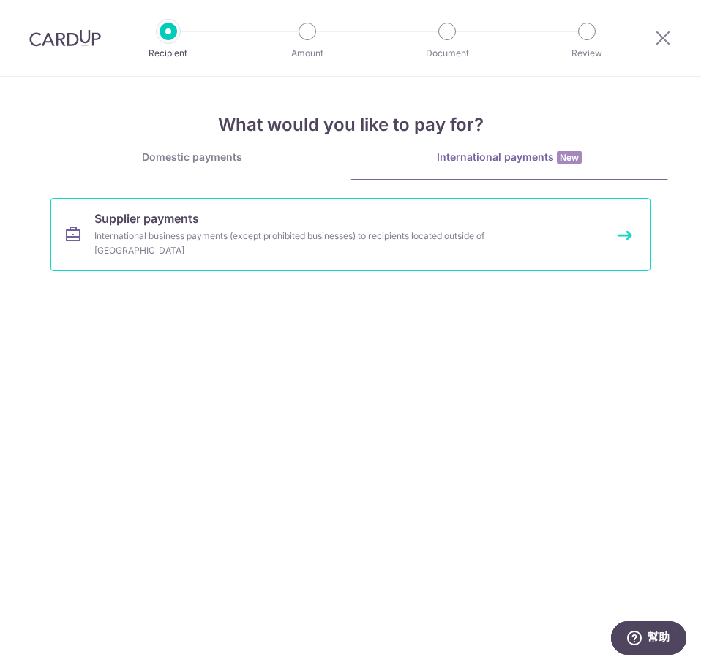
click at [228, 249] on link "Supplier payments International business payments (except prohibited businesses…" at bounding box center [350, 234] width 600 height 73
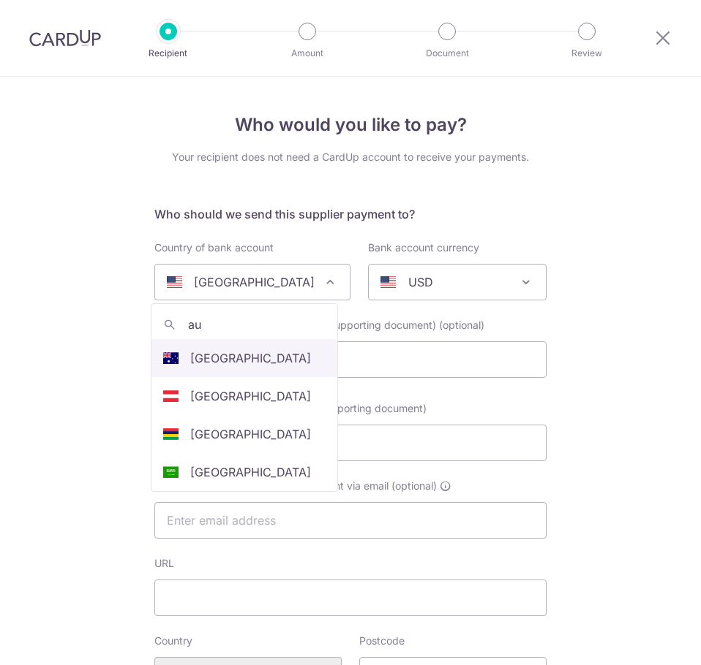
select select
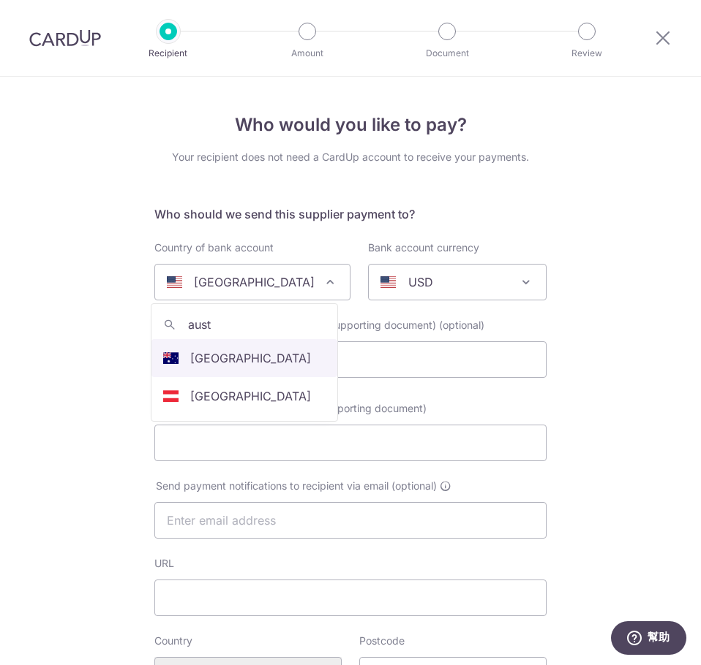
type input "aust"
select select "13"
select select "Australia"
select select
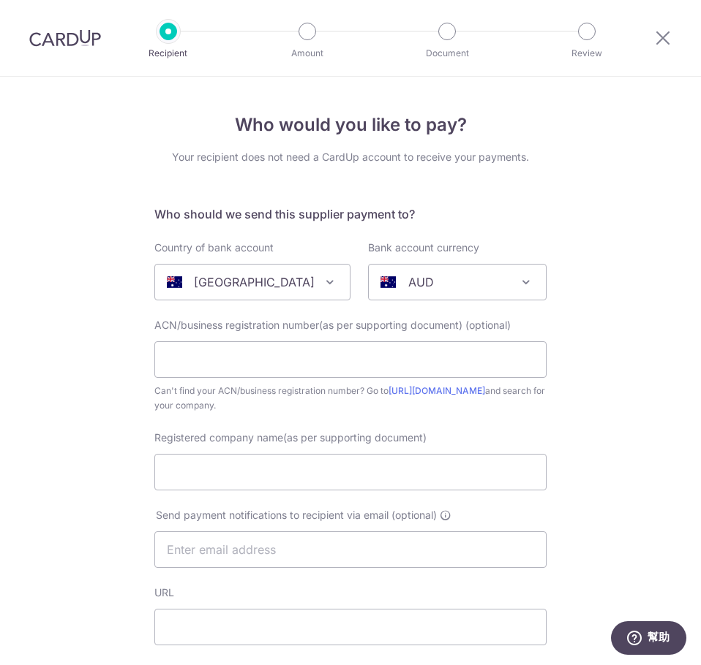
click at [284, 276] on div "Australia" at bounding box center [241, 283] width 148 height 18
type input "hong"
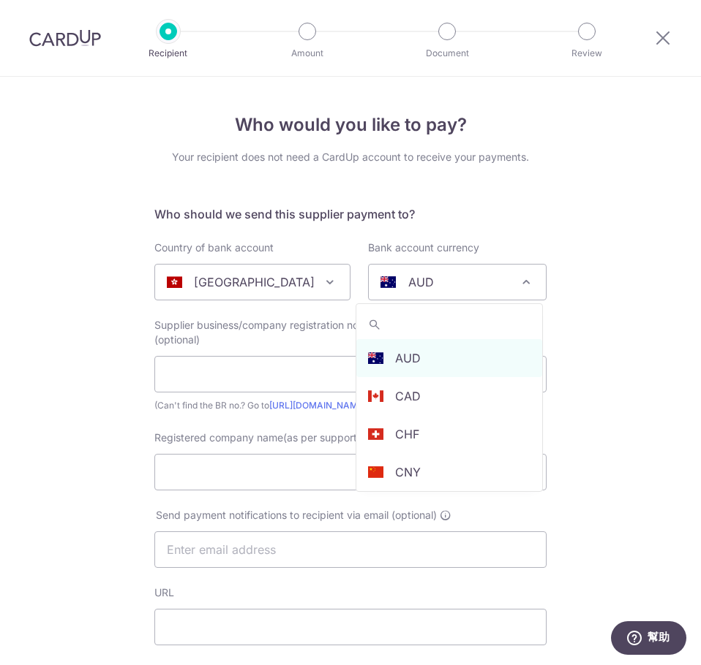
select select "95"
select select "Hong Kong"
select select
click at [463, 288] on div "AUD" at bounding box center [445, 283] width 130 height 18
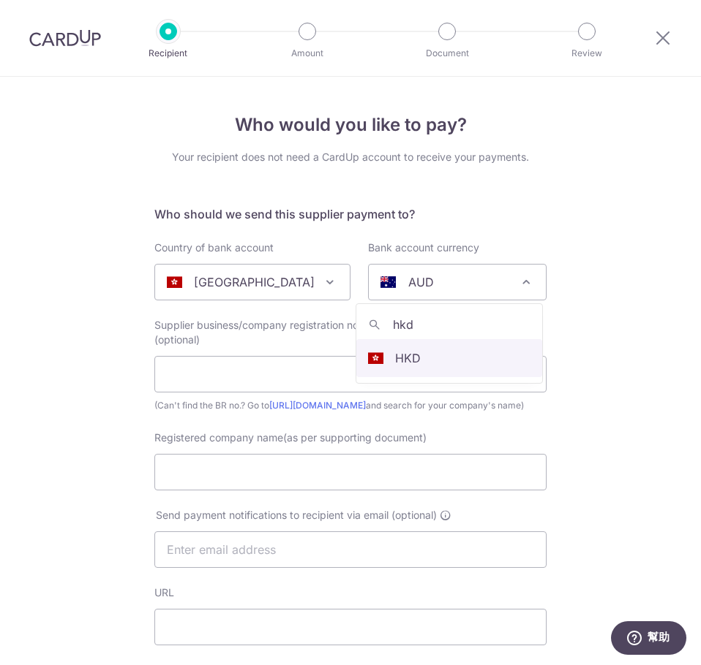
type input "hkd"
select select "2"
click at [305, 477] on input "Registered company name(as per supporting document)" at bounding box center [350, 472] width 392 height 37
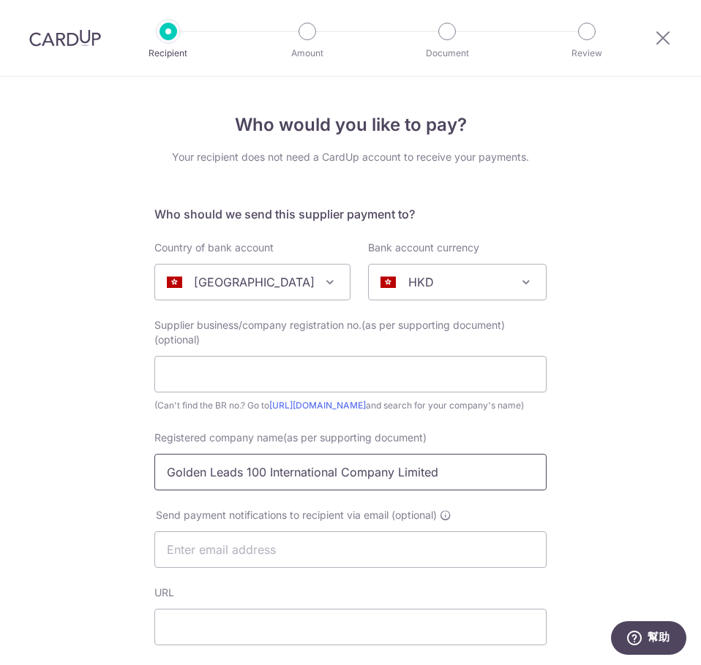
type input "Golden Leads 100 International Company Limited"
click at [234, 355] on div "Supplier business/company registration no.(as per supporting document) (optiona…" at bounding box center [350, 365] width 392 height 95
click at [235, 377] on input "text" at bounding box center [350, 374] width 392 height 37
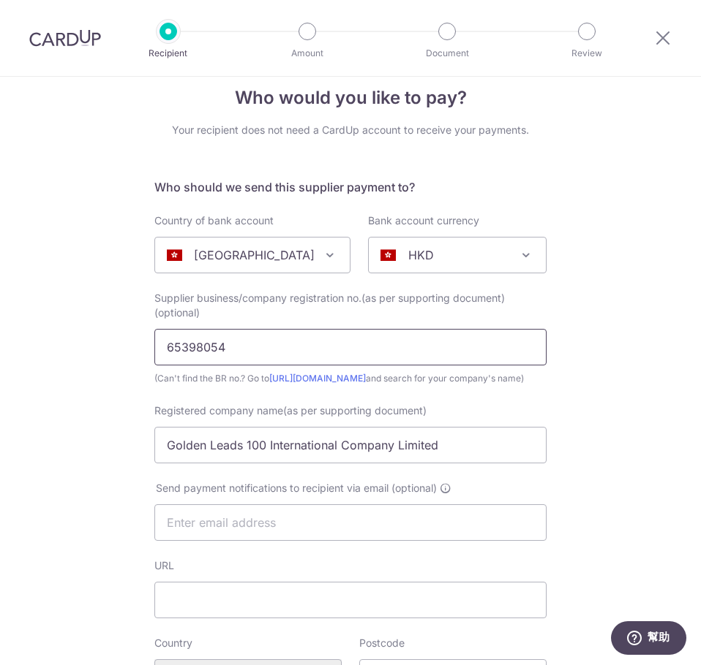
scroll to position [73, 0]
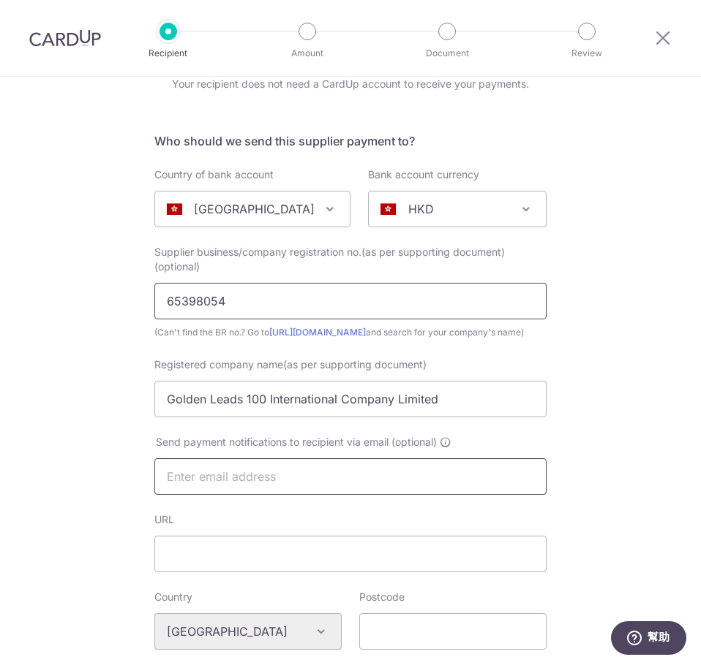
type input "65398054"
click at [333, 486] on input "text" at bounding box center [350, 477] width 392 height 37
drag, startPoint x: 219, startPoint y: 492, endPoint x: 151, endPoint y: 488, distance: 68.9
click at [154, 488] on input "candy" at bounding box center [350, 477] width 392 height 37
paste input ".cheung@neurallab.io"
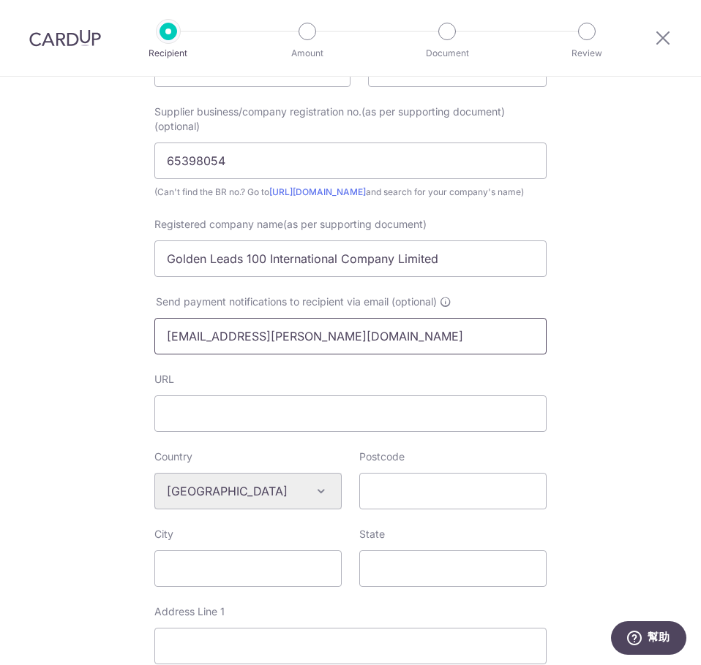
scroll to position [219, 0]
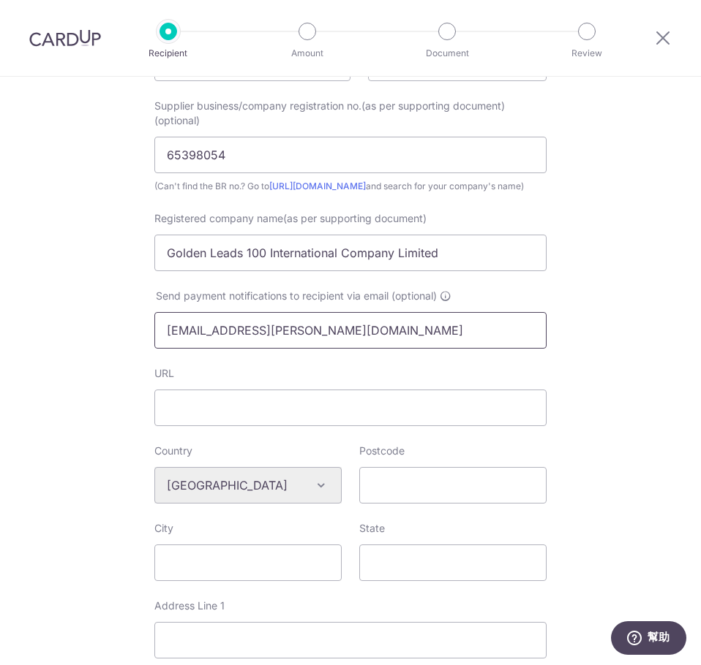
type input "candy.cheung@neurallab.io"
click at [266, 426] on input "URL" at bounding box center [350, 408] width 392 height 37
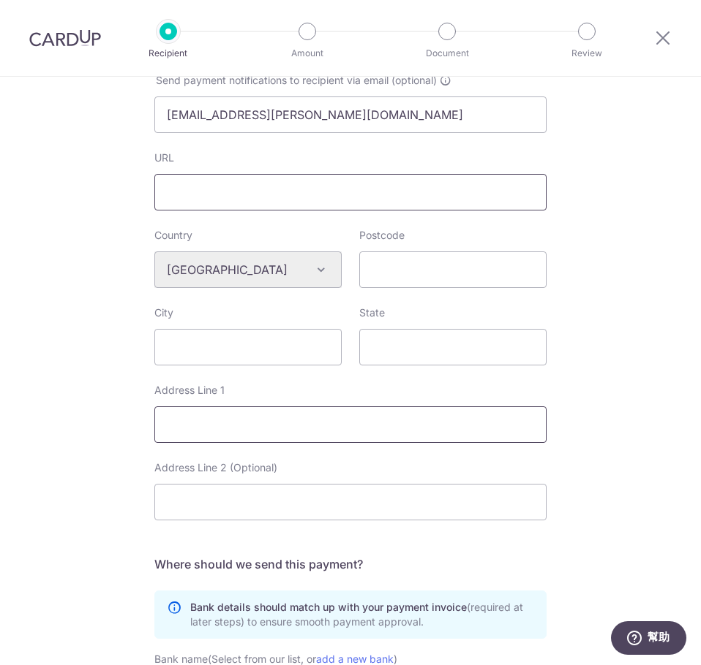
scroll to position [439, 0]
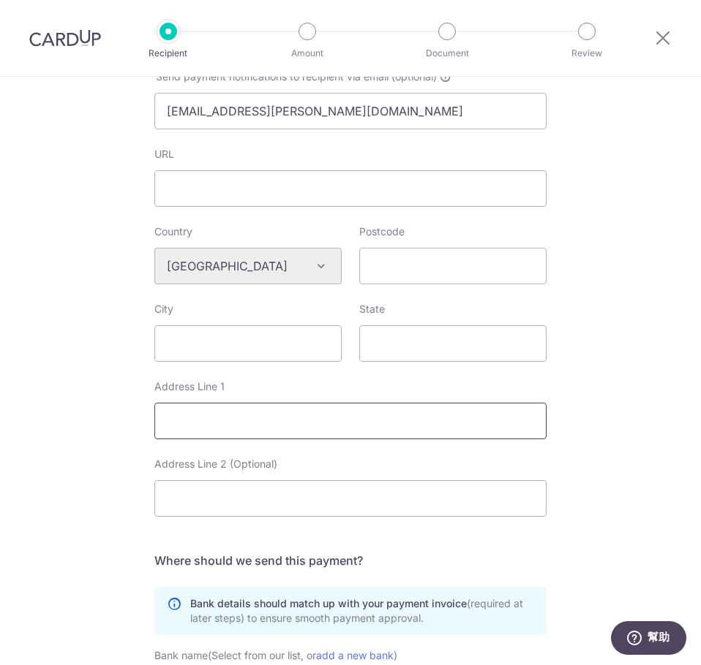
click at [228, 437] on input "Address Line 1" at bounding box center [350, 421] width 392 height 37
paste input "Unit 506, 5/F, New World Tower 1, 18 Queen’s Road Central, Central, Hong Kong"
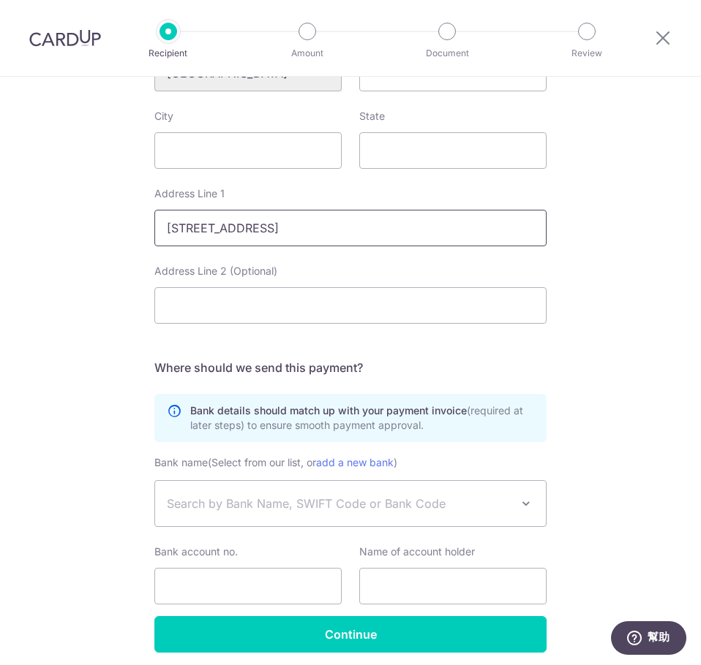
scroll to position [703, 0]
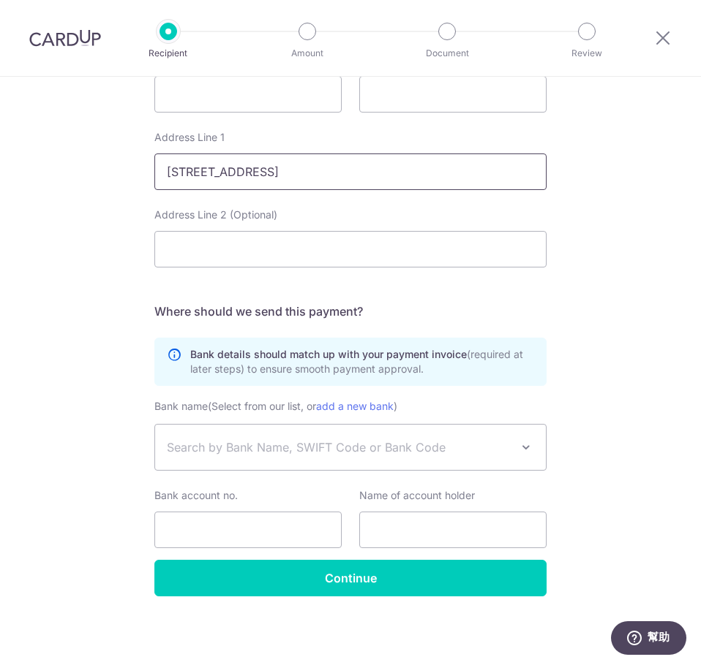
type input "Unit 506, 5/F, New World Tower 1, 18 Queen’s Road Central, Central, Hong Kong"
click at [291, 440] on span "Search by Bank Name, SWIFT Code or Bank Code" at bounding box center [339, 448] width 344 height 18
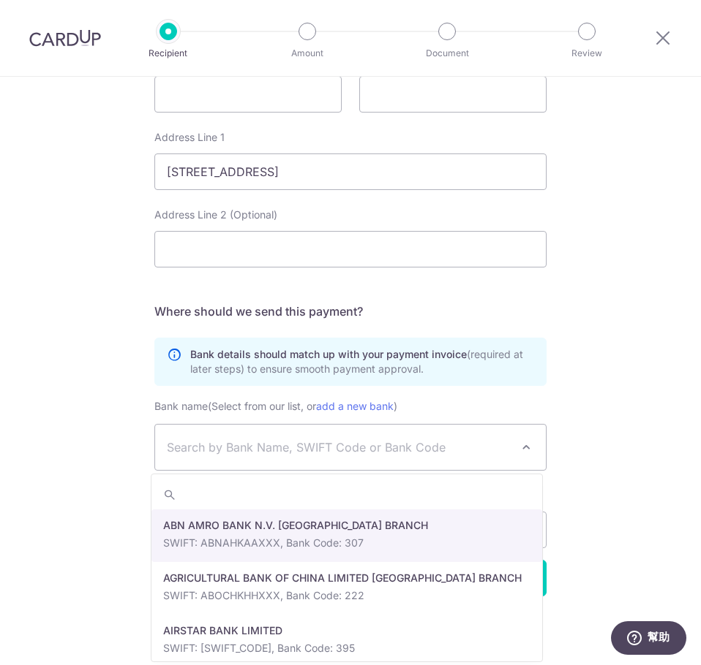
scroll to position [0, 0]
click at [280, 487] on input "search" at bounding box center [346, 494] width 391 height 29
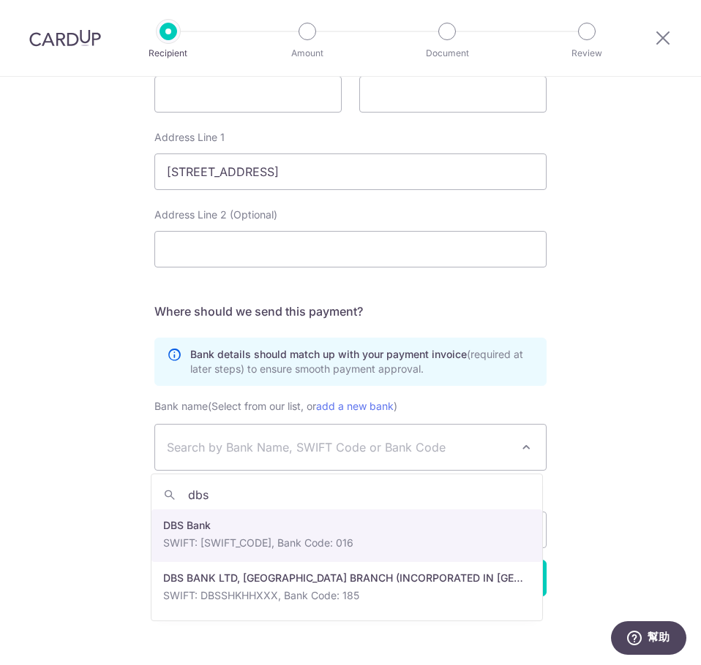
type input "dbs"
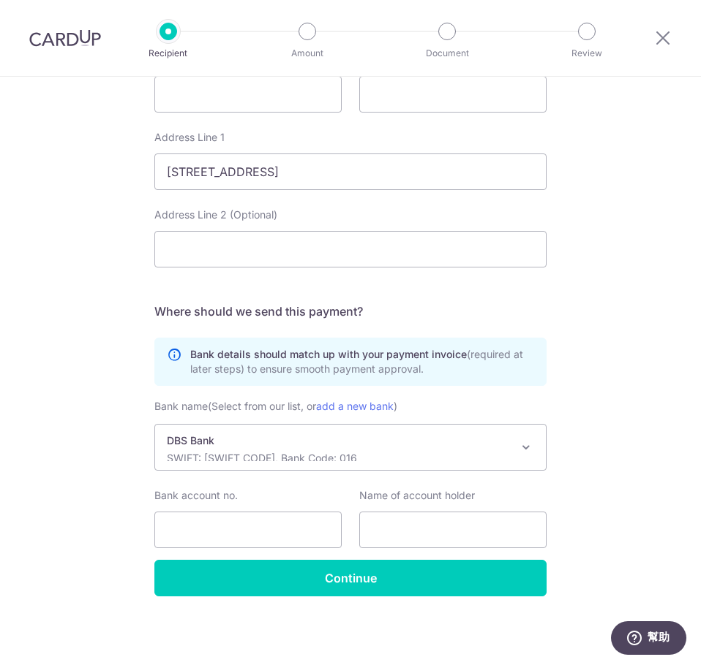
select select "50"
click at [261, 536] on input "Bank account no." at bounding box center [247, 530] width 187 height 37
paste input "478795030644"
type input "478795030644"
click at [481, 516] on input "text" at bounding box center [452, 530] width 187 height 37
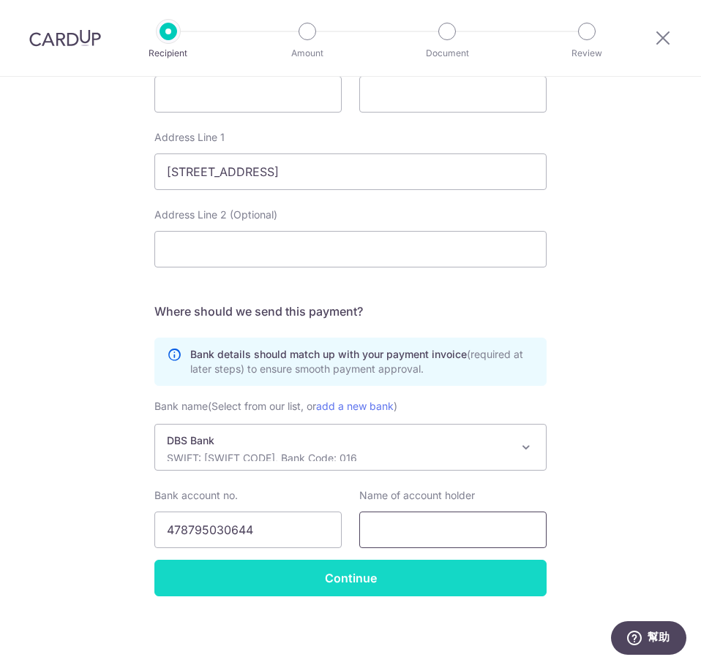
paste input "GOLDEN LEADS 100 INTERNATIONAL COMPANY LIMITED"
type input "GOLDEN LEADS 100 INTERNATIONAL COMPANY LIMITED"
click at [370, 589] on input "Continue" at bounding box center [350, 578] width 392 height 37
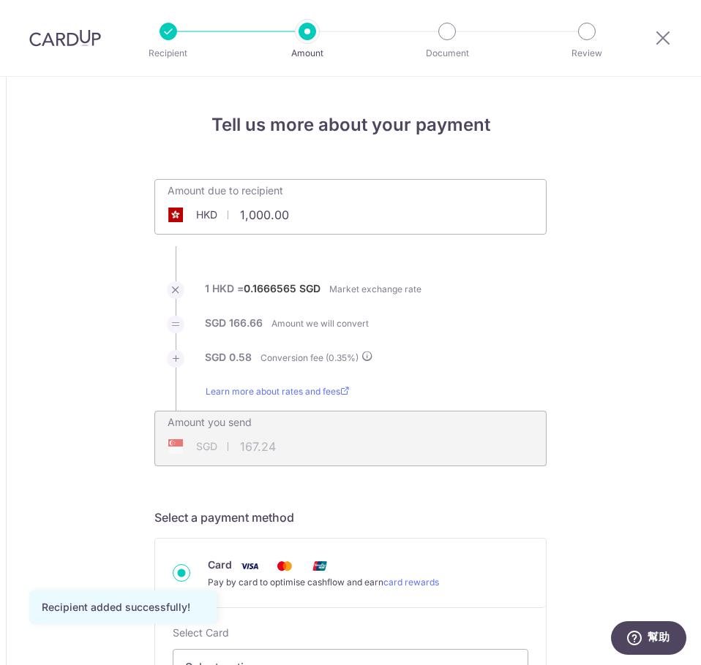
click at [323, 225] on input "1,000.00" at bounding box center [268, 215] width 226 height 34
drag, startPoint x: 352, startPoint y: 226, endPoint x: 221, endPoint y: 214, distance: 131.4
click at [221, 214] on div "HKD 1,000.00 1000" at bounding box center [268, 215] width 226 height 34
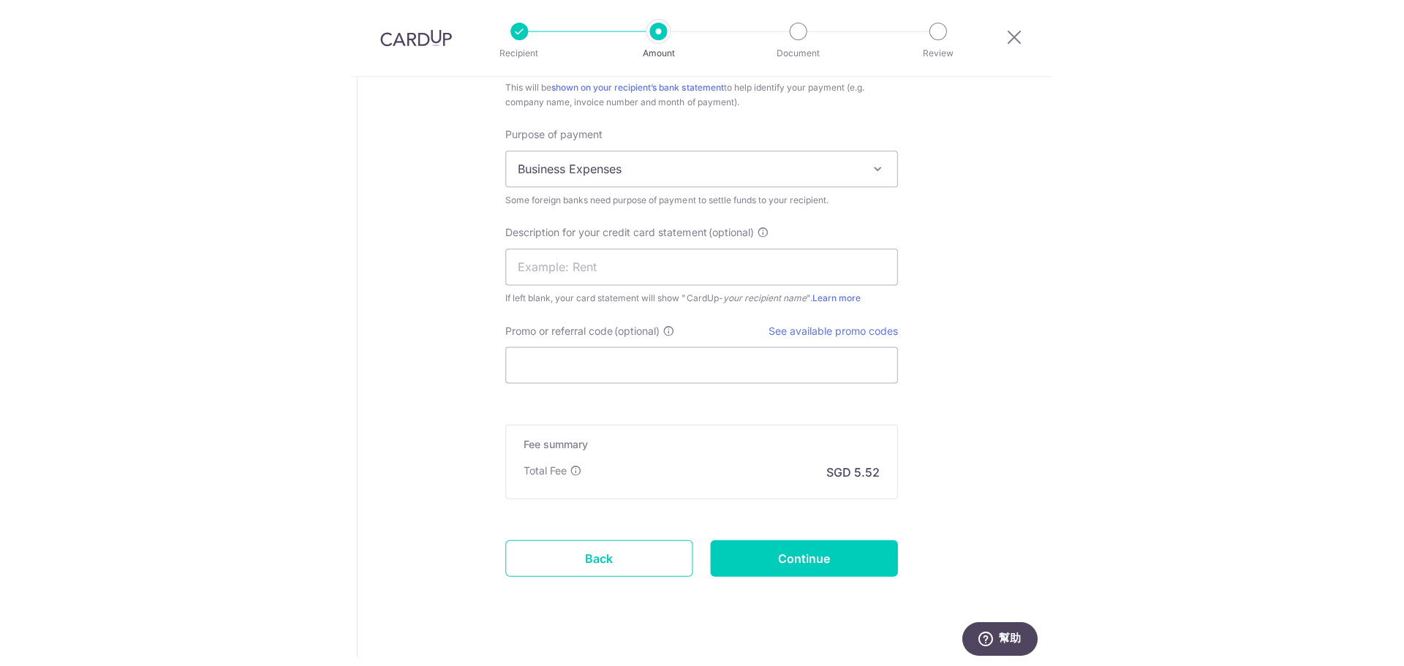
scroll to position [1389, 0]
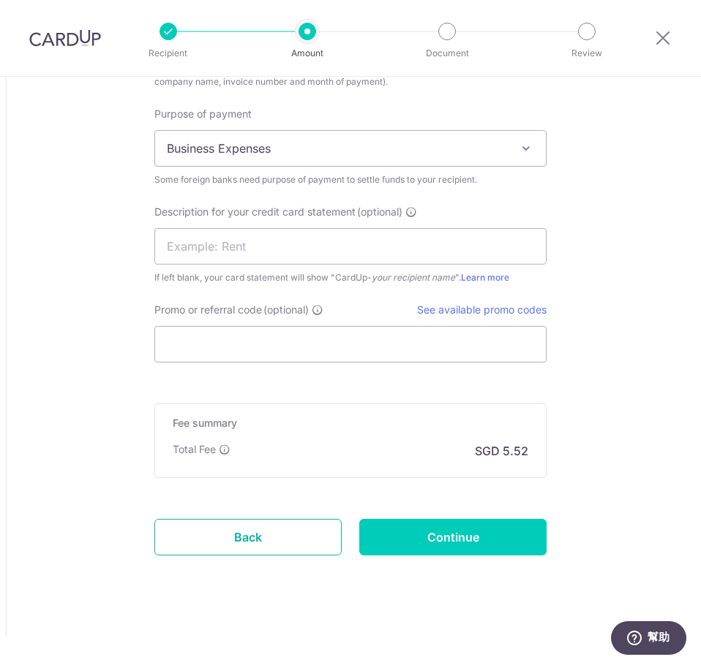
drag, startPoint x: 300, startPoint y: 529, endPoint x: 477, endPoint y: 68, distance: 494.2
click at [300, 529] on link "Back" at bounding box center [247, 537] width 187 height 37
type input "60,000.00"
type input "10,036.77"
click at [674, 39] on div at bounding box center [663, 38] width 76 height 76
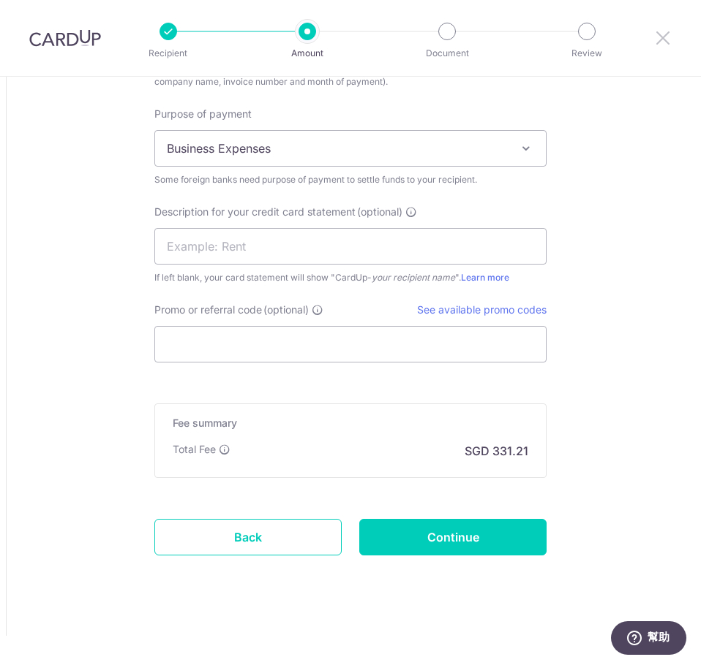
click at [657, 39] on icon at bounding box center [663, 38] width 18 height 18
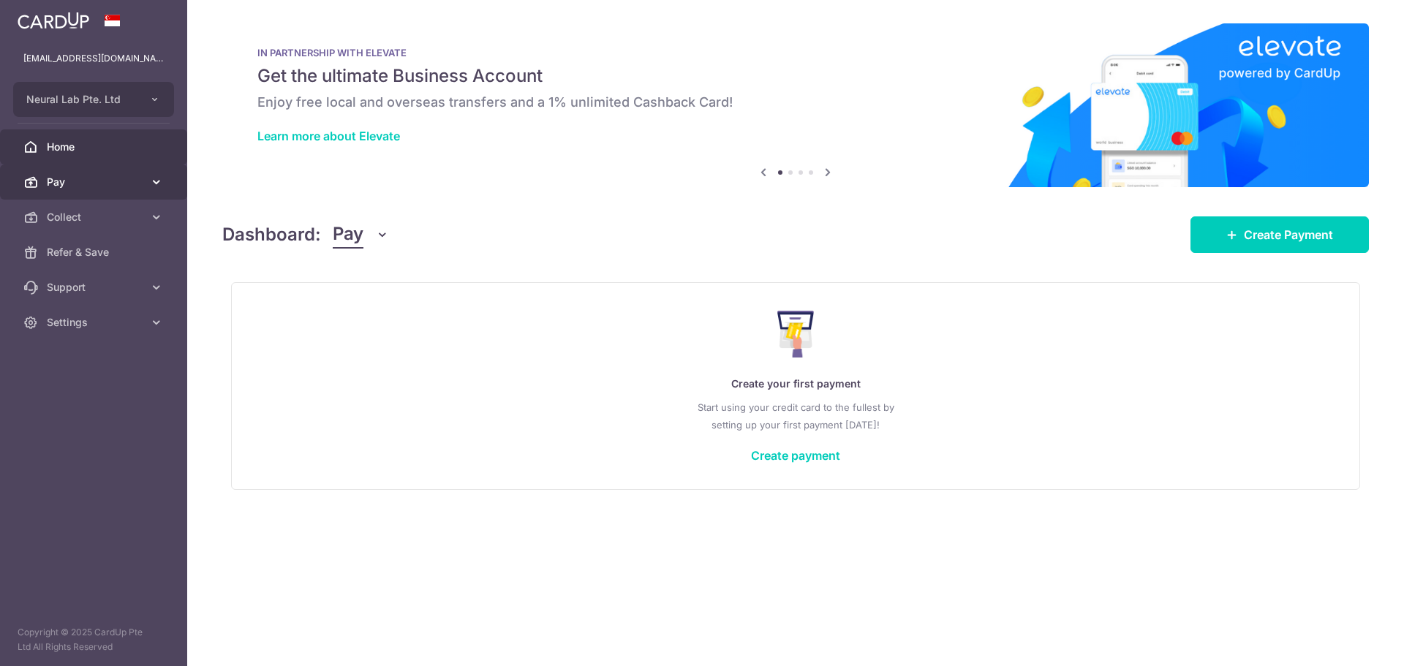
click at [97, 182] on span "Pay" at bounding box center [95, 182] width 97 height 15
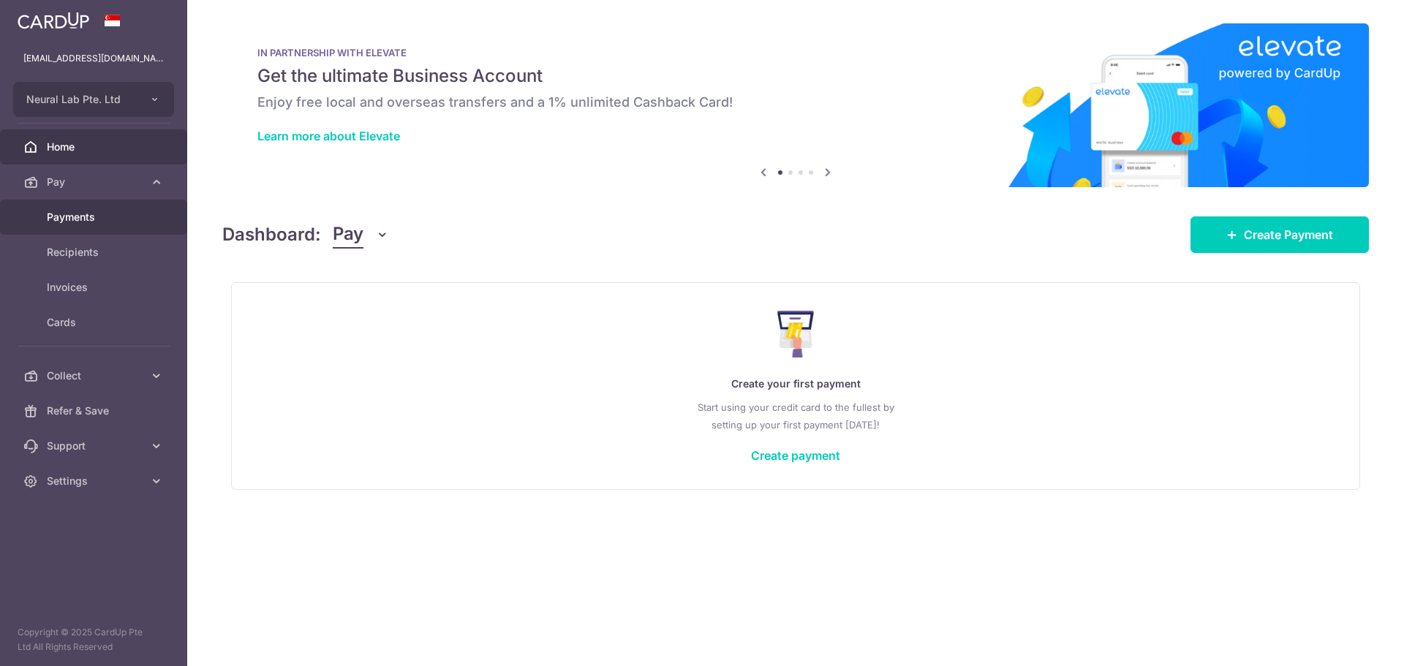
click at [101, 218] on span "Payments" at bounding box center [95, 217] width 97 height 15
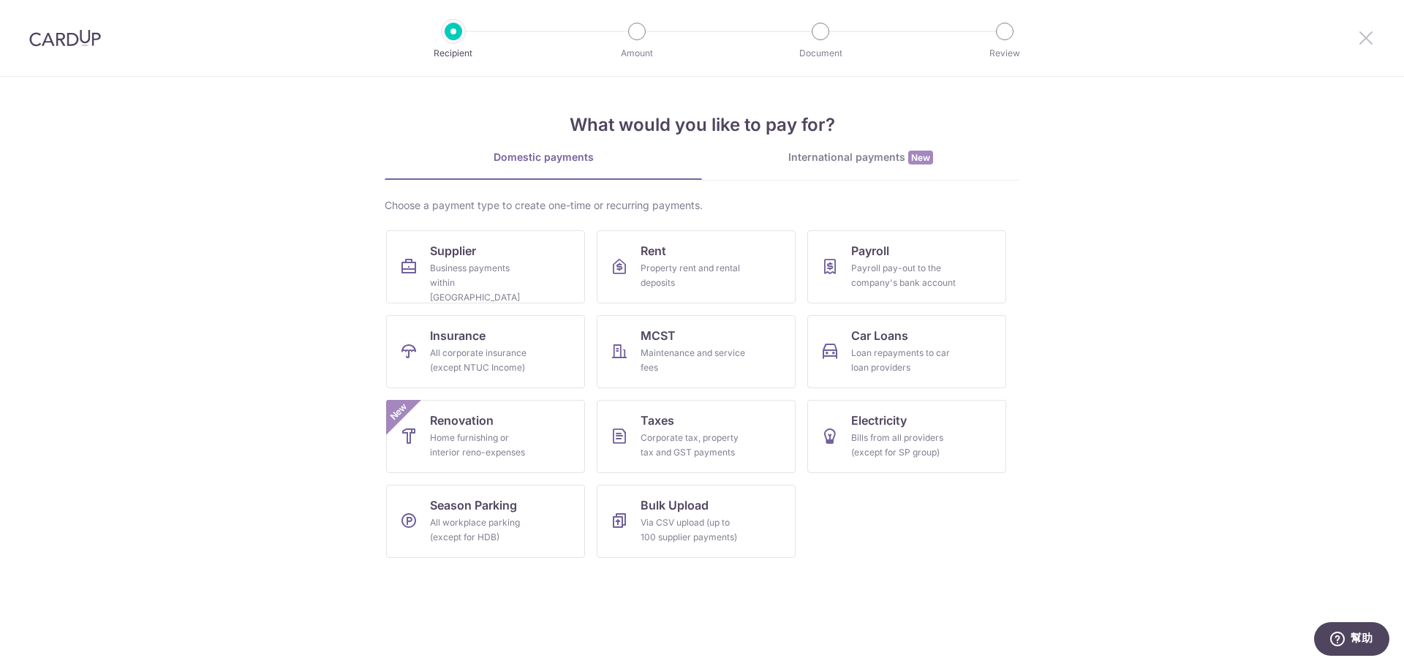
click at [1372, 42] on icon at bounding box center [1366, 38] width 18 height 18
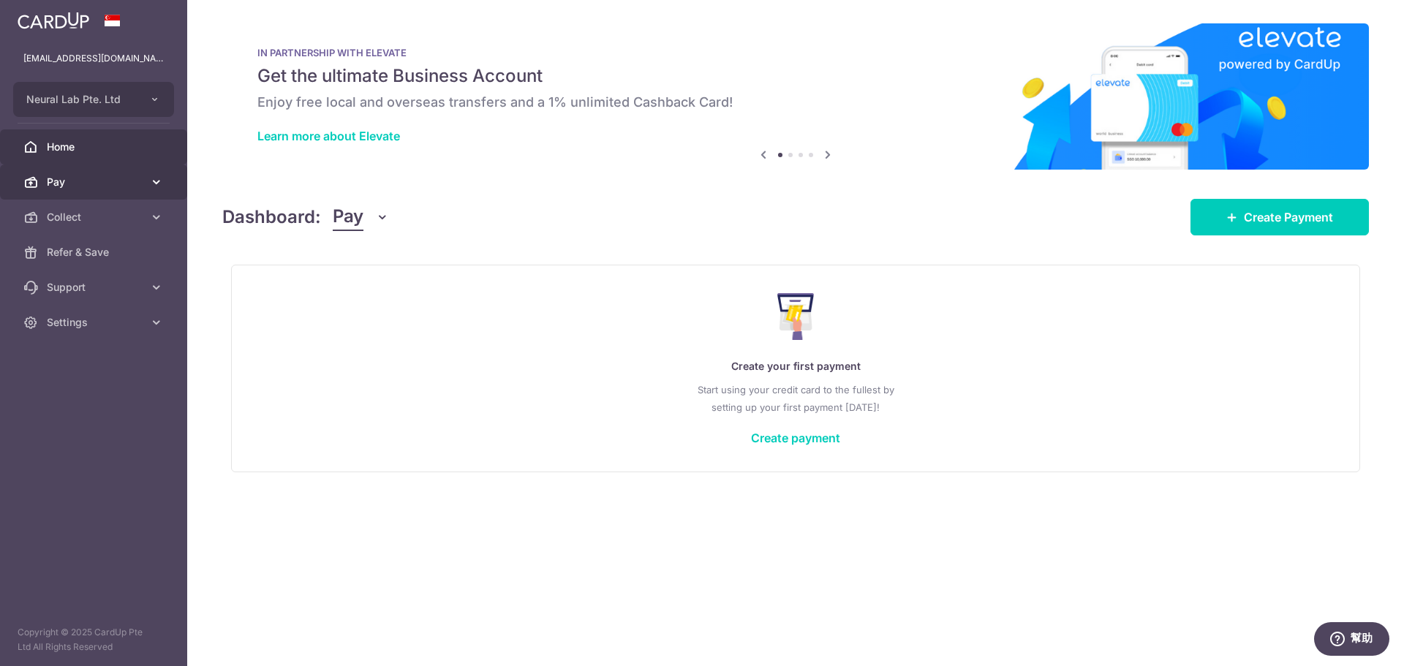
click at [85, 187] on span "Pay" at bounding box center [95, 182] width 97 height 15
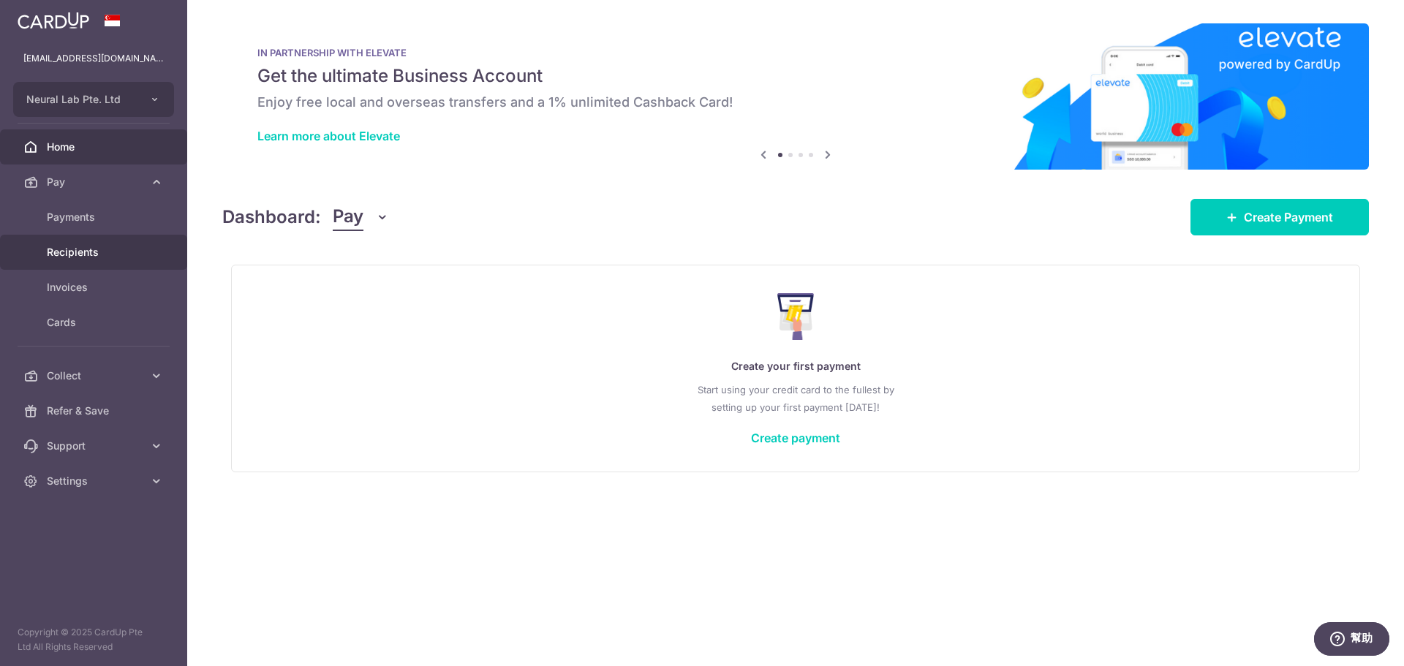
click at [80, 253] on span "Recipients" at bounding box center [95, 252] width 97 height 15
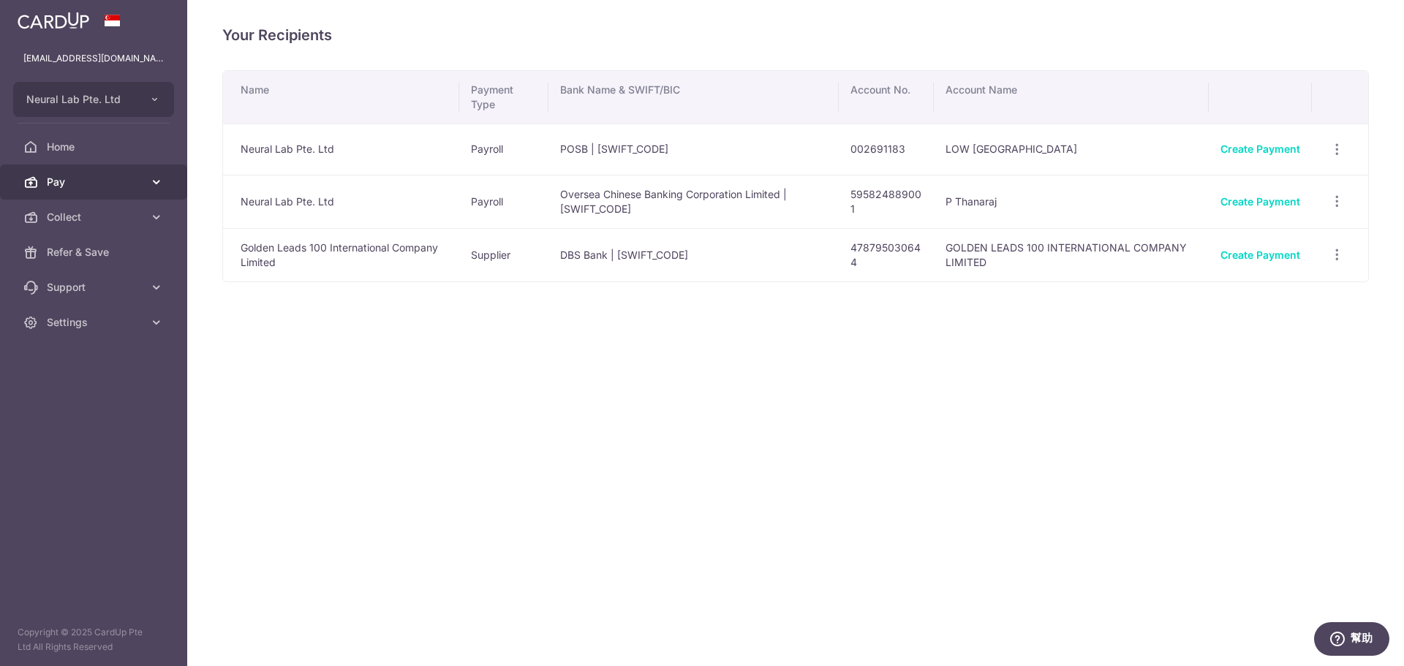
click at [67, 185] on span "Pay" at bounding box center [95, 182] width 97 height 15
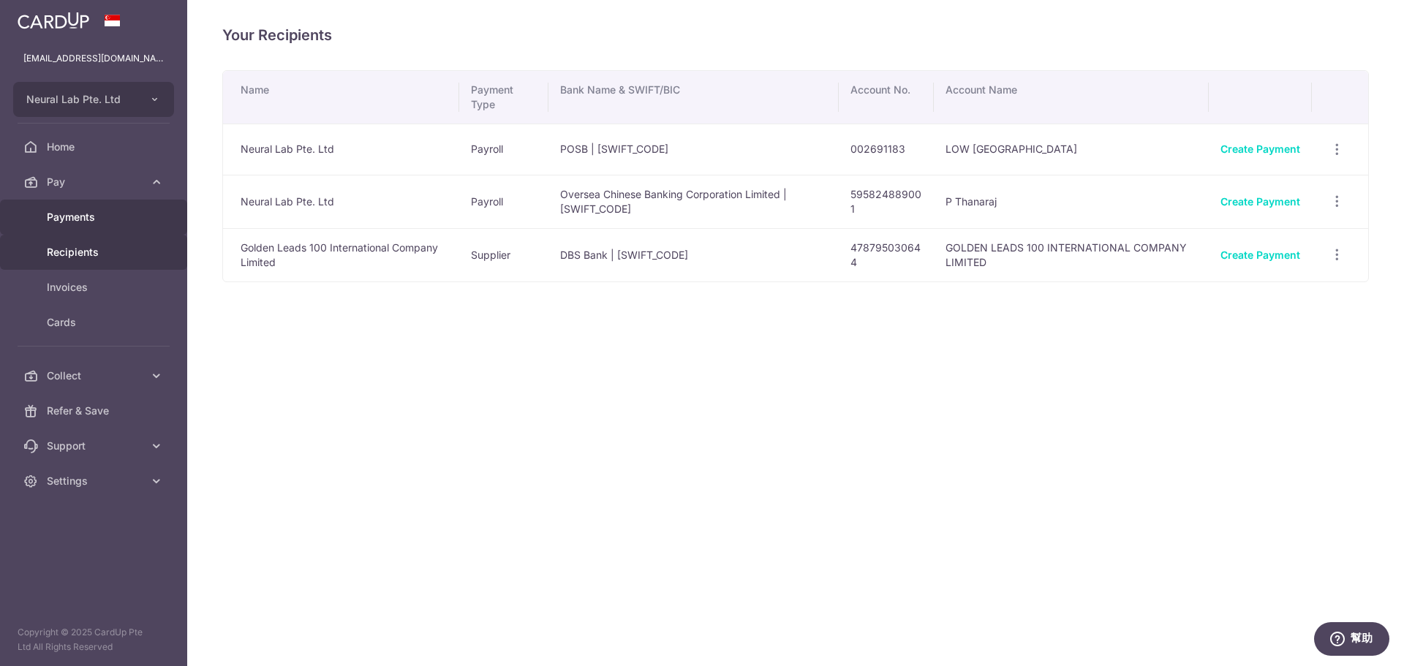
click at [78, 217] on span "Payments" at bounding box center [95, 217] width 97 height 15
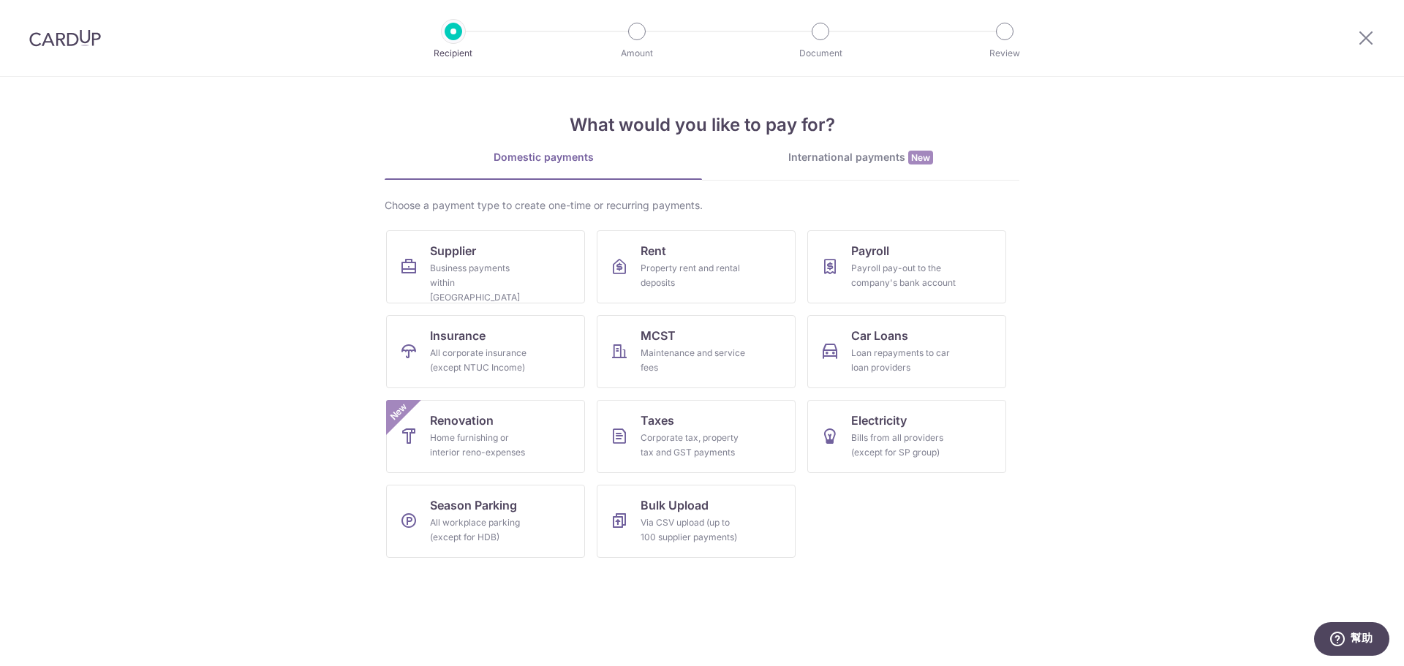
click at [828, 162] on div "International payments New" at bounding box center [860, 157] width 317 height 15
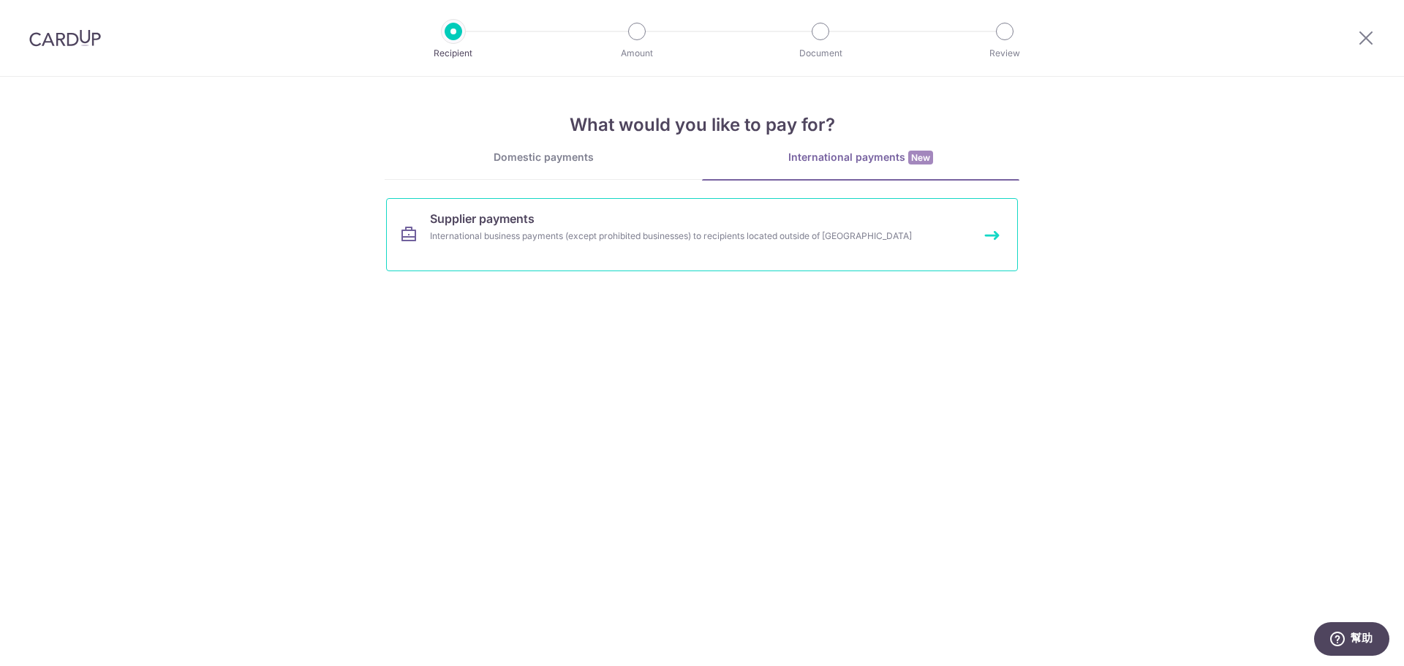
click at [627, 247] on link "Supplier payments International business payments (except prohibited businesses…" at bounding box center [702, 234] width 632 height 73
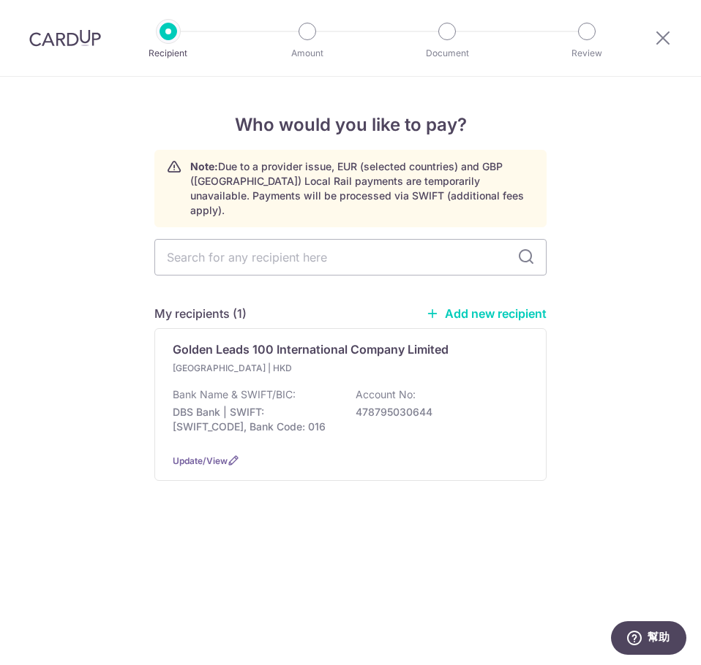
click at [473, 306] on link "Add new recipient" at bounding box center [486, 313] width 121 height 15
select select
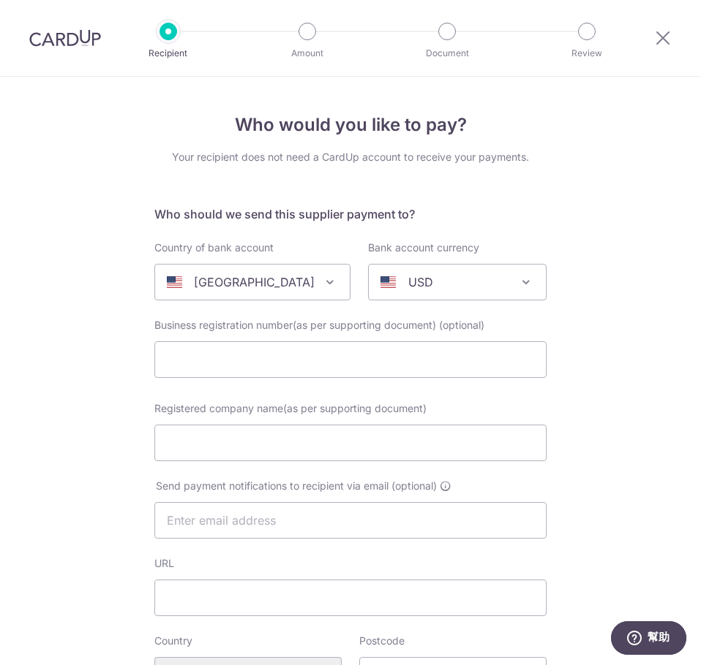
click at [273, 271] on span "[GEOGRAPHIC_DATA]" at bounding box center [252, 282] width 195 height 35
type input "austra"
select select "13"
select select "[GEOGRAPHIC_DATA]"
select select
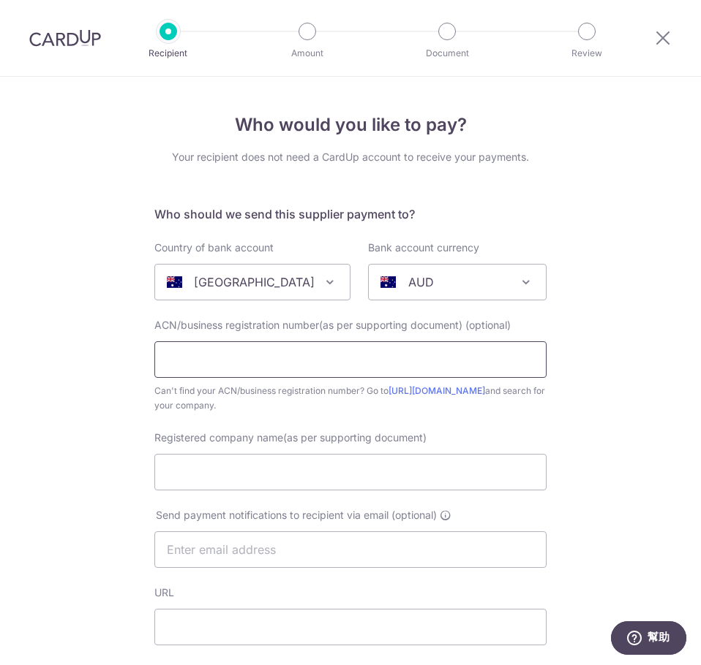
click at [238, 369] on input "text" at bounding box center [350, 360] width 392 height 37
paste input "16 635 426 229.."
type input "16635426229"
click at [262, 467] on input "Registered company name(as per supporting document)" at bounding box center [350, 472] width 392 height 37
paste input "TUTXI CONSULTING INTERNATIONAL PTY LTD."
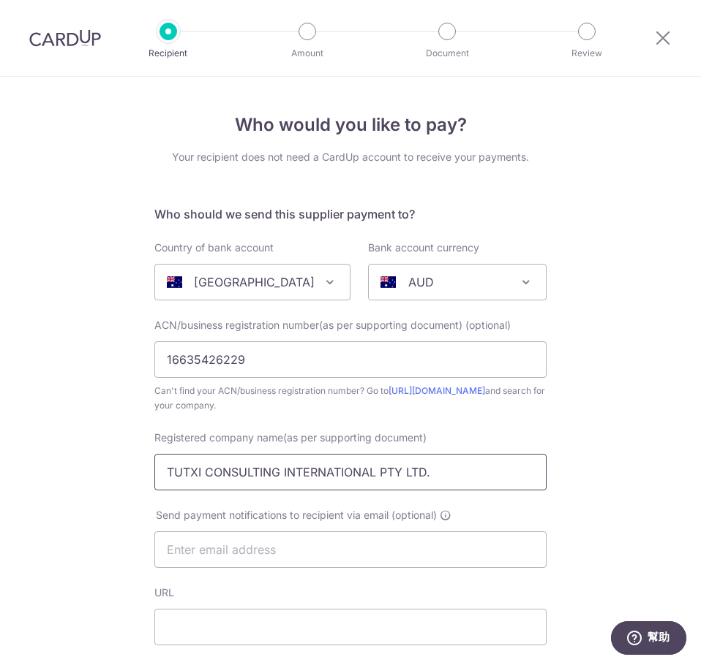
type input "TUTXI CONSULTING INTERNATIONAL PTY LTD."
click at [252, 548] on input "text" at bounding box center [350, 550] width 392 height 37
paste input "[PERSON_NAME][EMAIL_ADDRESS][PERSON_NAME][DOMAIN_NAME]"
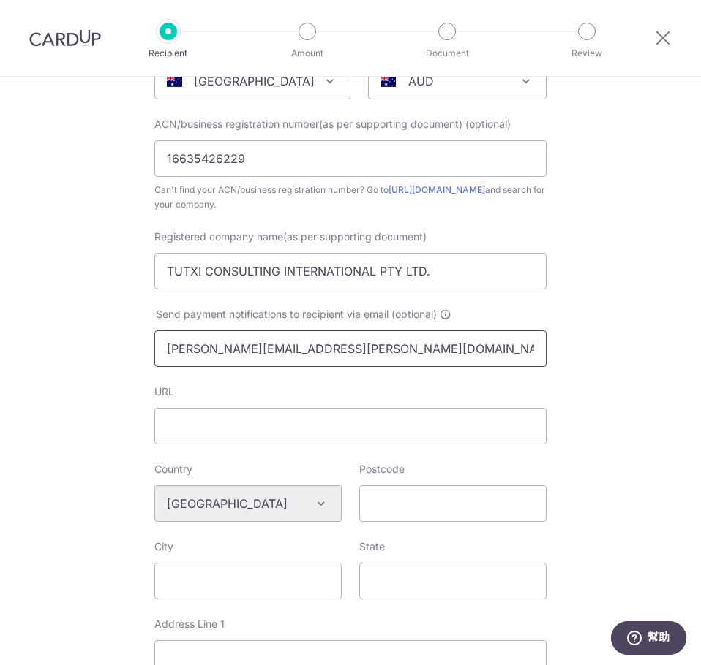
scroll to position [219, 0]
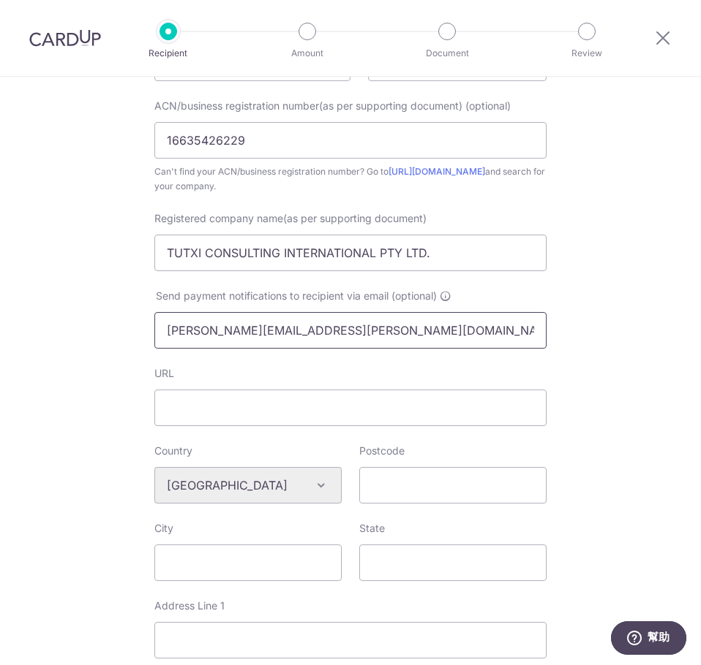
type input "[PERSON_NAME][EMAIL_ADDRESS][PERSON_NAME][DOMAIN_NAME]"
click at [301, 481] on div "Algeria Andorra Angola Anguilla Argentina Armenia Aruba Australia Austria Azerb…" at bounding box center [247, 485] width 187 height 37
click at [199, 641] on input "Address Line 1" at bounding box center [350, 640] width 392 height 37
paste input "[STREET_ADDRESS]"
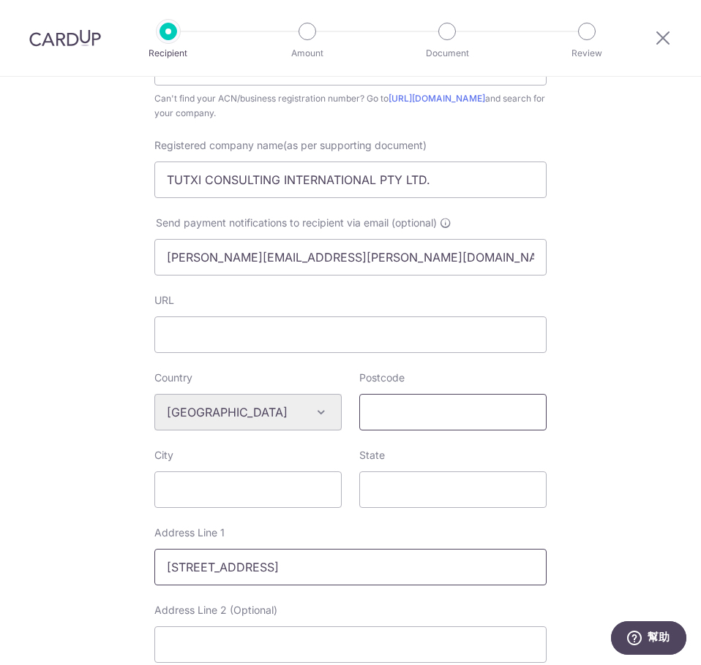
type input "53 Telegraph Road, Pymble NSW 2073, Australia"
click at [399, 412] on input "Postcode" at bounding box center [452, 412] width 187 height 37
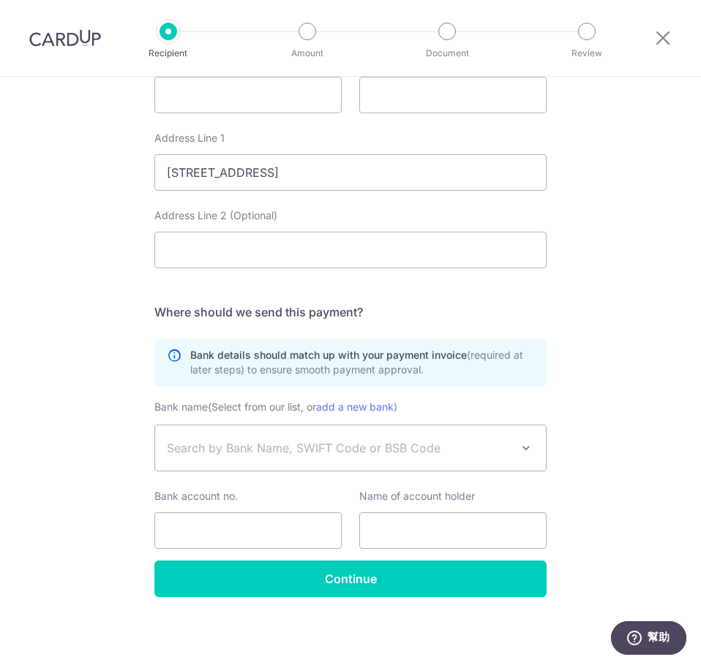
scroll to position [688, 0]
type input "2073"
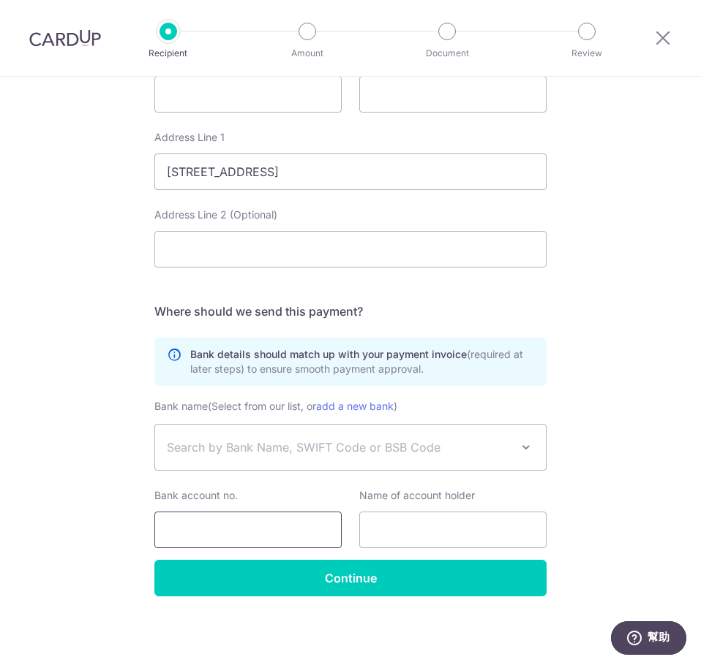
click at [206, 527] on input "Bank account no." at bounding box center [247, 530] width 187 height 37
paste input "973983687"
type input "973983687"
click at [246, 456] on span "Search by Bank Name, SWIFT Code or BSB Code" at bounding box center [350, 447] width 391 height 45
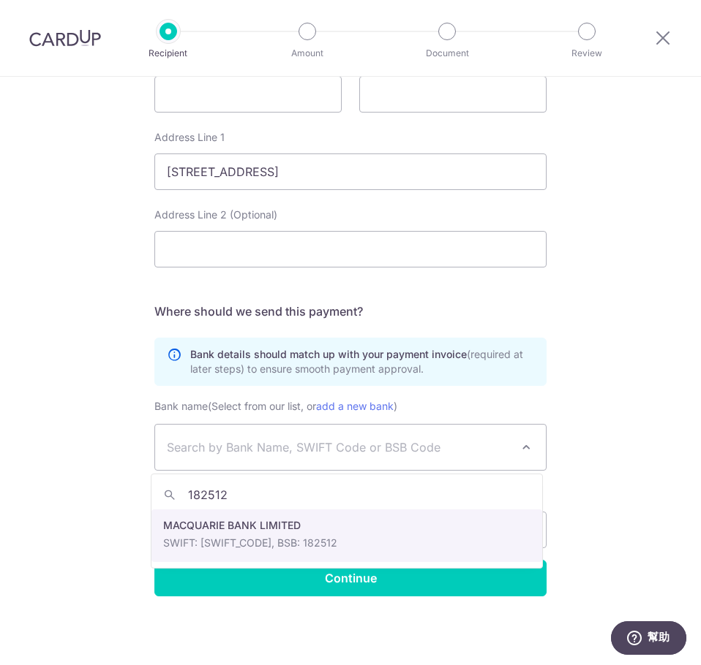
type input "182512"
select select "9117"
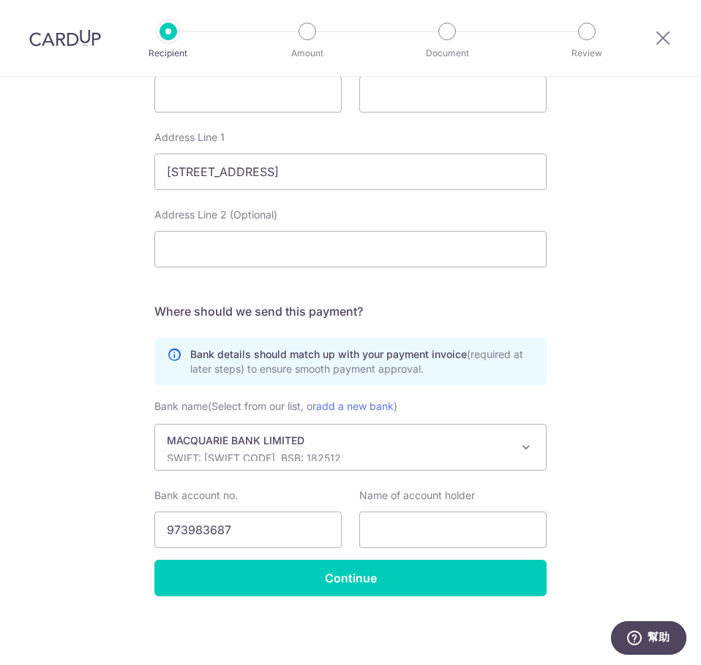
click at [483, 511] on div "Name of account holder" at bounding box center [452, 519] width 187 height 60
click at [478, 520] on input "text" at bounding box center [452, 530] width 187 height 37
paste input "TUTXI CONSULTING INTERNATIONAL P/L ATF WOOHOO FAMILY TRUST"
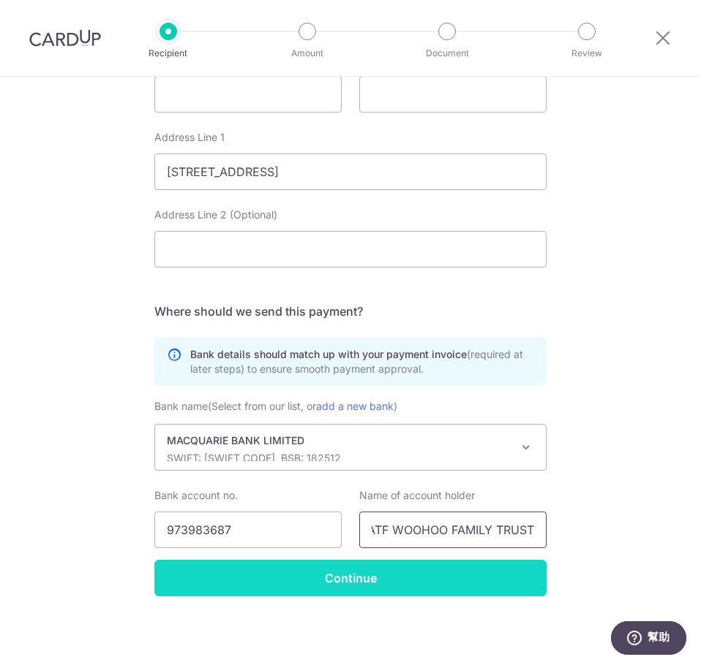
type input "TUTXI CONSULTING INTERNATIONAL P/L ATF WOOHOO FAMILY TRUST"
click at [429, 570] on input "Continue" at bounding box center [350, 578] width 392 height 37
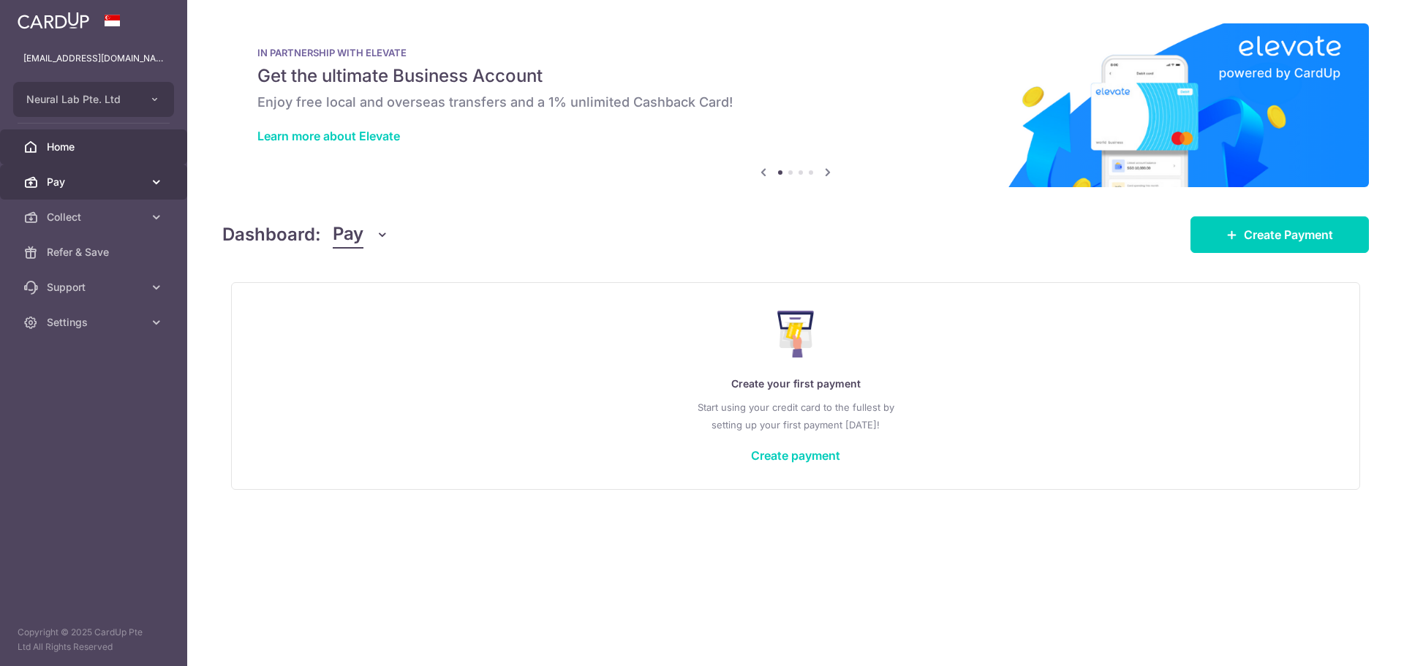
click at [110, 175] on span "Pay" at bounding box center [95, 182] width 97 height 15
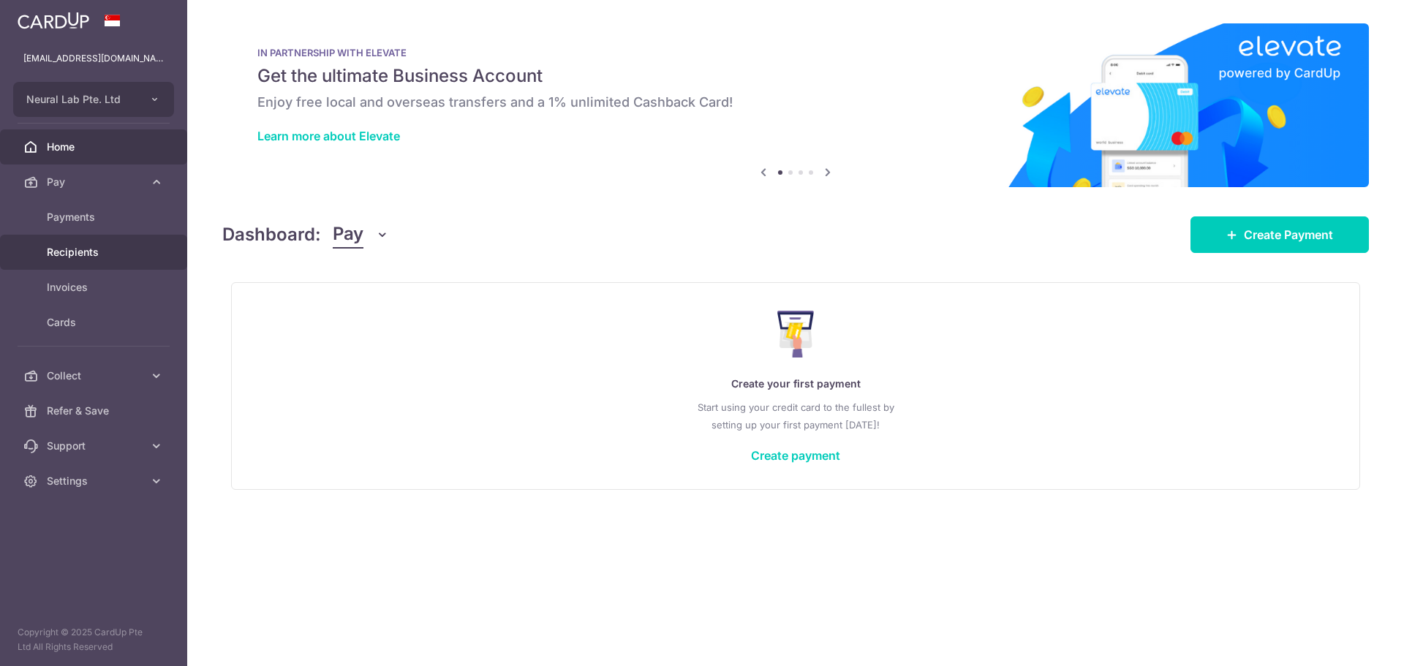
click at [86, 243] on link "Recipients" at bounding box center [93, 252] width 187 height 35
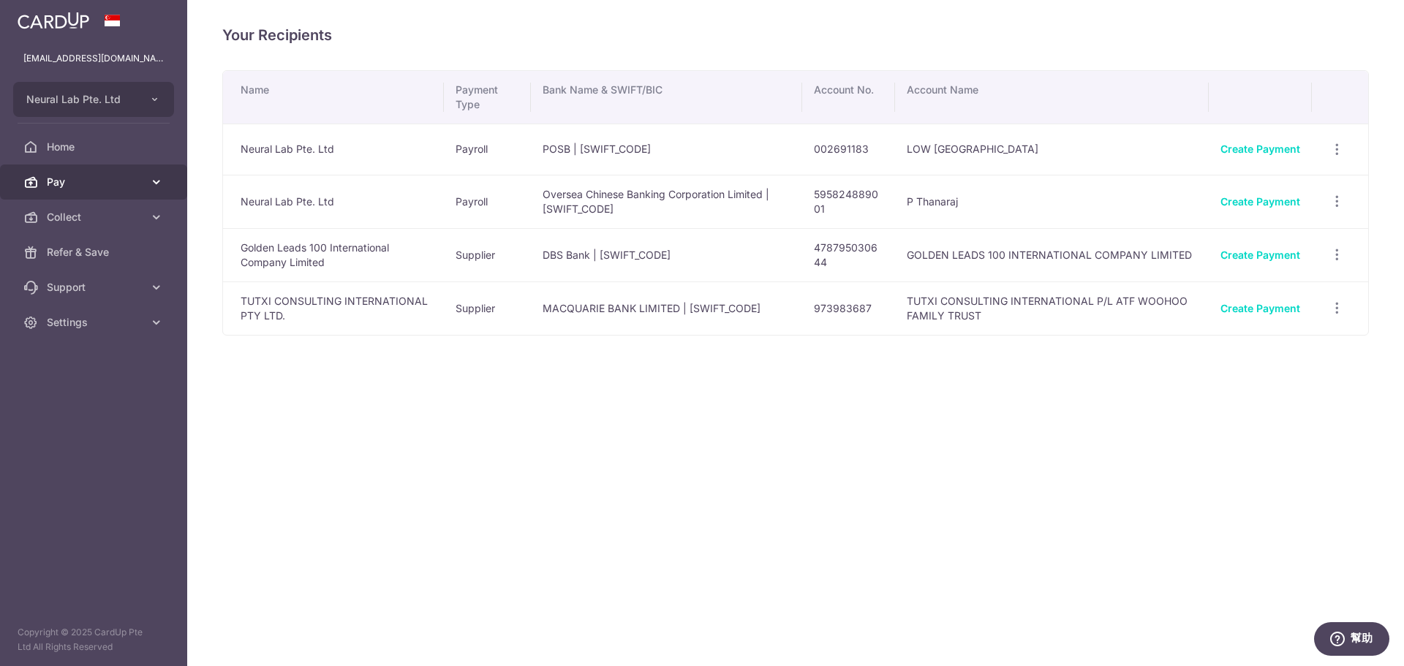
click at [83, 181] on span "Pay" at bounding box center [95, 182] width 97 height 15
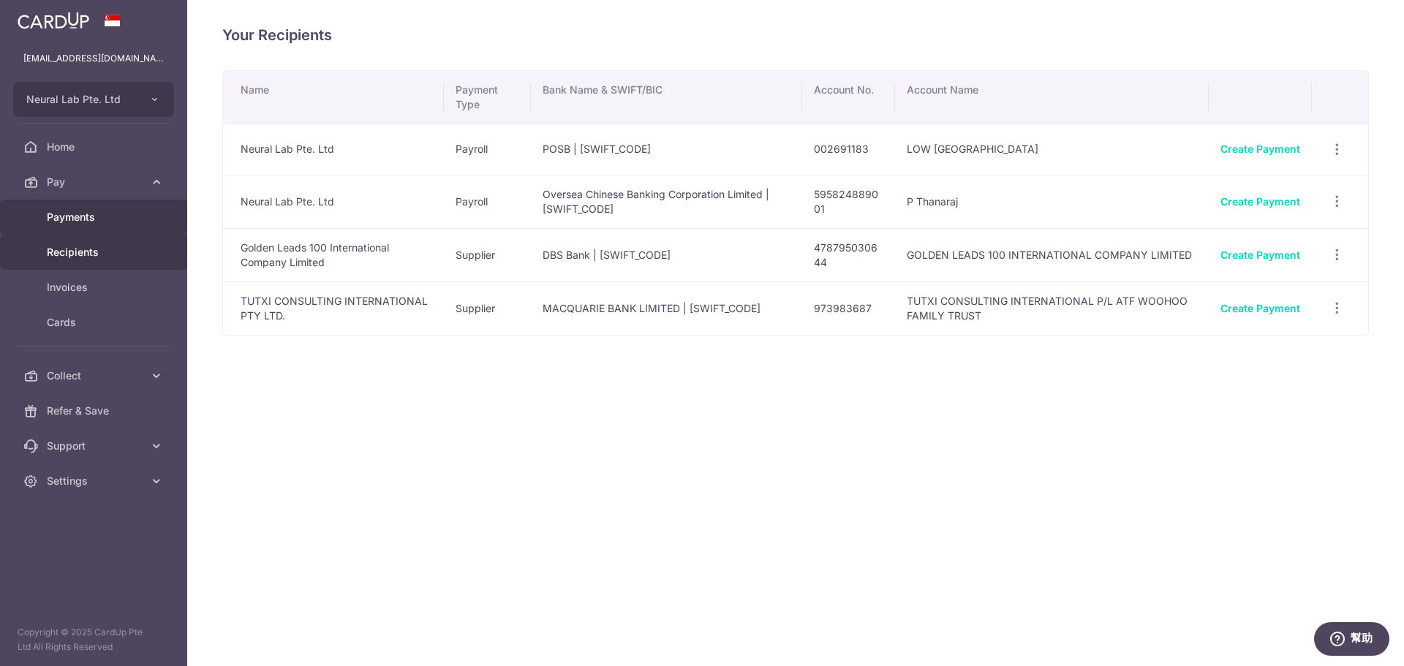
click at [91, 211] on span "Payments" at bounding box center [95, 217] width 97 height 15
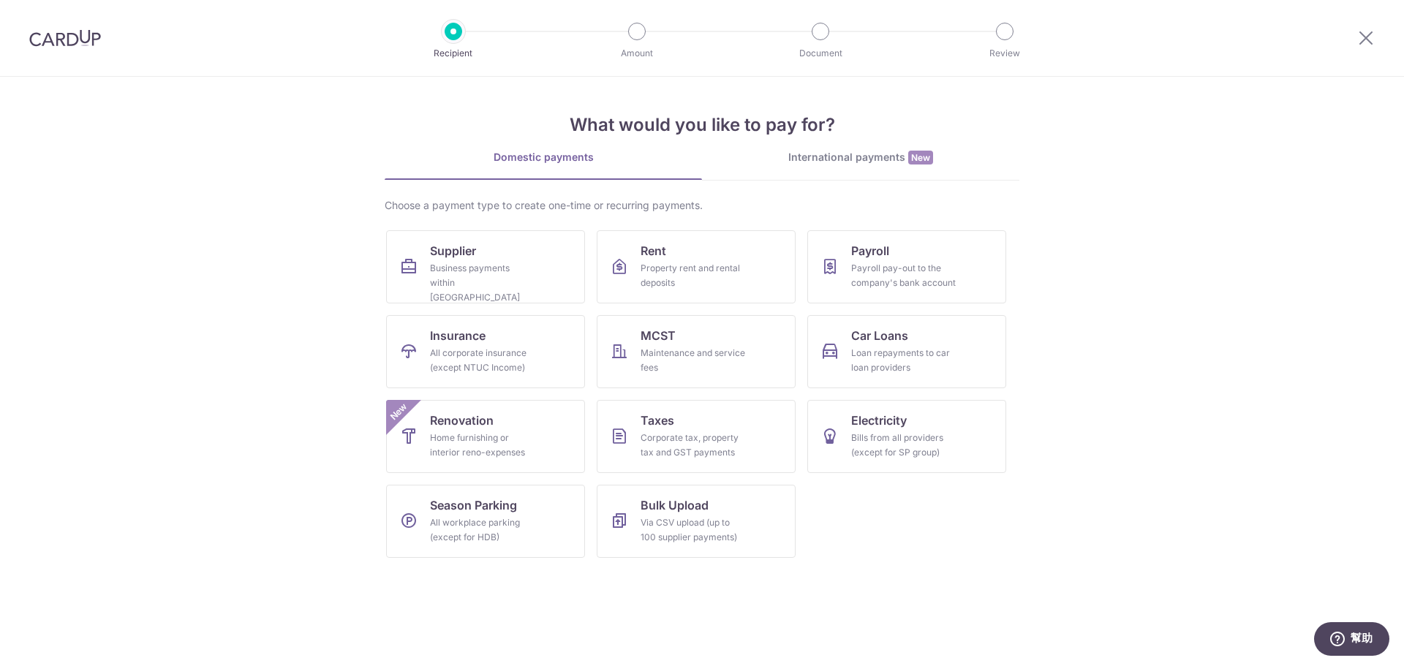
click at [782, 165] on div "International payments New" at bounding box center [860, 157] width 317 height 15
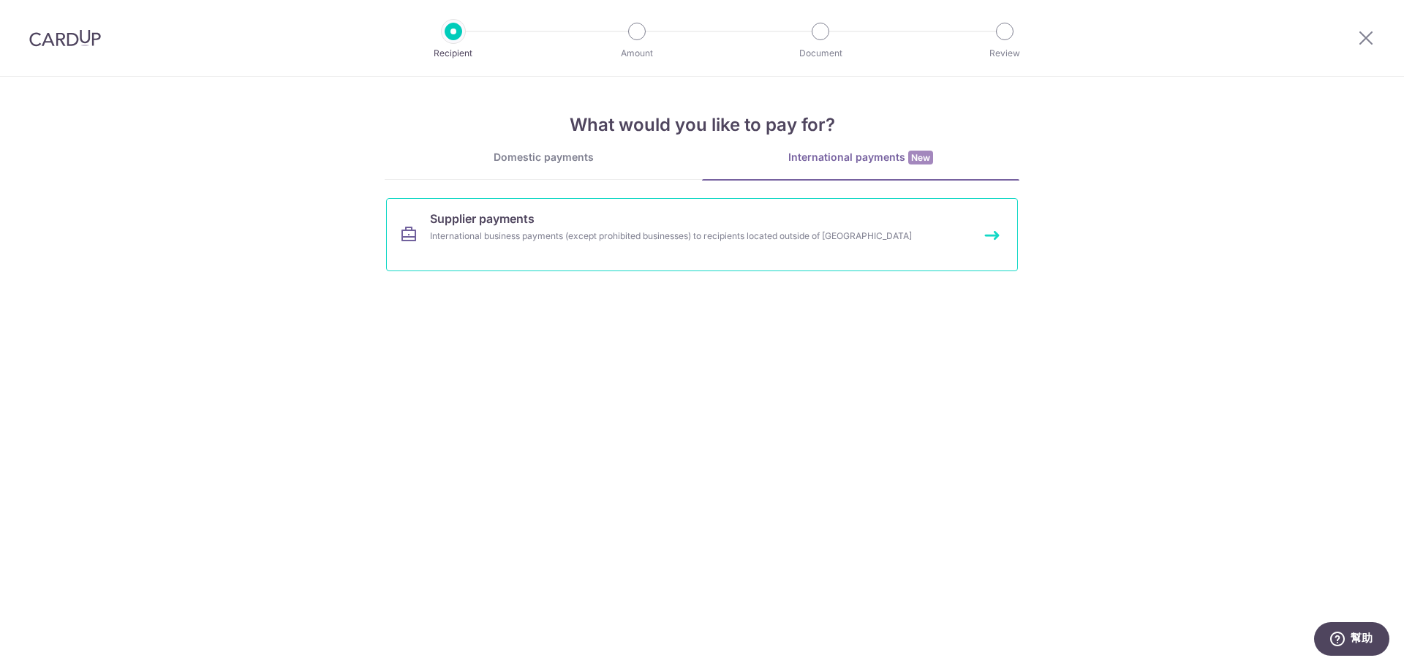
click at [681, 244] on link "Supplier payments International business payments (except prohibited businesses…" at bounding box center [702, 234] width 632 height 73
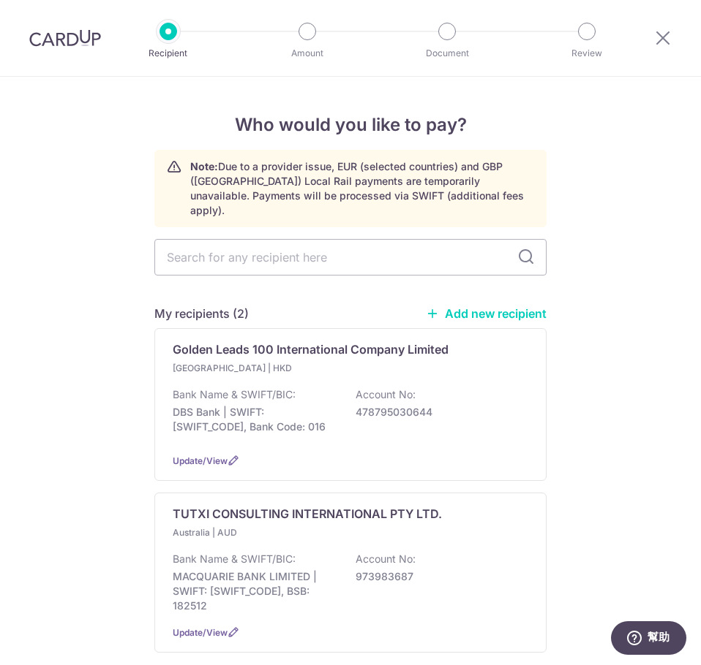
click at [510, 306] on link "Add new recipient" at bounding box center [486, 313] width 121 height 15
select select
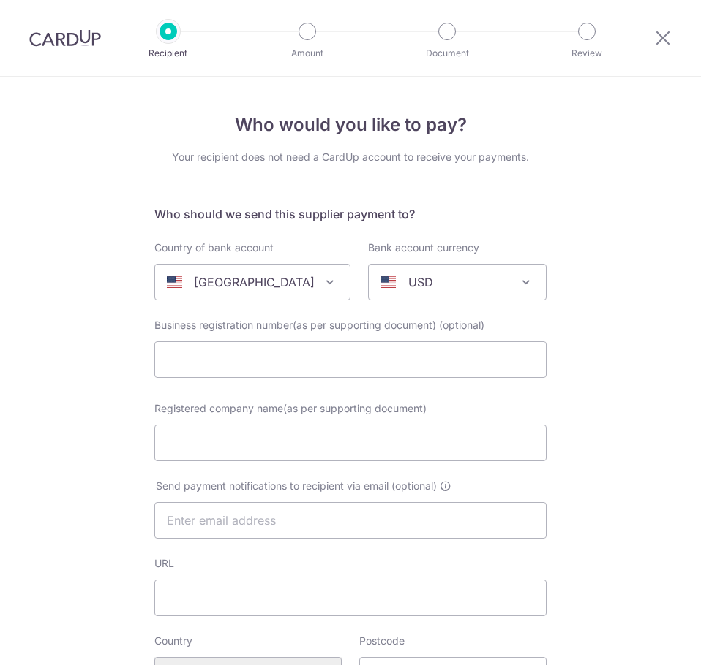
click at [254, 279] on p "United States" at bounding box center [254, 283] width 121 height 18
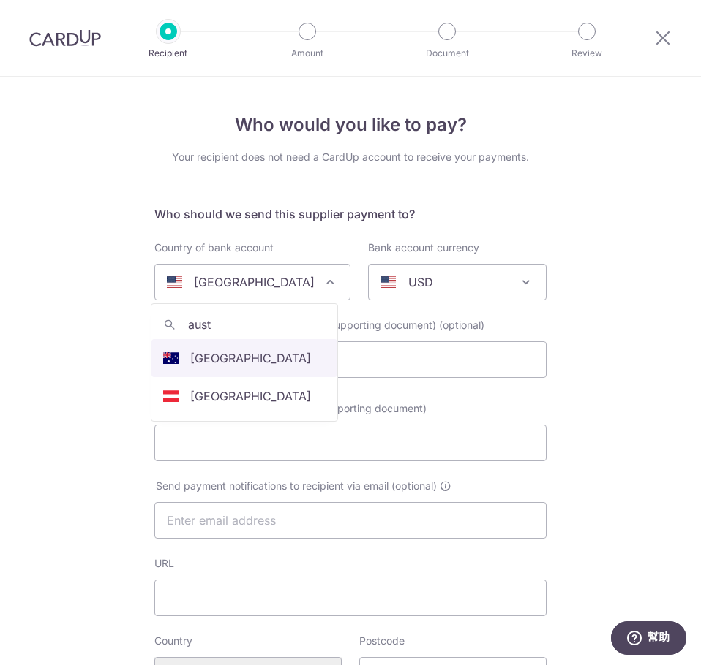
type input "aust"
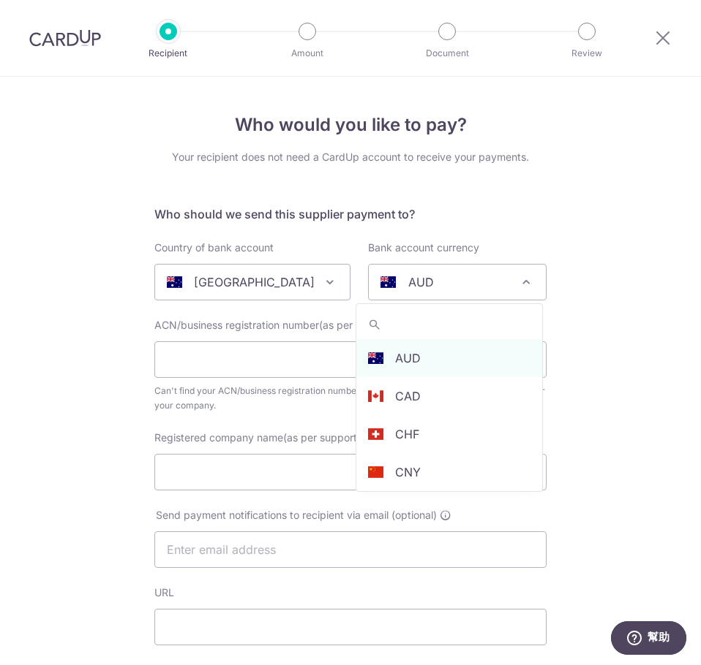
select select "13"
select select "Australia"
select select
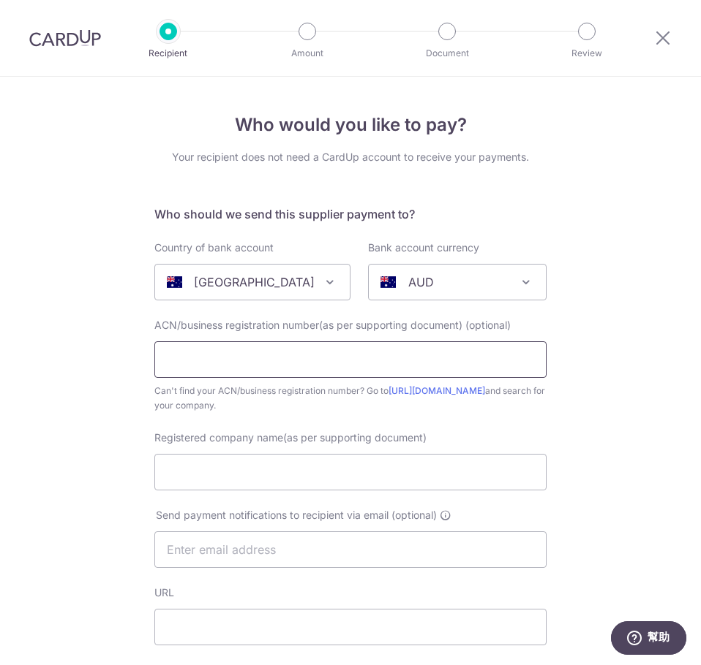
click at [216, 366] on input "text" at bounding box center [350, 360] width 392 height 37
type input "675963943"
click at [221, 472] on input "Registered company name(as per supporting document)" at bounding box center [350, 472] width 392 height 37
paste input "Thinking More Pty Ltd"
type input "Thinking More Pty Ltd"
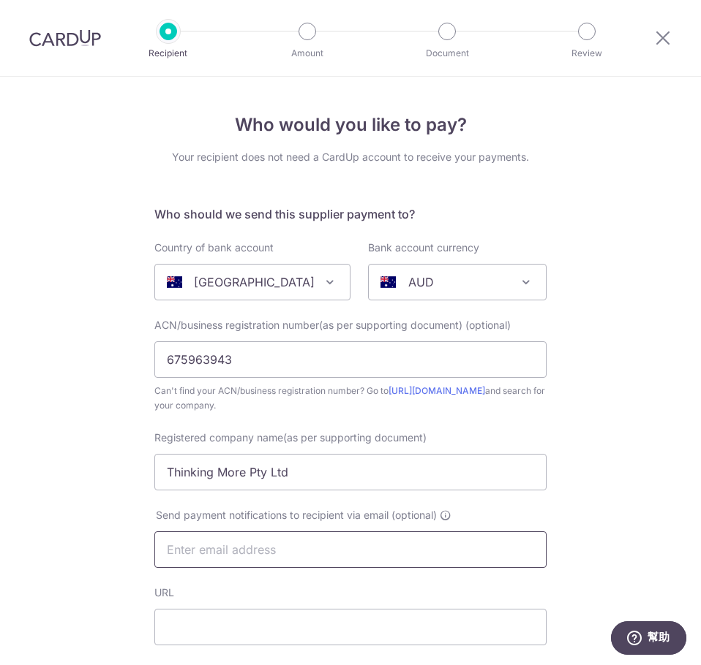
click at [246, 549] on input "text" at bounding box center [350, 550] width 392 height 37
paste input "tony.yip@neurallab.co"
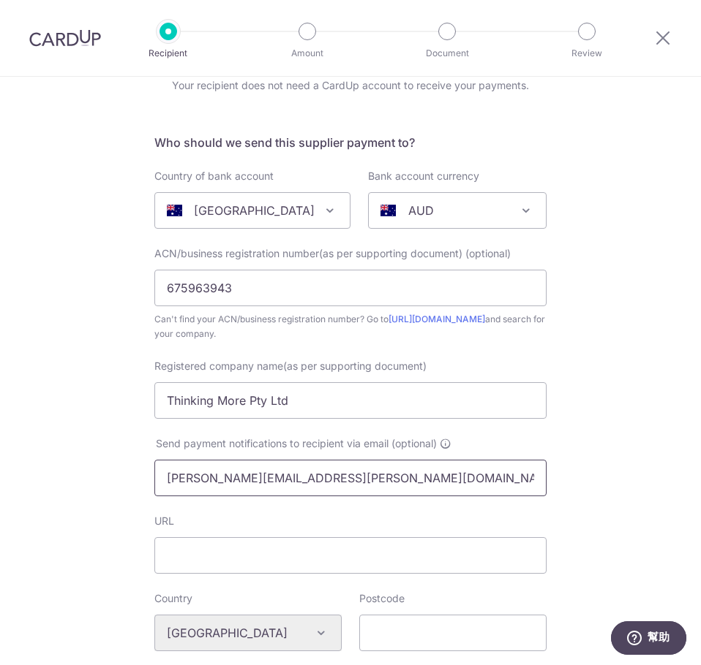
scroll to position [219, 0]
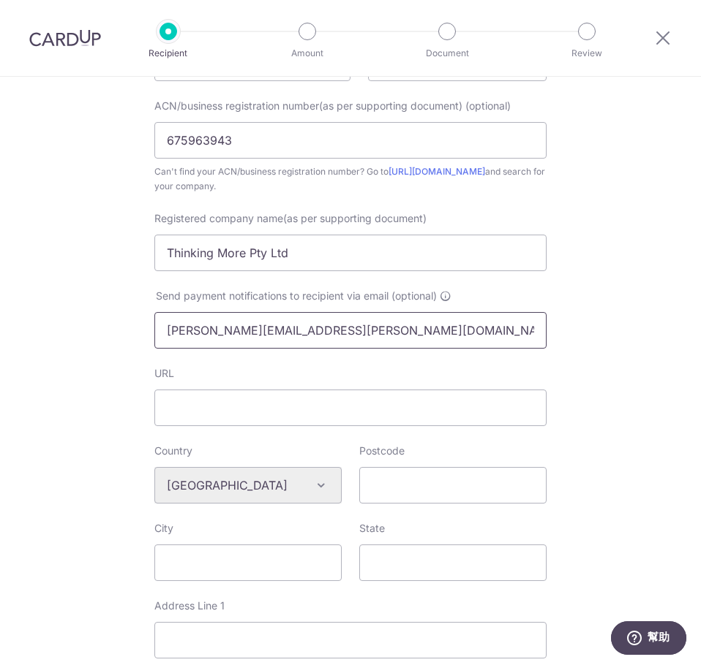
type input "tony.yip@neurallab.co"
click at [247, 423] on input "URL" at bounding box center [350, 408] width 392 height 37
click at [212, 628] on input "Address Line 1" at bounding box center [350, 640] width 392 height 37
type input "10 Charles Smith Drive, Wonga Park, Victoria 3115, Australia"
click at [415, 492] on input "Postcode" at bounding box center [452, 485] width 187 height 37
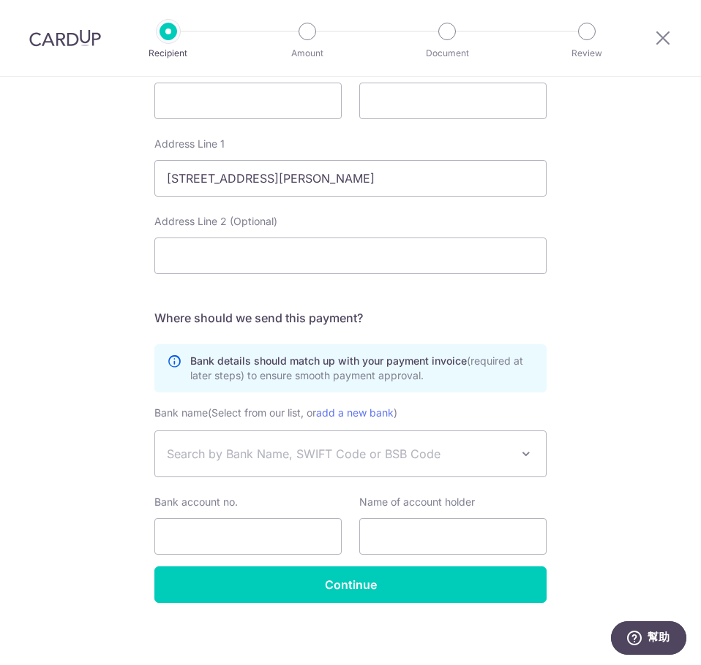
scroll to position [688, 0]
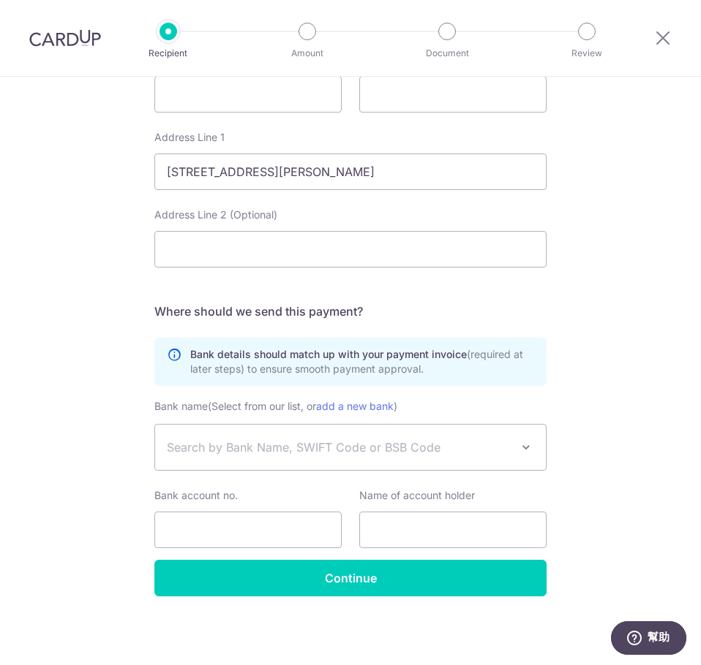
type input "3115"
click at [200, 522] on input "Bank account no." at bounding box center [247, 530] width 187 height 37
paste input "10065696"
type input "10065696"
click at [296, 440] on span "Search by Bank Name, SWIFT Code or BSB Code" at bounding box center [339, 448] width 344 height 18
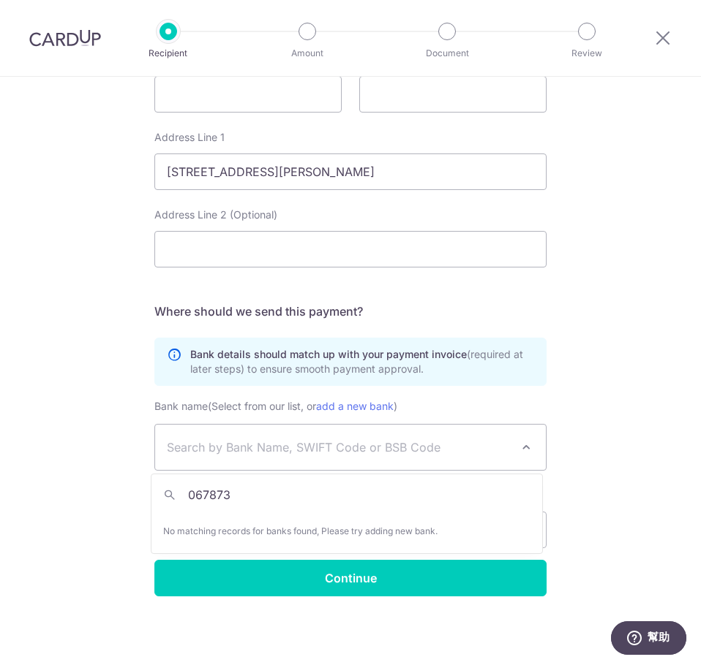
type input "067873"
click at [246, 450] on span "Search by Bank Name, SWIFT Code or BSB Code" at bounding box center [339, 448] width 344 height 18
click at [274, 450] on span "Search by Bank Name, SWIFT Code or BSB Code" at bounding box center [339, 448] width 344 height 18
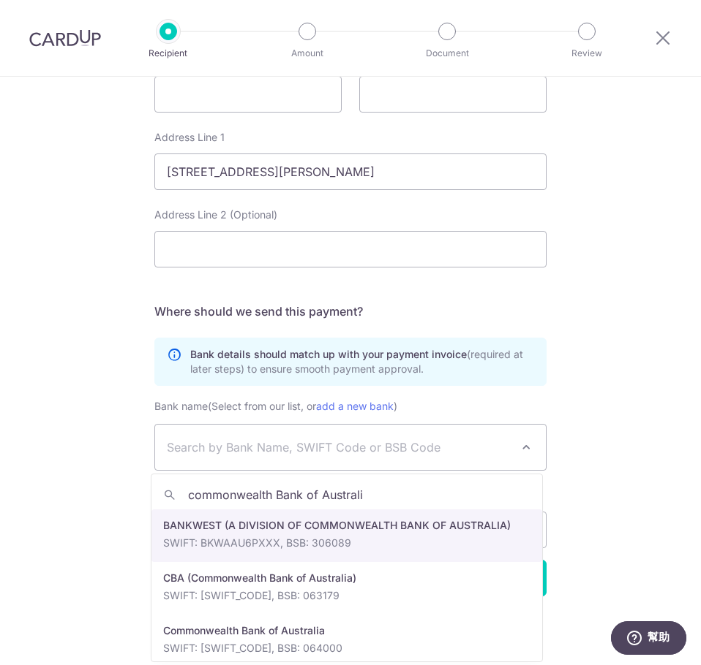
type input "commonwealth Bank of Australia"
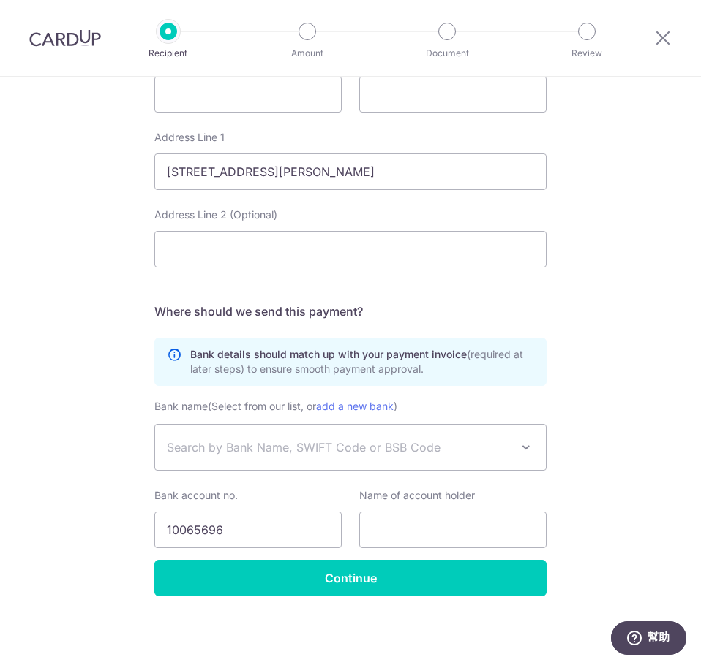
click at [341, 434] on span "Search by Bank Name, SWIFT Code or BSB Code" at bounding box center [350, 447] width 391 height 45
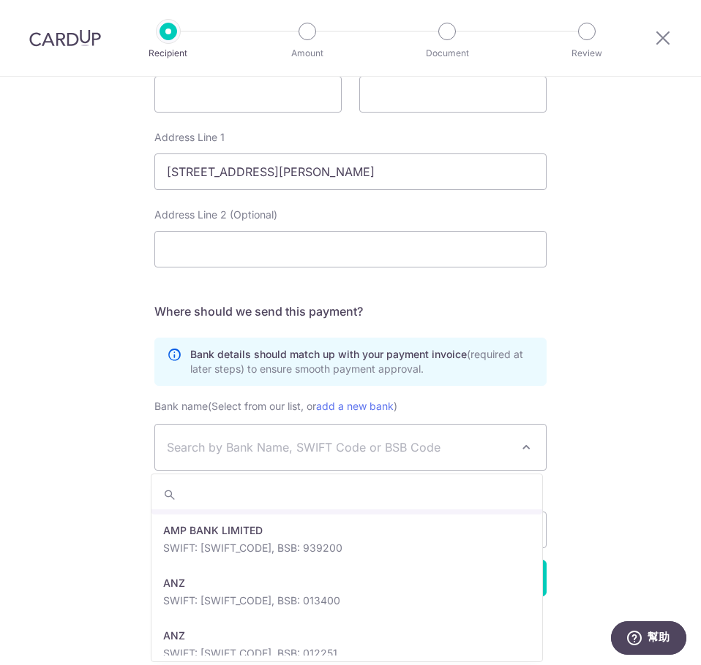
scroll to position [73, 0]
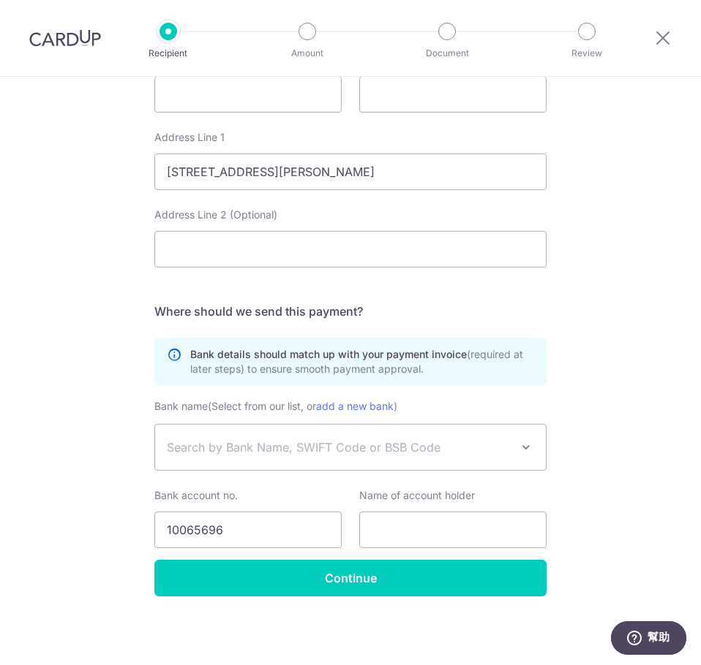
click at [295, 452] on span "Search by Bank Name, SWIFT Code or BSB Code" at bounding box center [339, 448] width 344 height 18
click at [296, 450] on span "Search by Bank Name, SWIFT Code or BSB Code" at bounding box center [339, 448] width 344 height 18
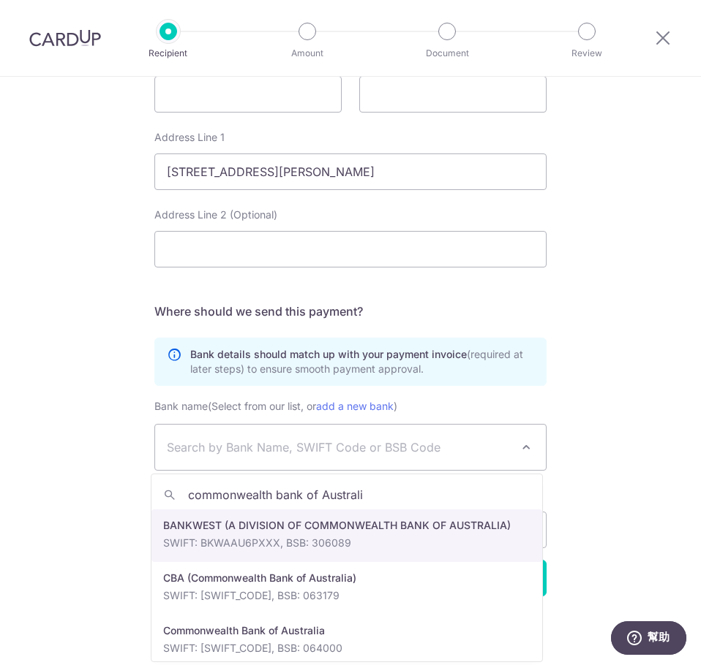
type input "commonwealth bank of Australia"
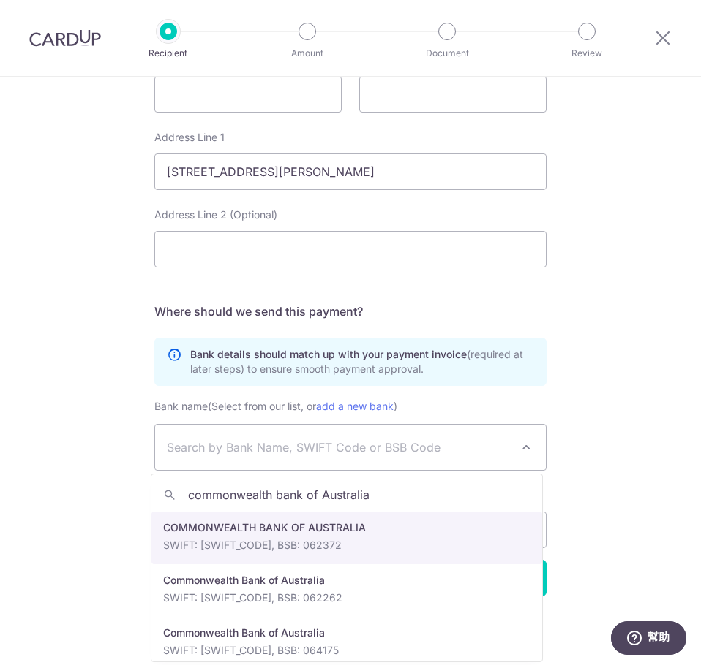
scroll to position [719, 0]
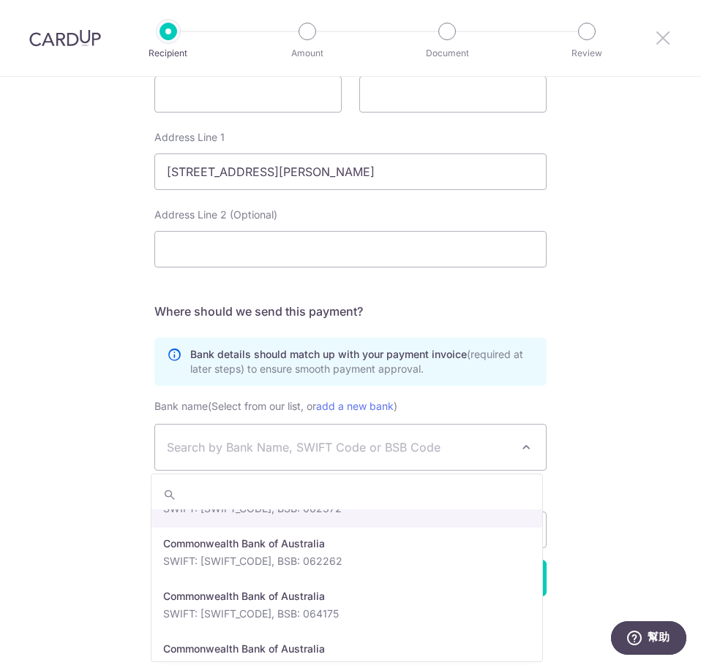
click at [667, 37] on icon at bounding box center [663, 38] width 18 height 18
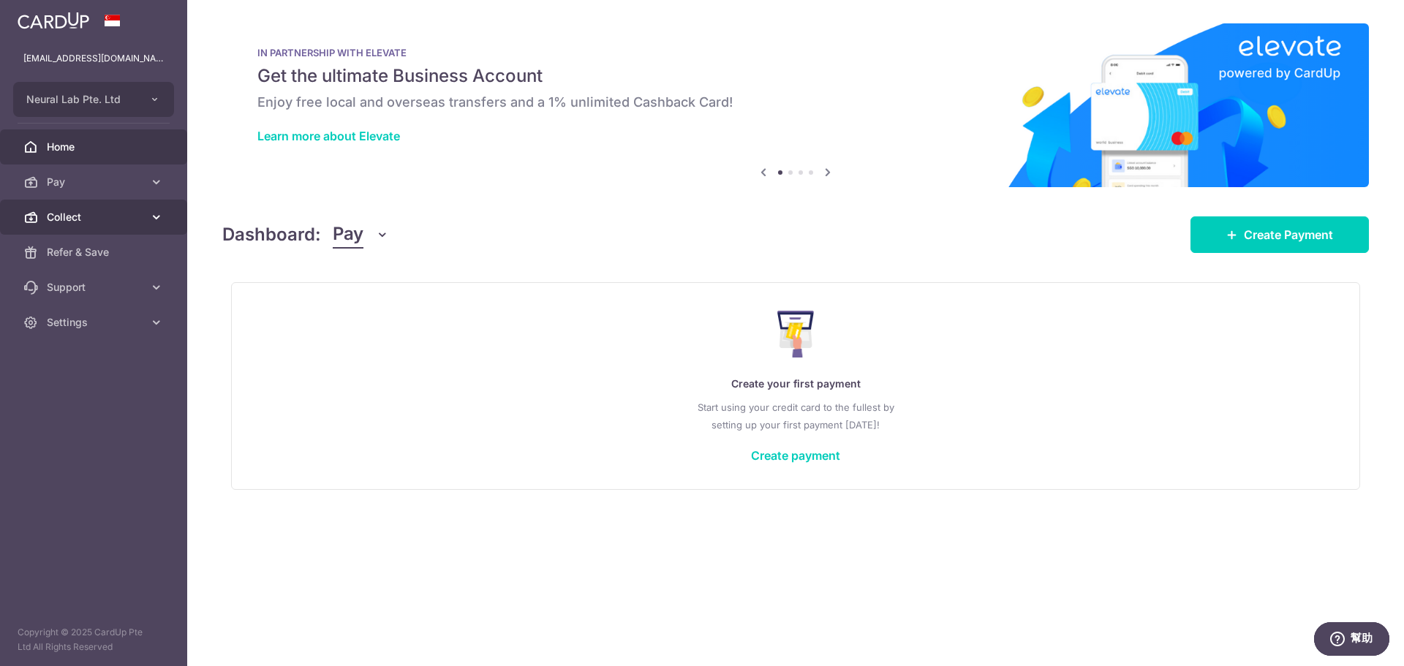
click at [94, 224] on span "Collect" at bounding box center [95, 217] width 97 height 15
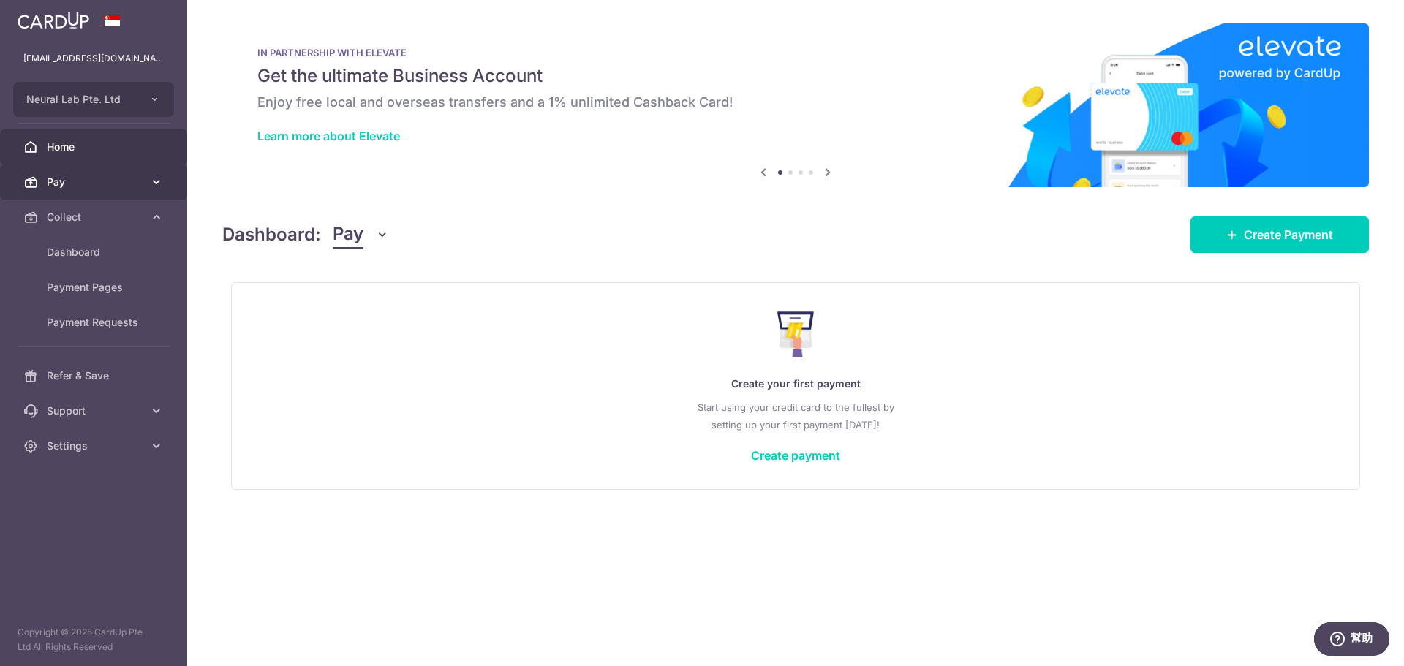
click at [98, 195] on link "Pay" at bounding box center [93, 182] width 187 height 35
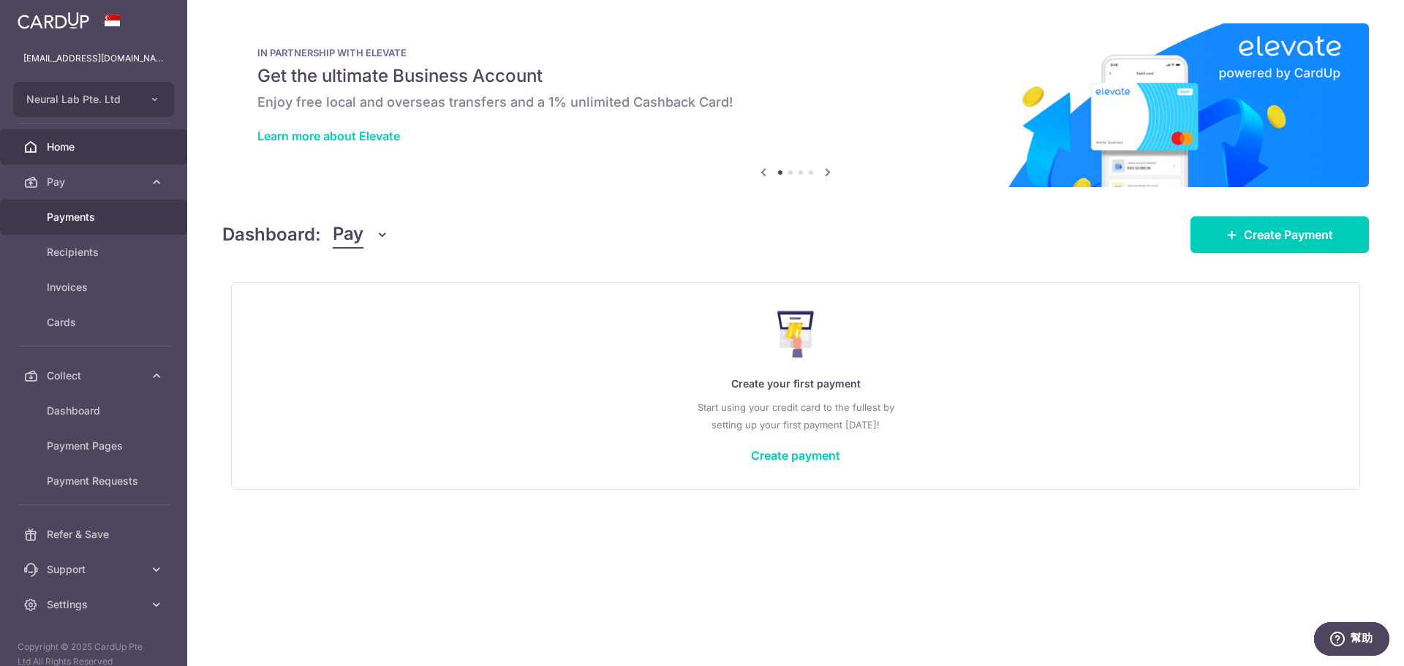
click at [103, 224] on span "Payments" at bounding box center [95, 217] width 97 height 15
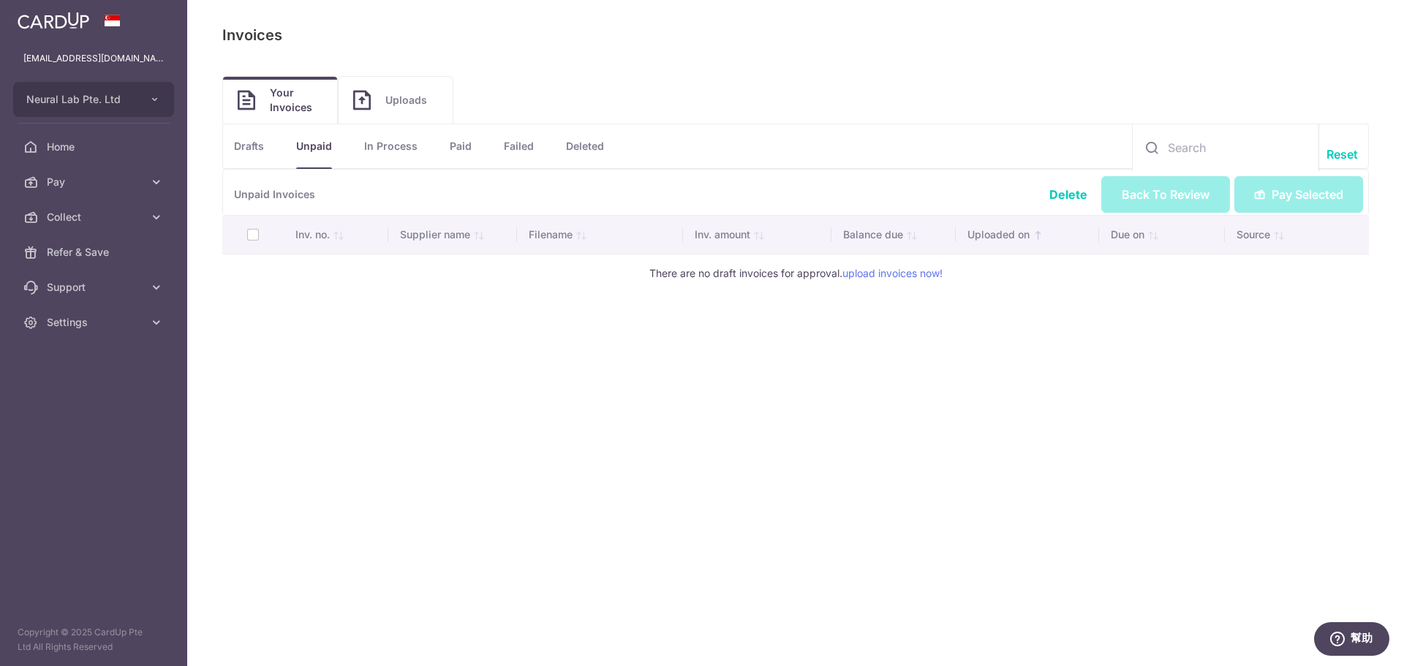
click at [376, 105] on link "Uploads" at bounding box center [396, 100] width 114 height 47
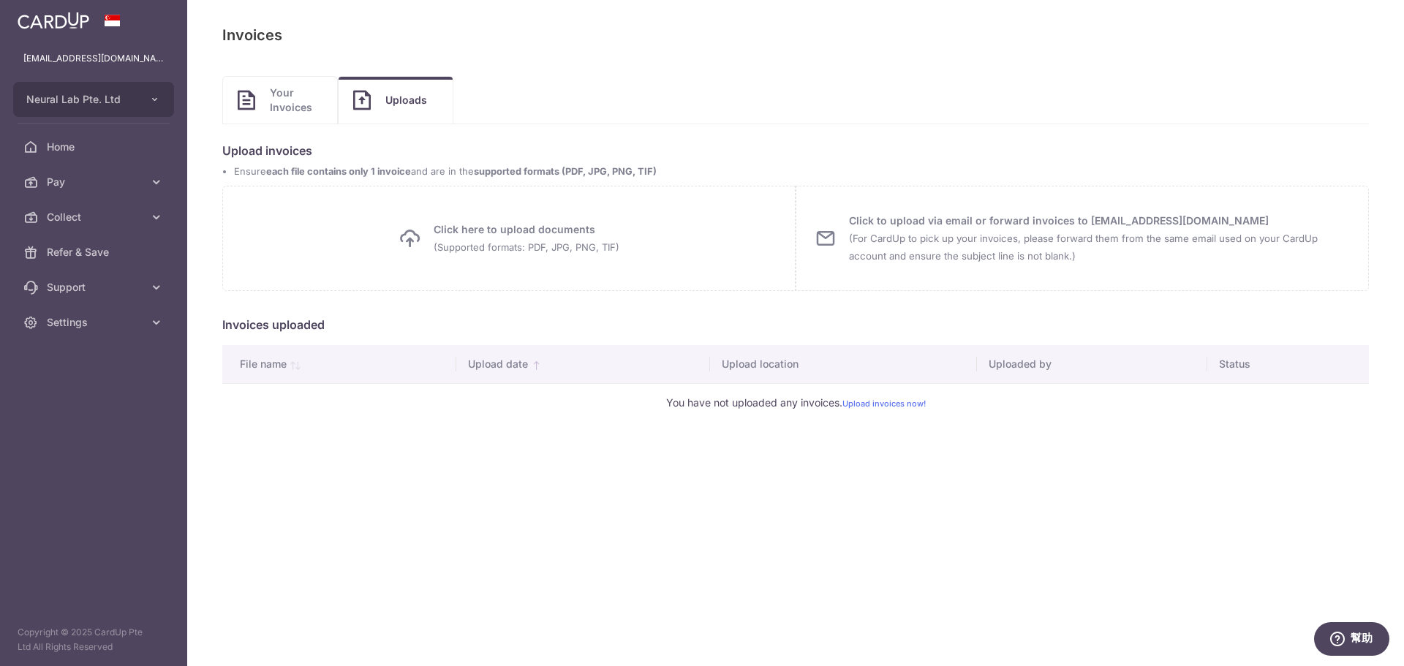
click at [557, 229] on span "Click here to upload documents (Supported formats: PDF, JPG, PNG, TIF)" at bounding box center [527, 238] width 186 height 35
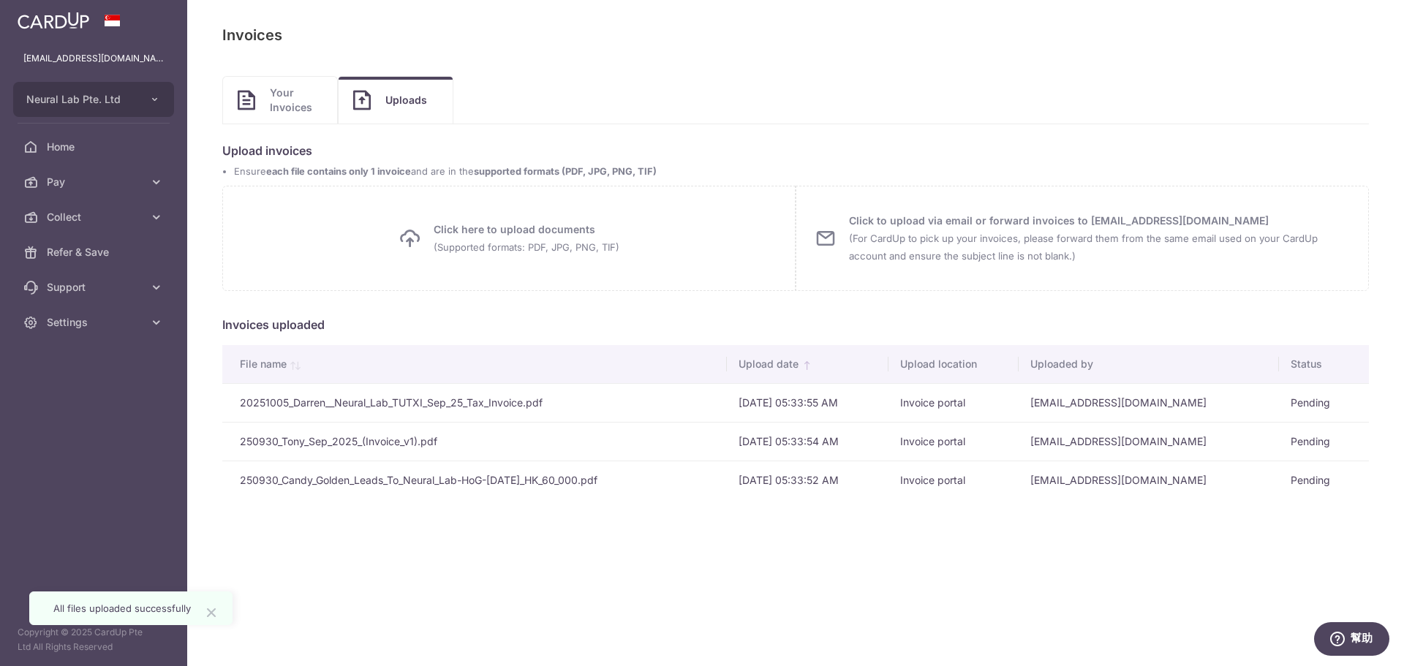
click at [205, 620] on icon "Close" at bounding box center [212, 612] width 18 height 18
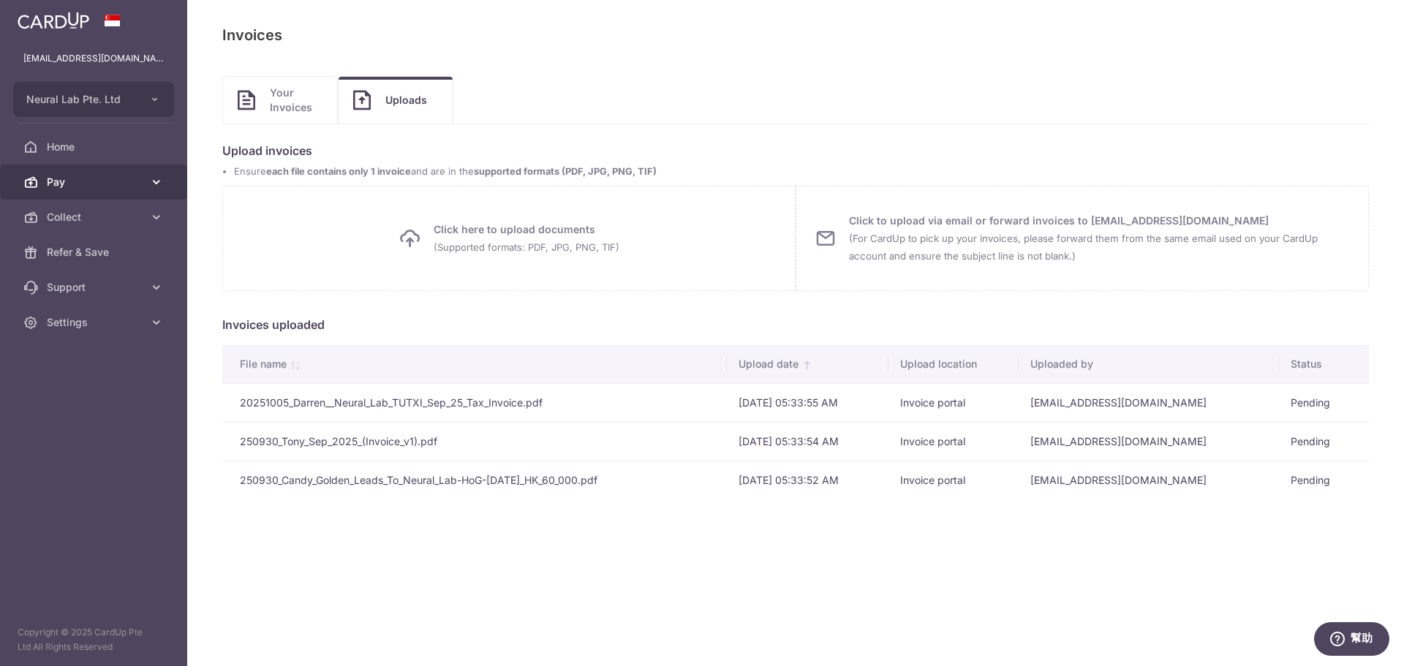
click at [160, 186] on icon at bounding box center [156, 182] width 15 height 15
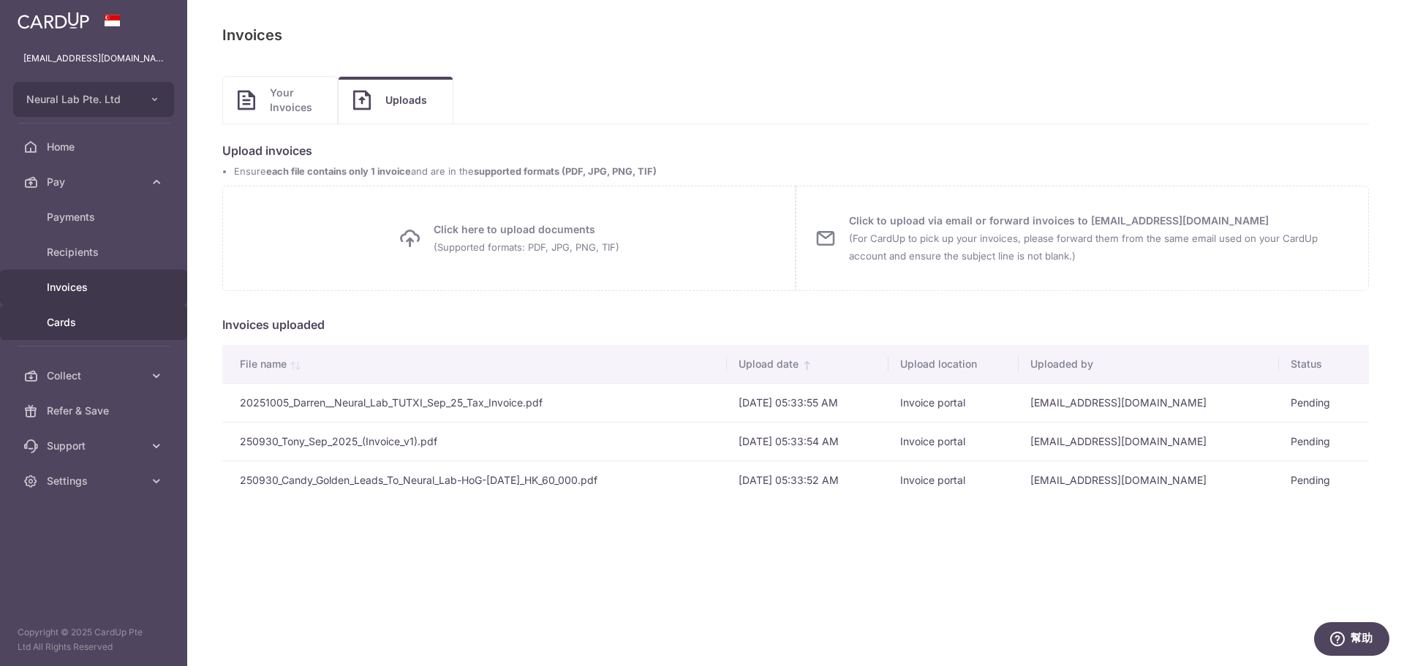
click at [91, 325] on span "Cards" at bounding box center [95, 322] width 97 height 15
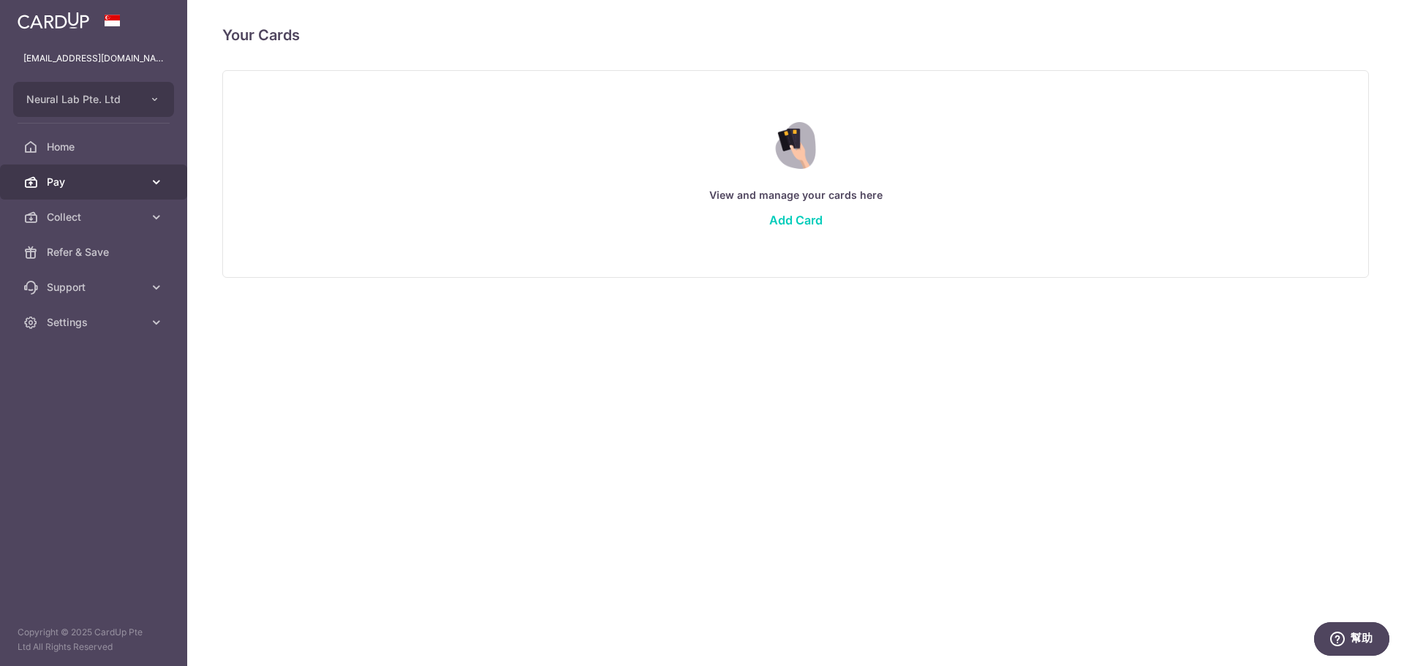
click at [154, 189] on link "Pay" at bounding box center [93, 182] width 187 height 35
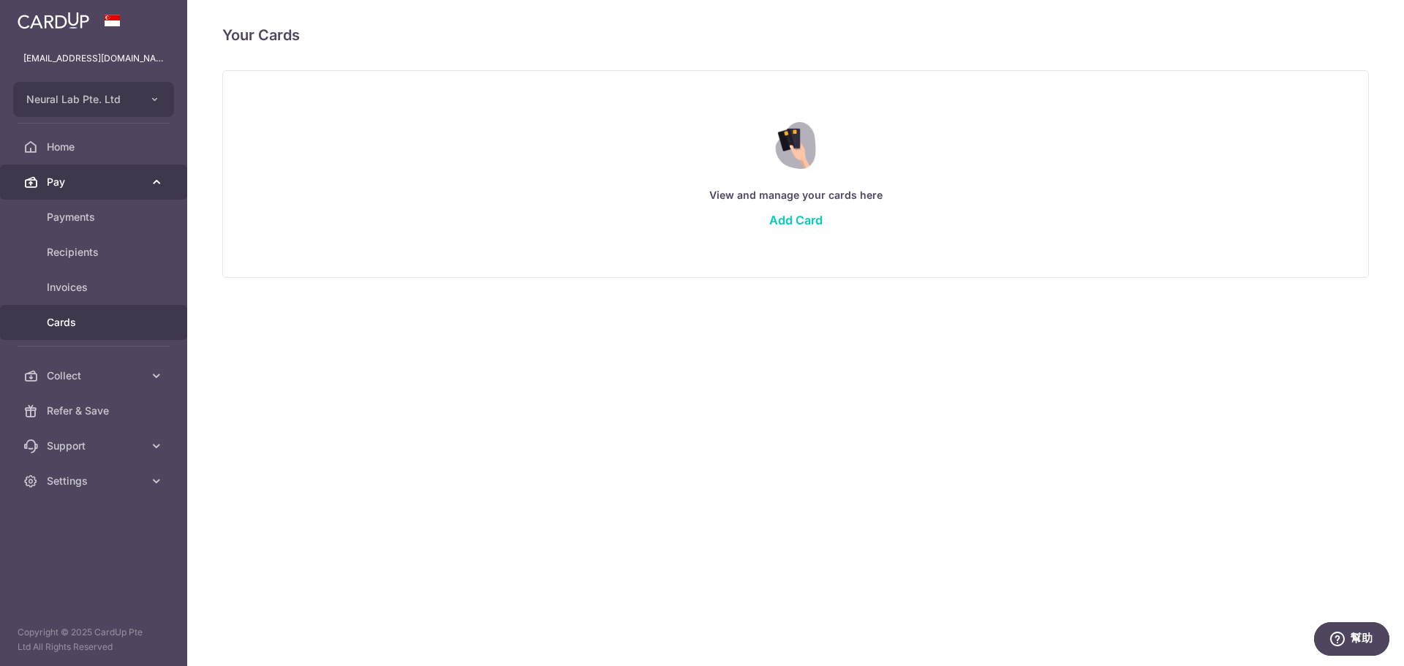
click at [68, 190] on link "Pay" at bounding box center [93, 182] width 187 height 35
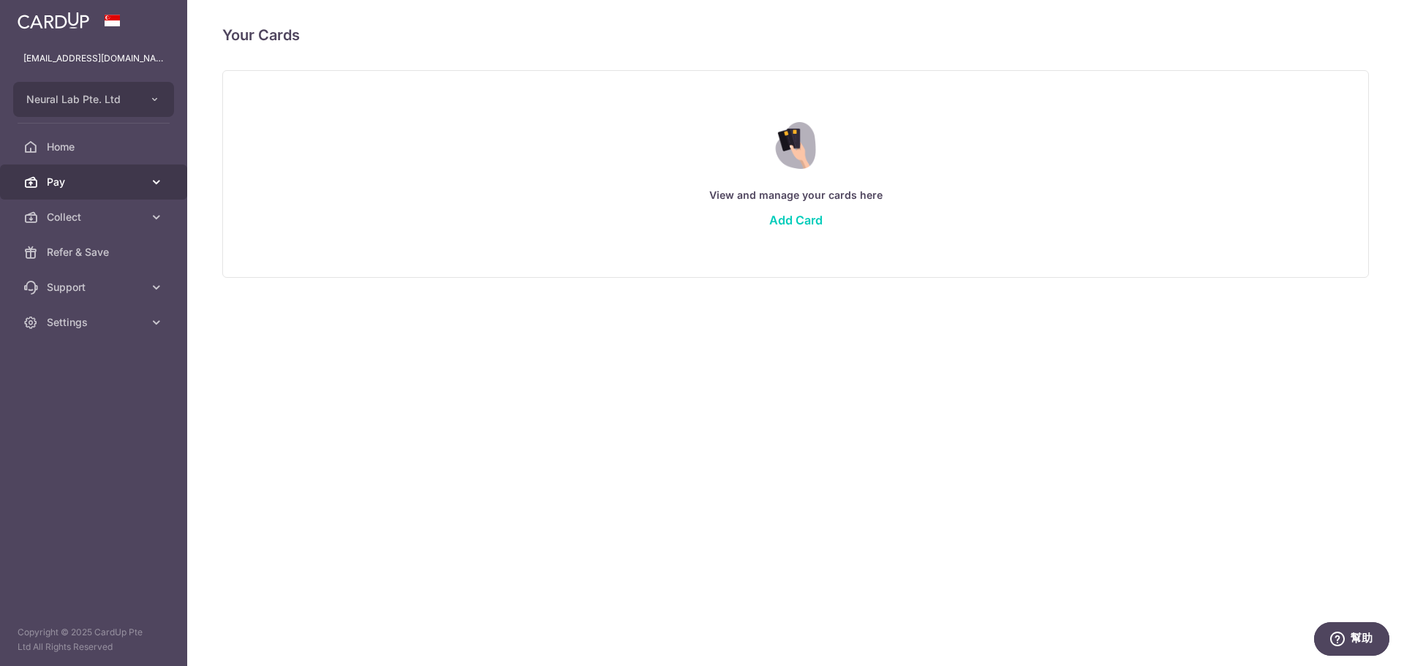
click at [106, 184] on span "Pay" at bounding box center [95, 182] width 97 height 15
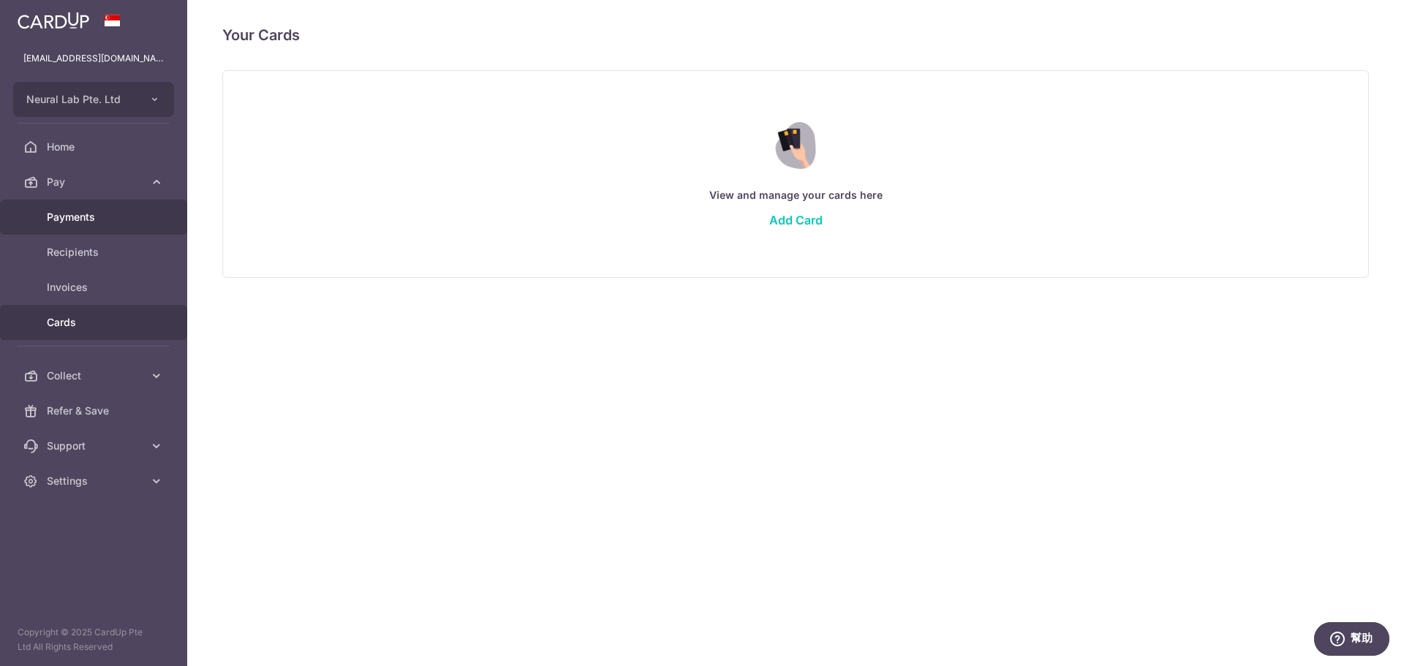
click at [101, 217] on span "Payments" at bounding box center [95, 217] width 97 height 15
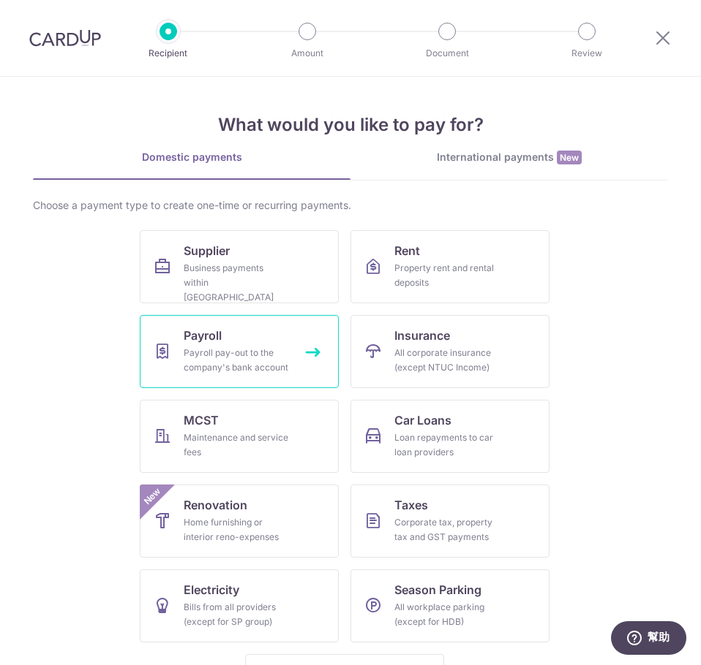
click at [213, 330] on span "Payroll" at bounding box center [203, 336] width 38 height 18
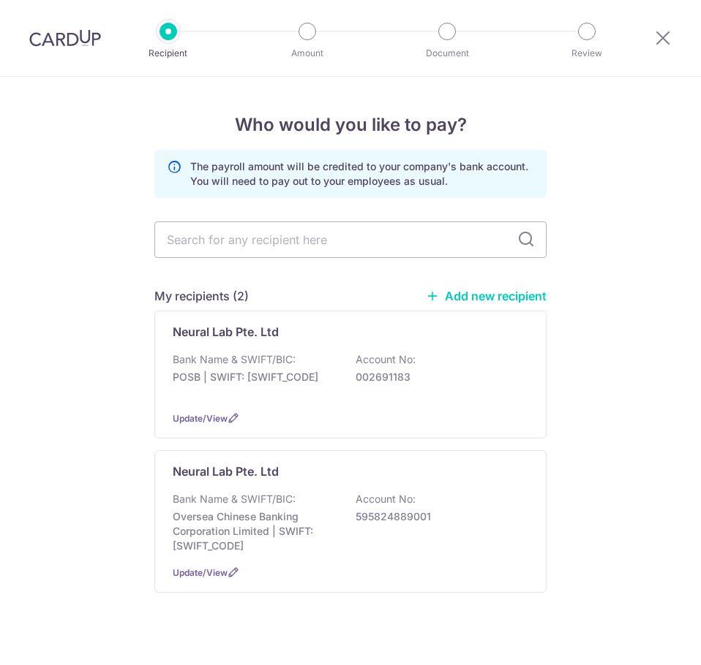
click at [504, 292] on link "Add new recipient" at bounding box center [486, 296] width 121 height 15
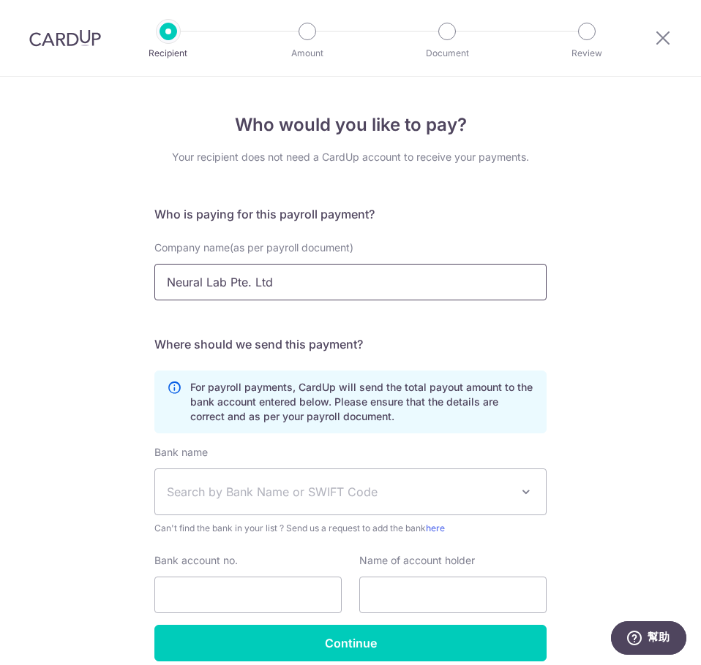
click at [393, 269] on input "Neural Lab Pte. Ltd" at bounding box center [350, 282] width 392 height 37
drag, startPoint x: 395, startPoint y: 271, endPoint x: 62, endPoint y: 278, distance: 332.8
click at [62, 278] on div "Who would you like to pay? Your recipient does not need a CardUp account to rec…" at bounding box center [350, 404] width 701 height 654
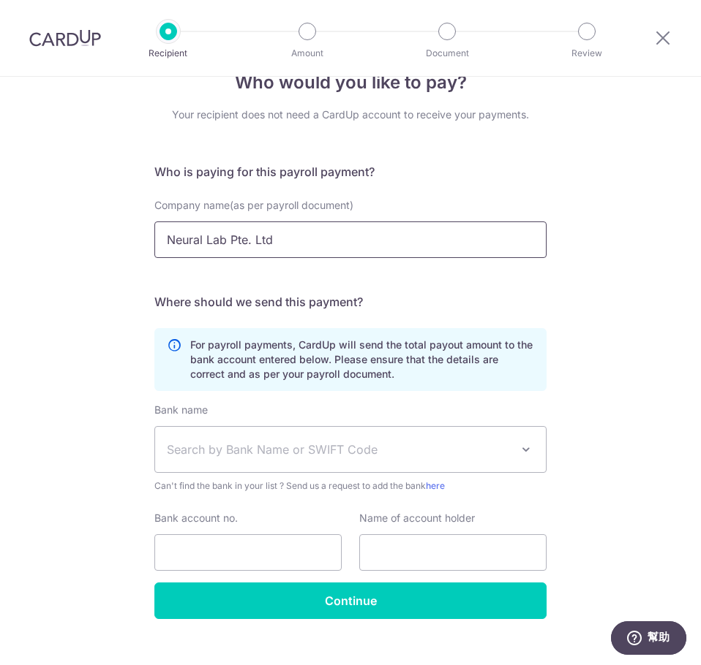
scroll to position [65, 0]
